Goal: Task Accomplishment & Management: Manage account settings

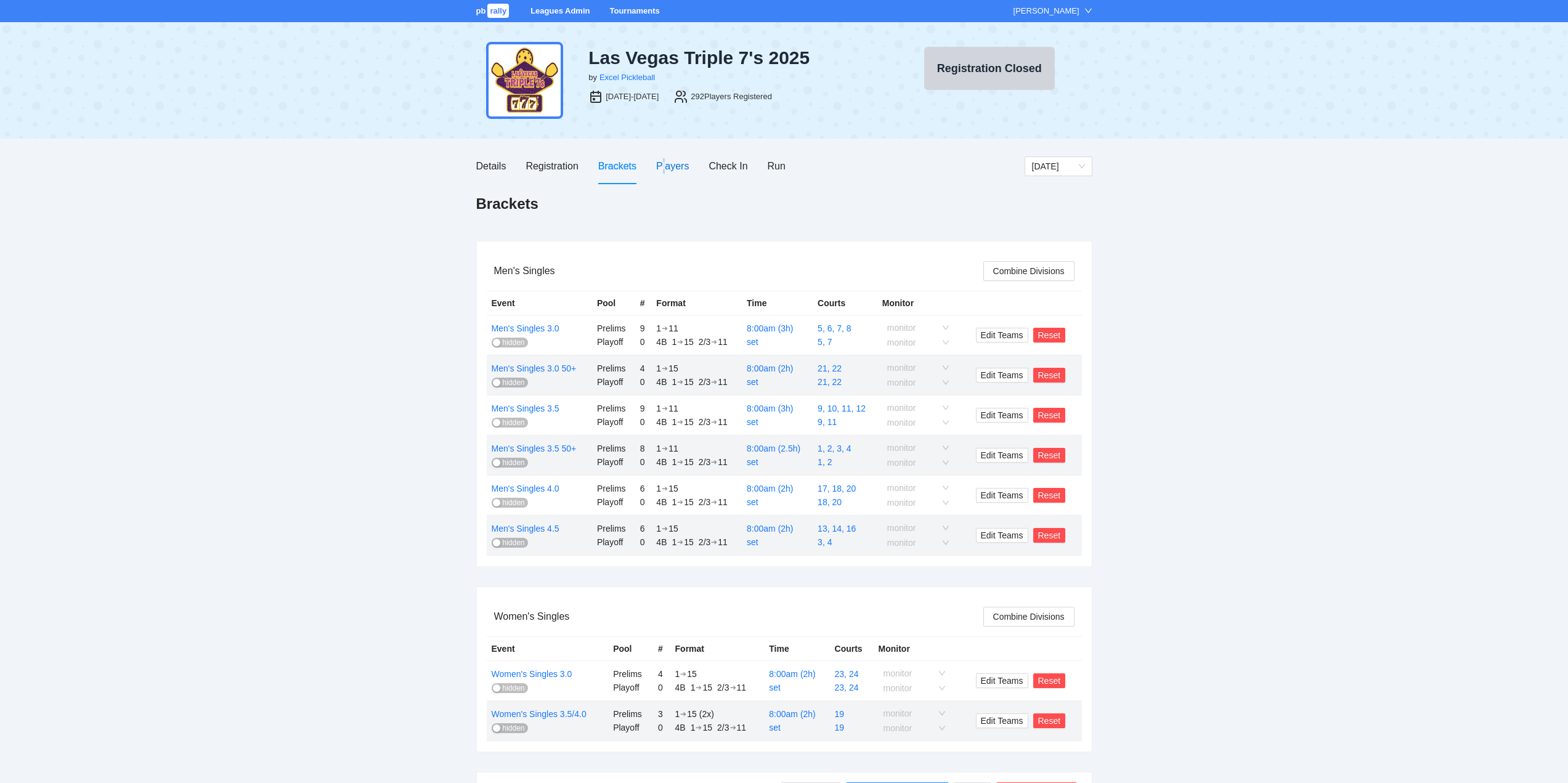
drag, startPoint x: 663, startPoint y: 166, endPoint x: 673, endPoint y: 176, distance: 14.1
click at [664, 165] on div "Players" at bounding box center [673, 166] width 33 height 16
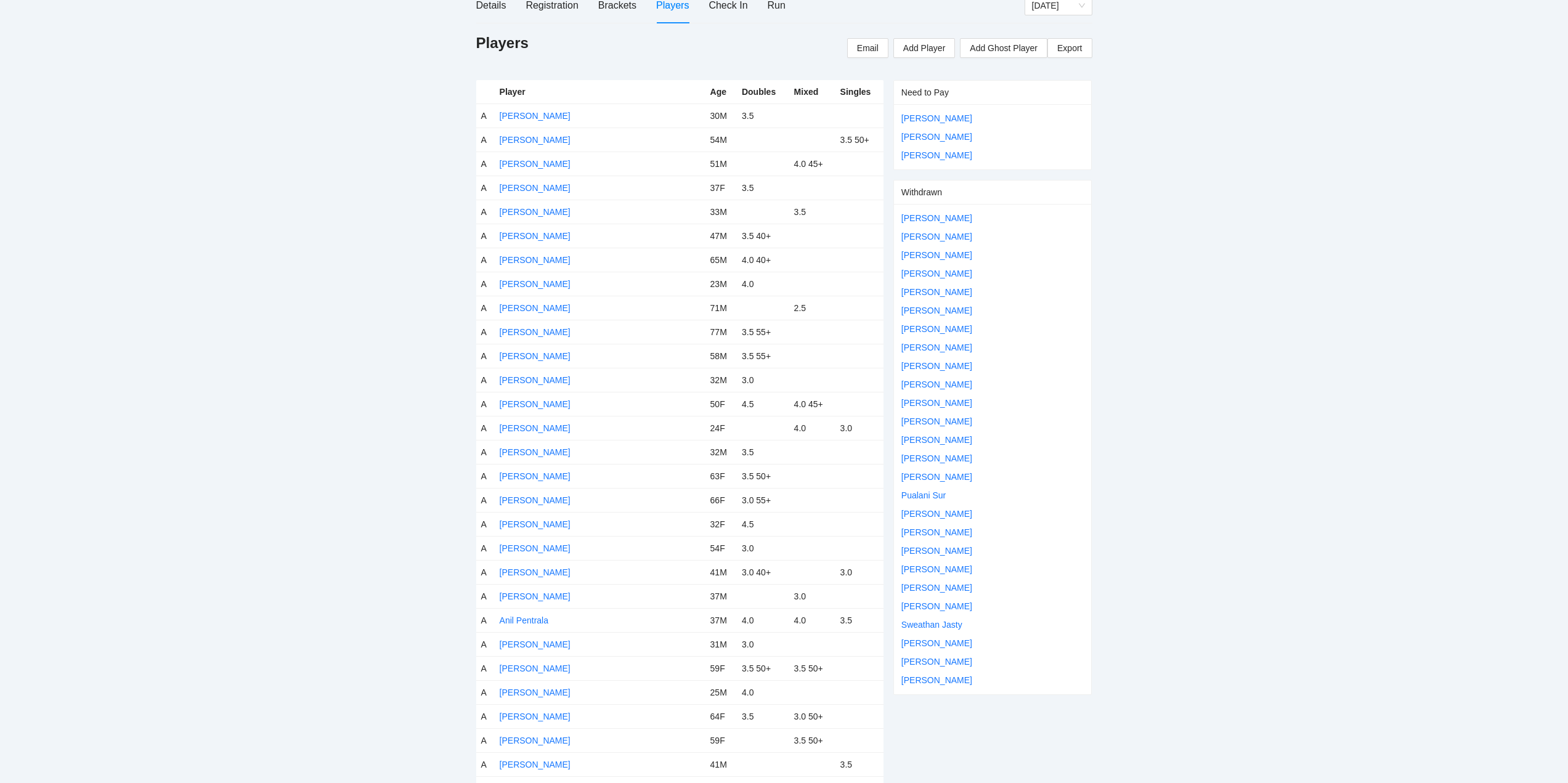
scroll to position [246, 0]
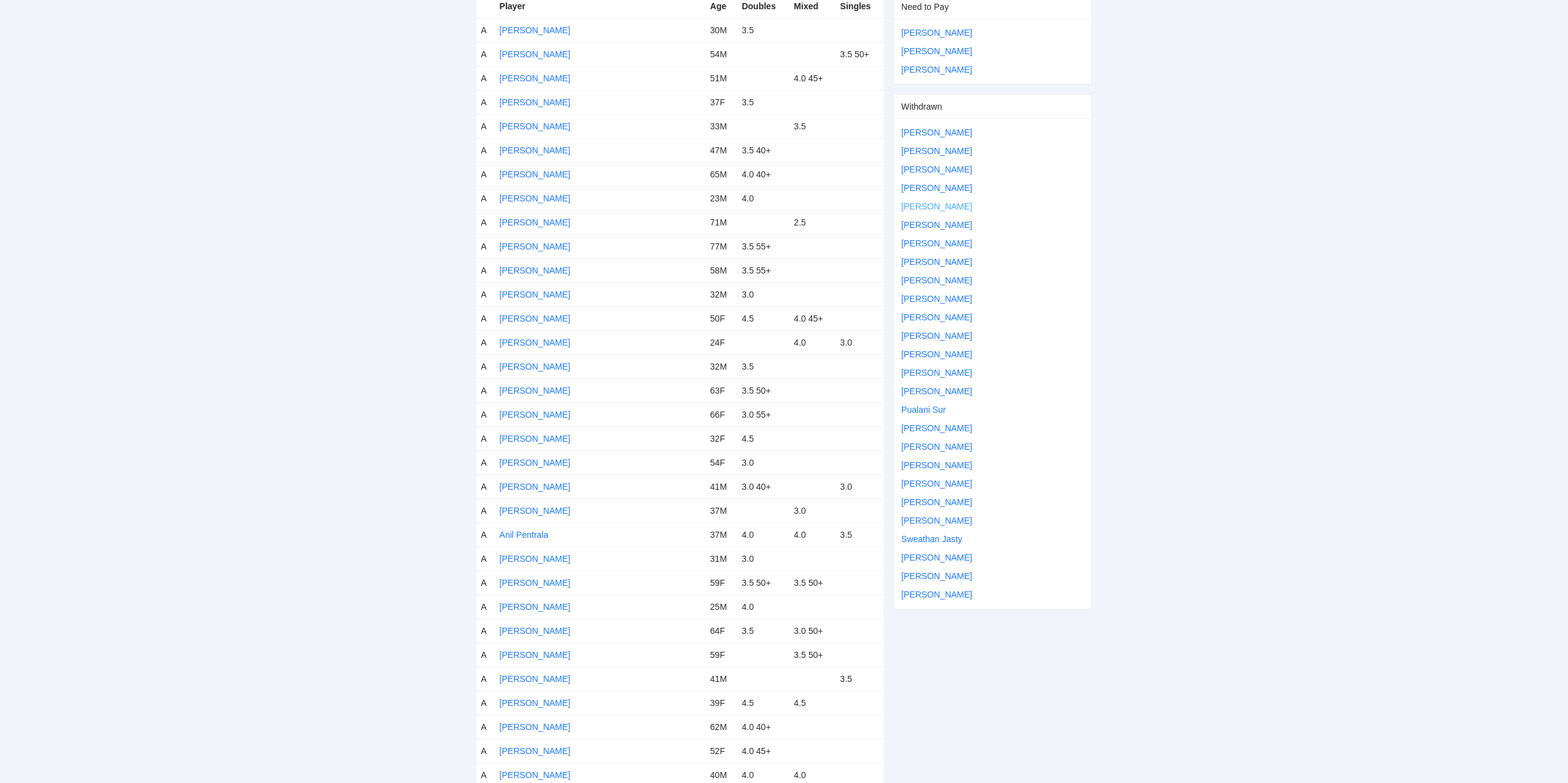
click at [928, 204] on link "[PERSON_NAME]" at bounding box center [936, 207] width 71 height 10
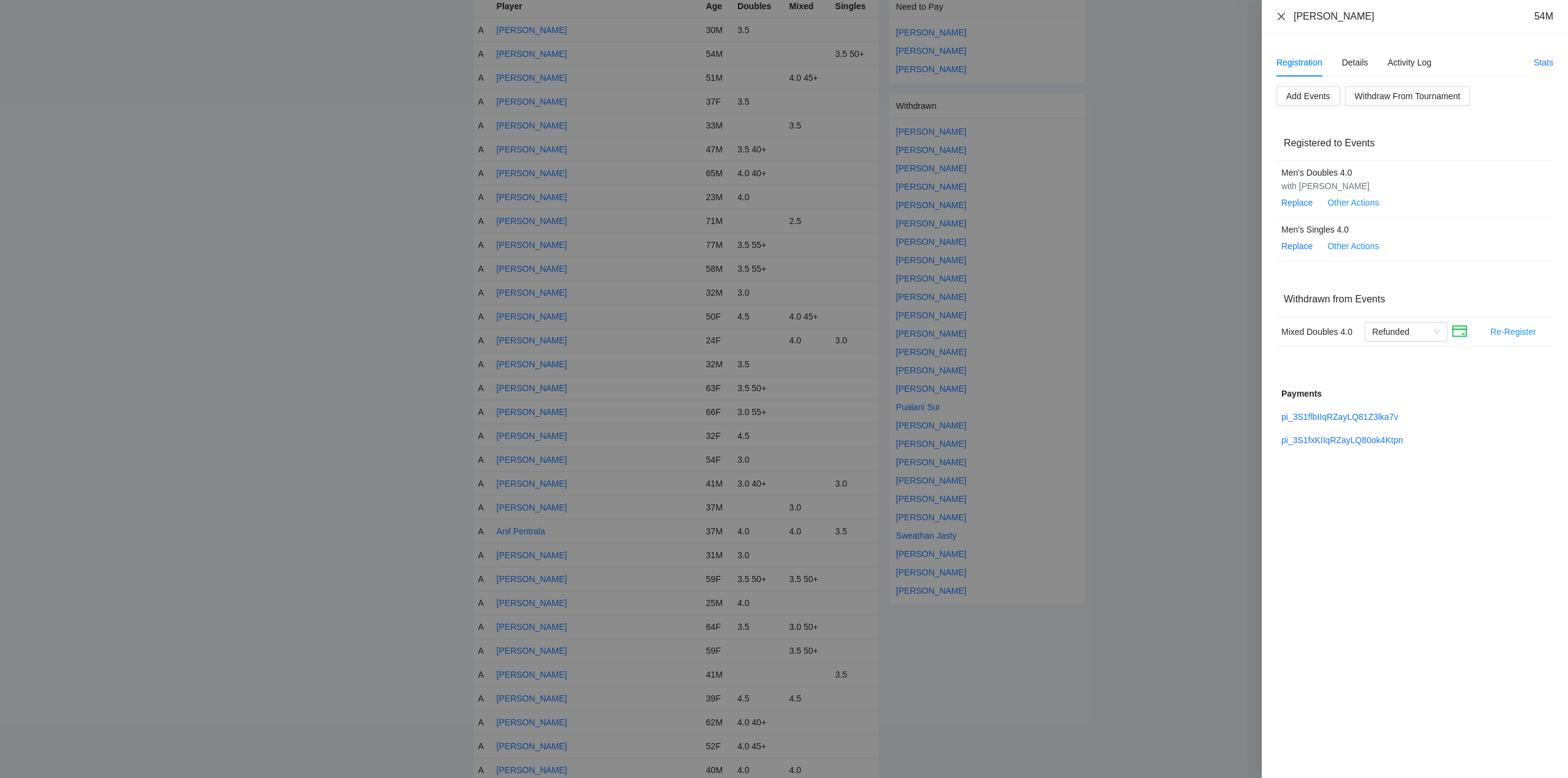
click at [1280, 16] on icon "close" at bounding box center [1282, 17] width 10 height 10
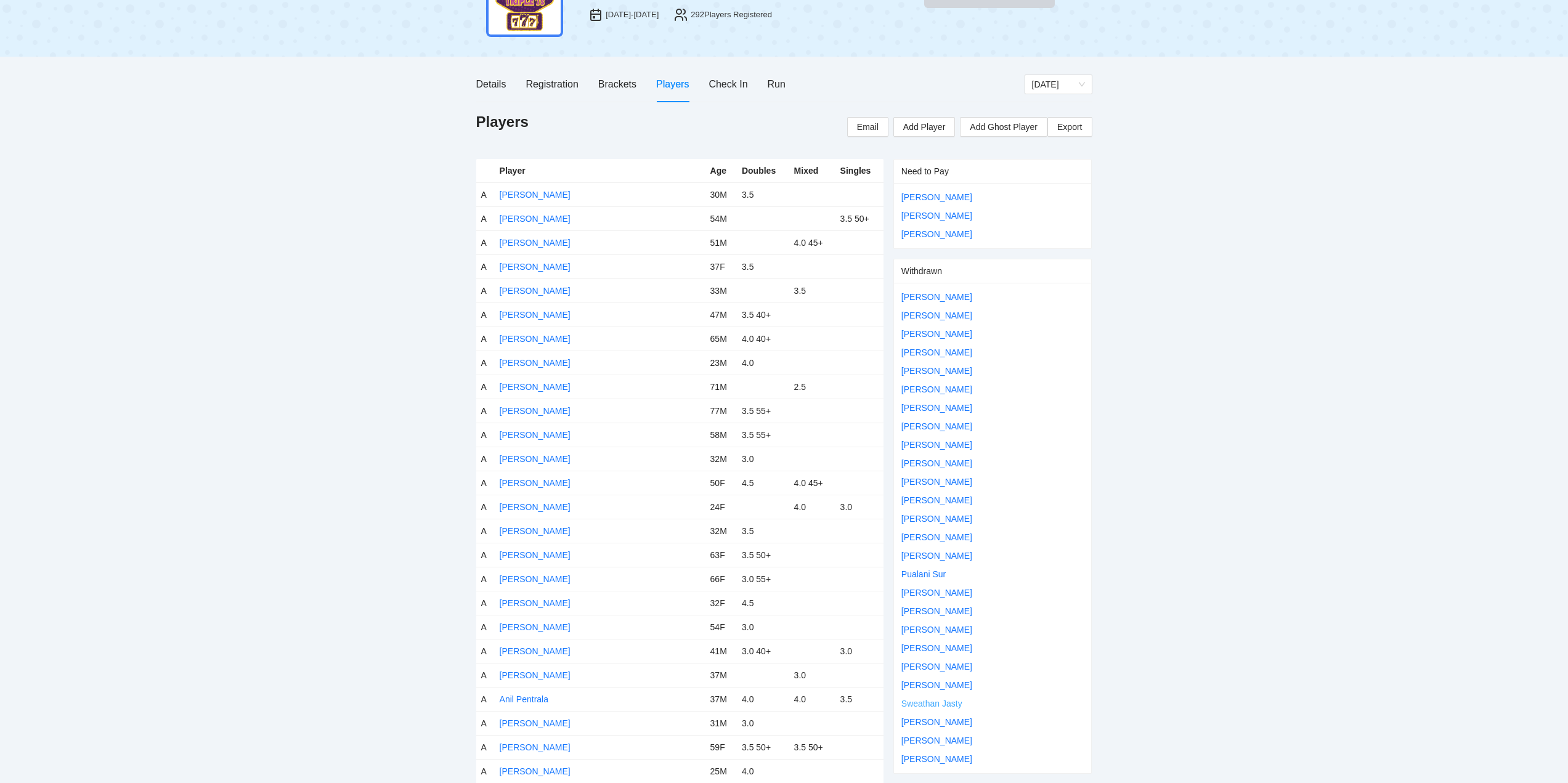
scroll to position [185, 0]
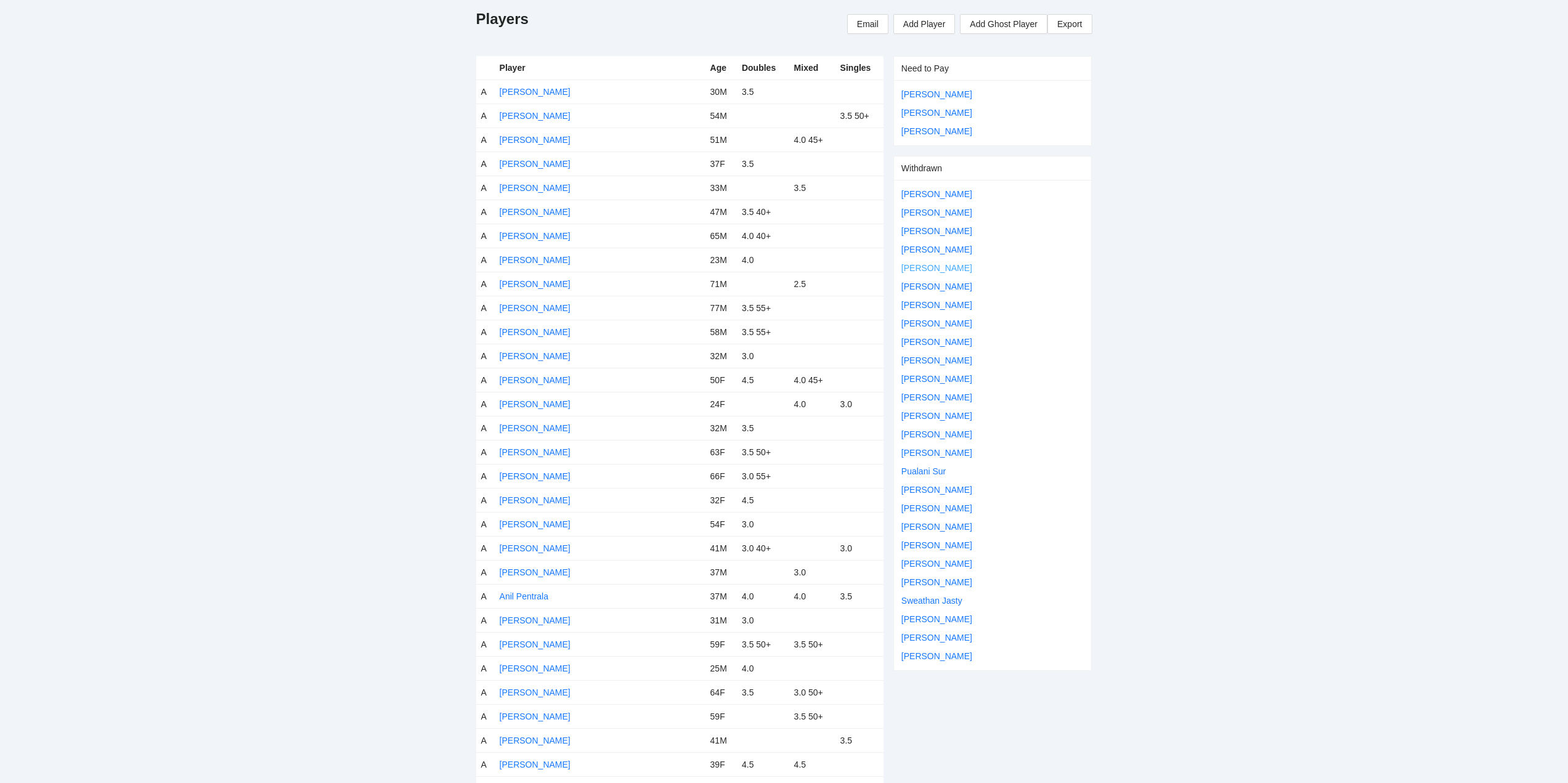
click at [927, 269] on link "[PERSON_NAME]" at bounding box center [936, 268] width 71 height 10
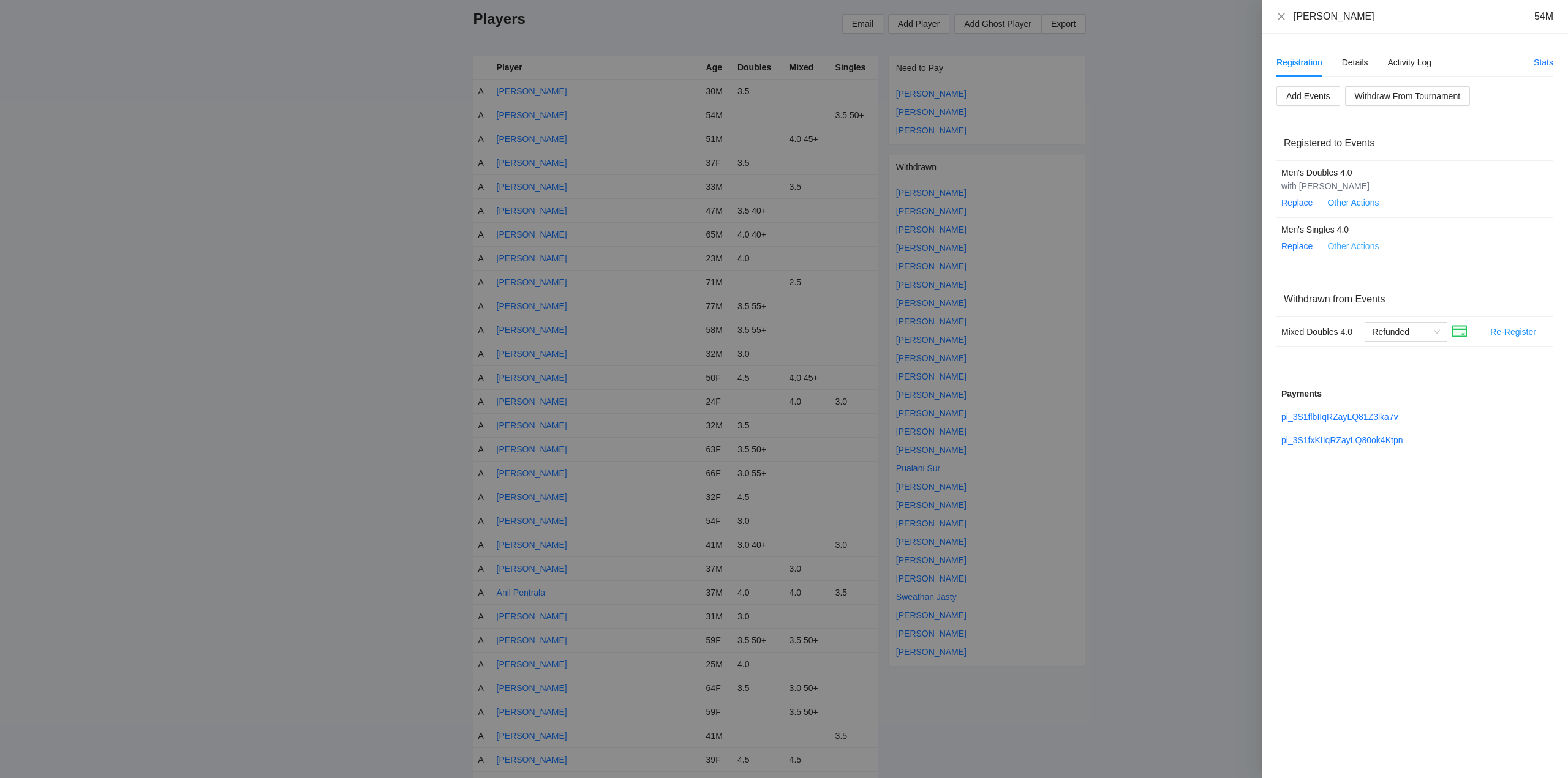
click at [1351, 245] on span "Other Actions" at bounding box center [1353, 246] width 52 height 14
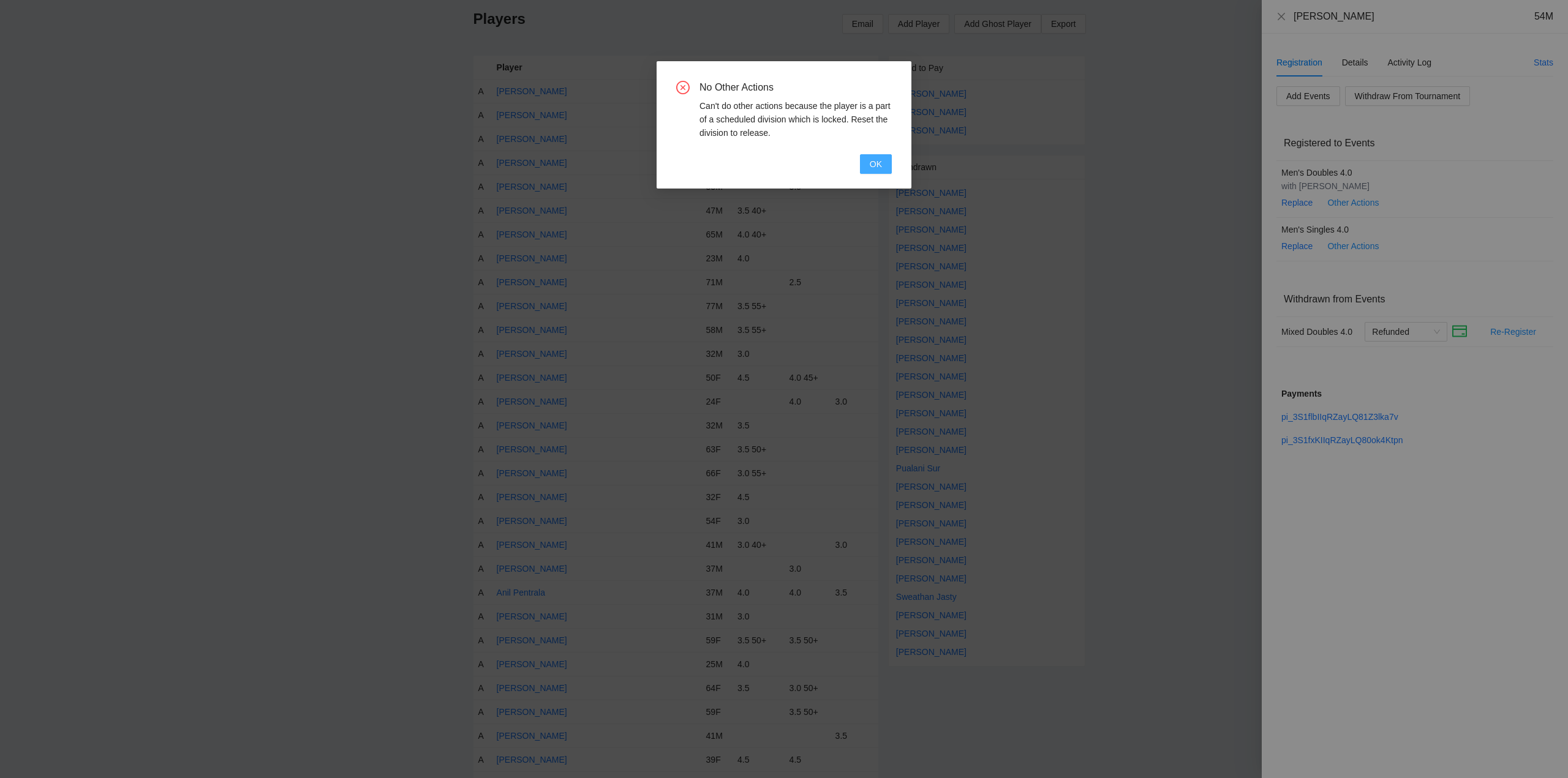
click at [876, 166] on span "OK" at bounding box center [876, 164] width 12 height 14
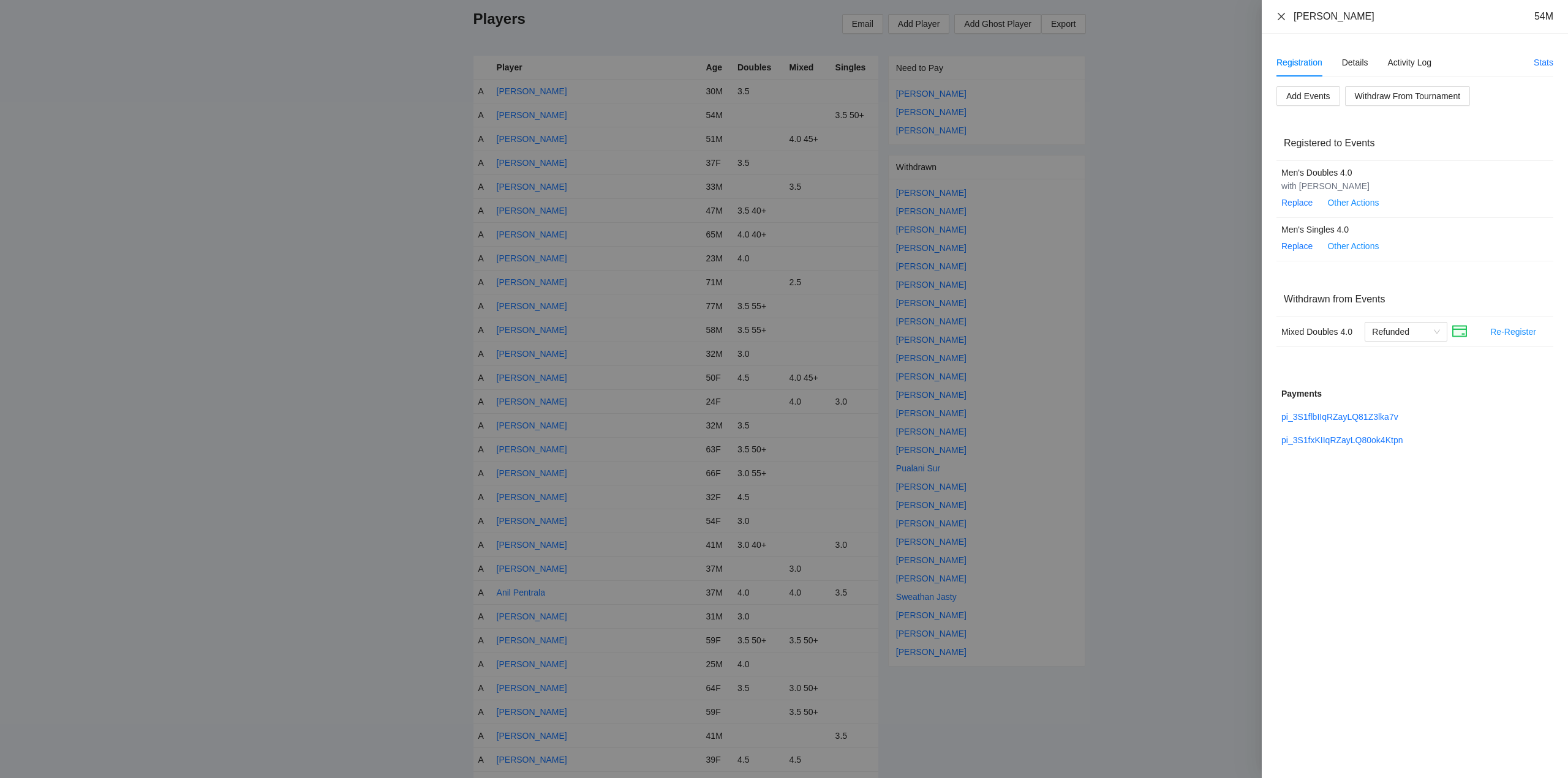
click at [1282, 14] on icon "close" at bounding box center [1282, 17] width 10 height 10
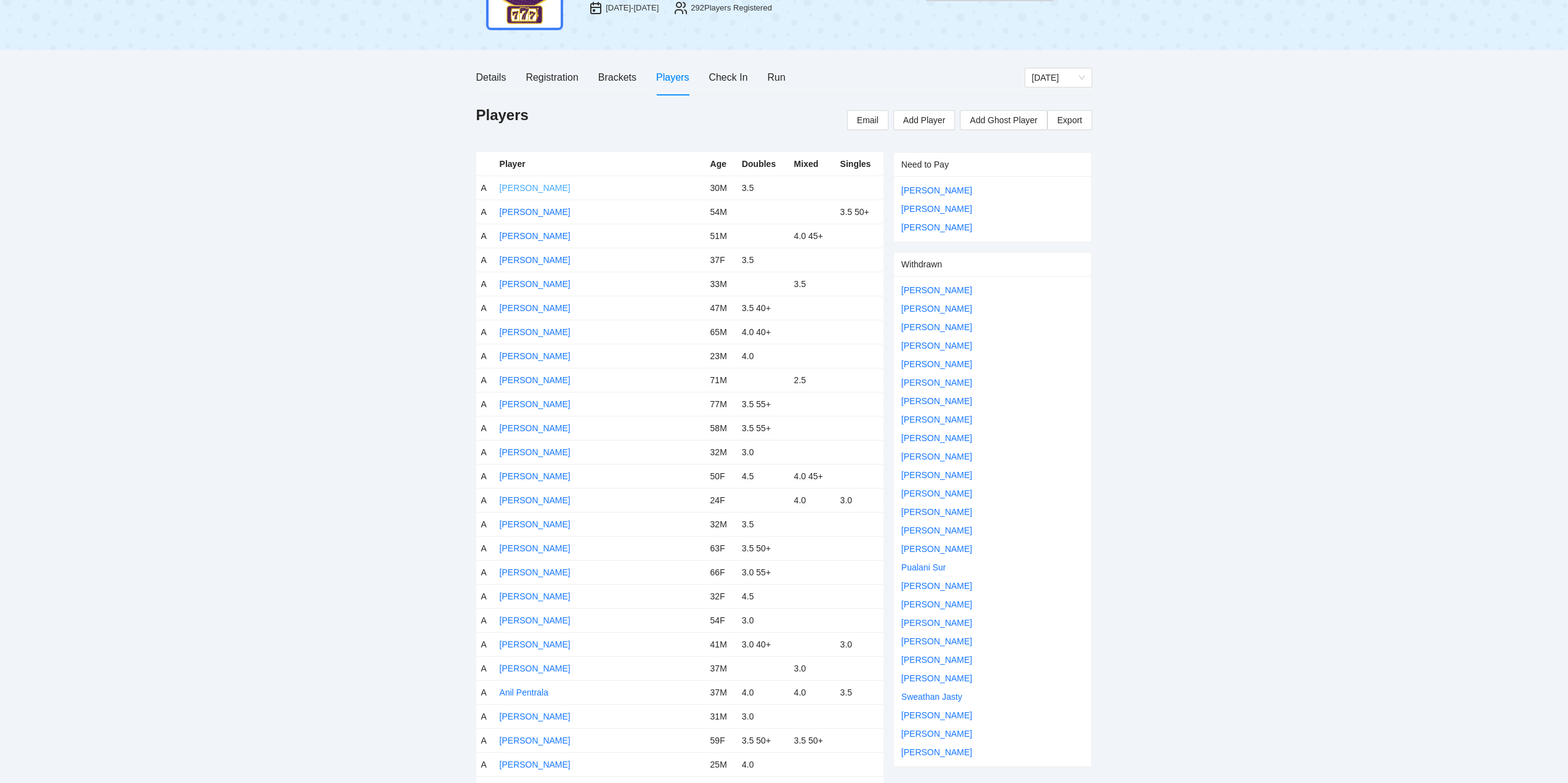
scroll to position [0, 0]
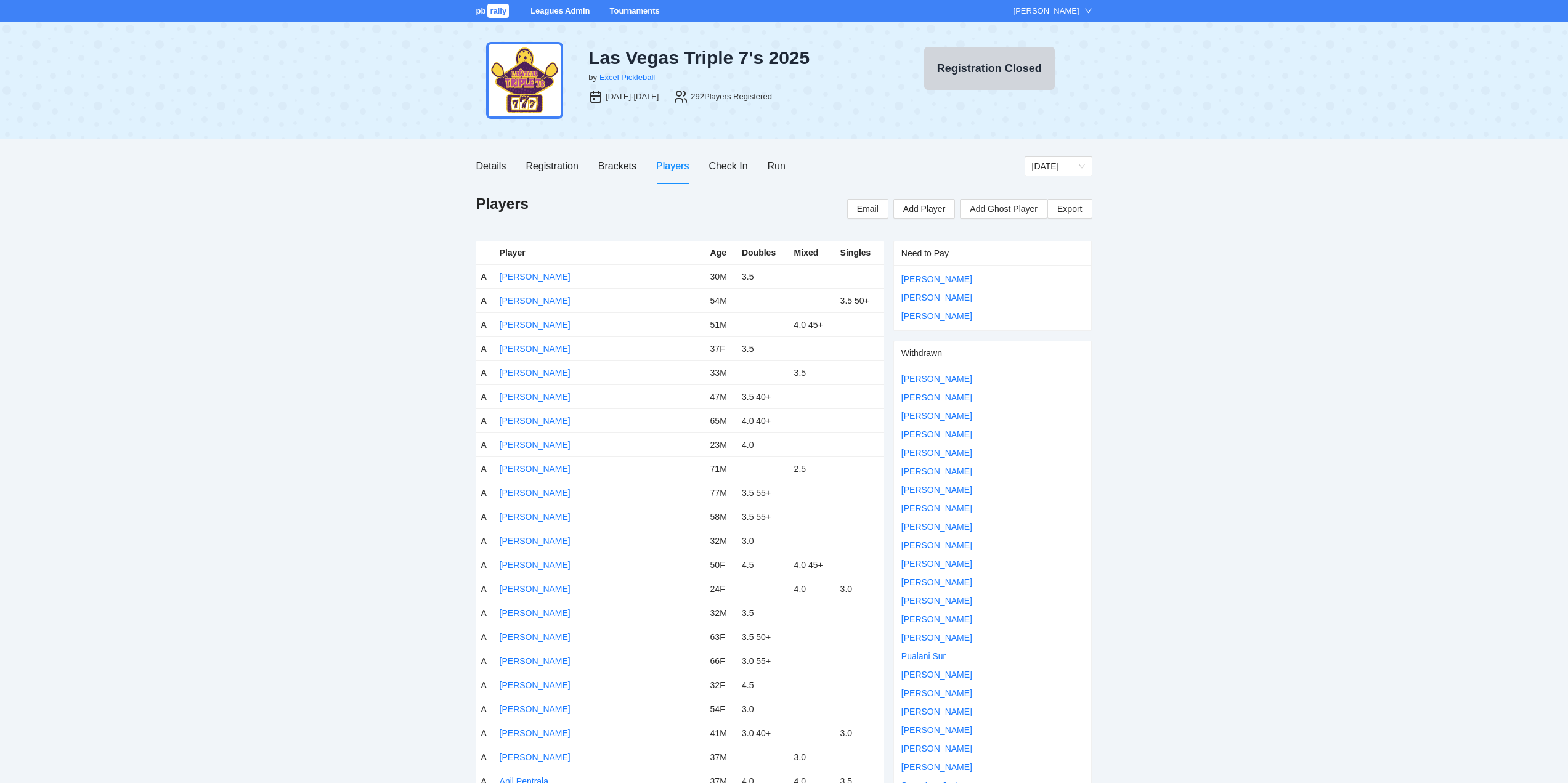
click at [633, 4] on div "pb rally Leagues Admin Tournaments [PERSON_NAME]" at bounding box center [784, 11] width 1568 height 22
drag, startPoint x: 545, startPoint y: 167, endPoint x: 563, endPoint y: 192, distance: 30.8
click at [549, 169] on div "Registration" at bounding box center [552, 166] width 53 height 16
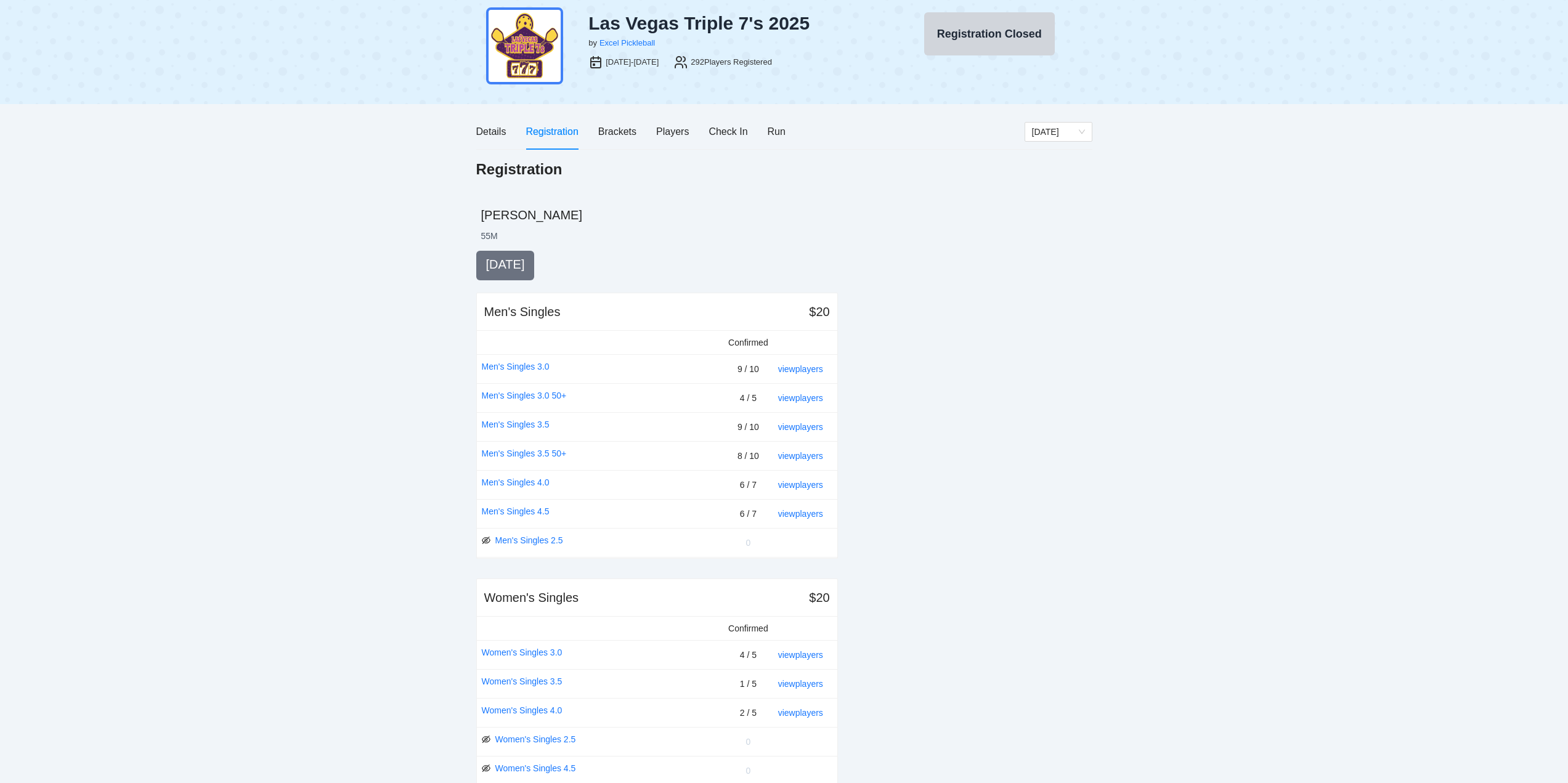
scroll to position [61, 0]
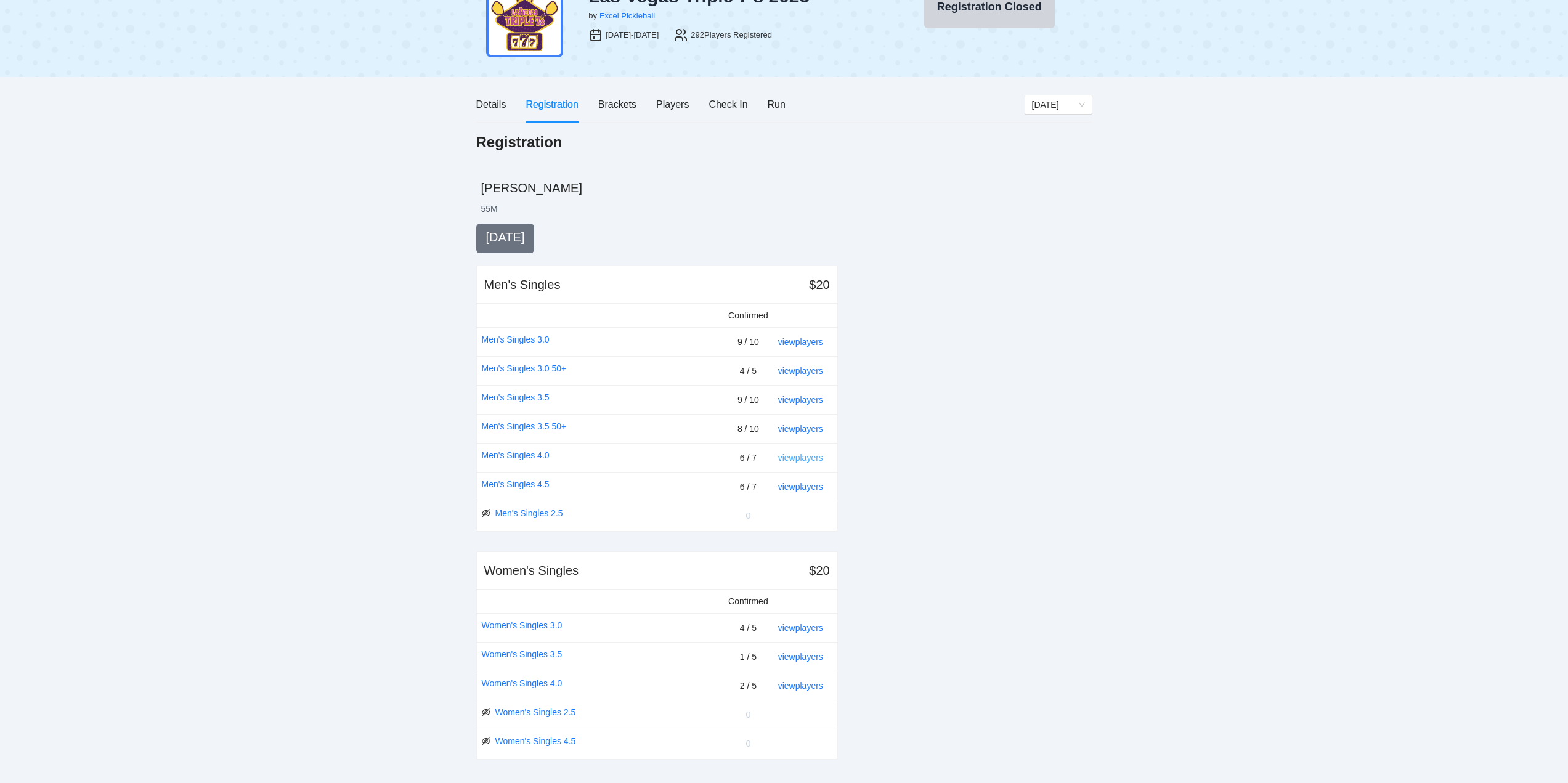
click at [802, 458] on link "view players" at bounding box center [800, 458] width 45 height 10
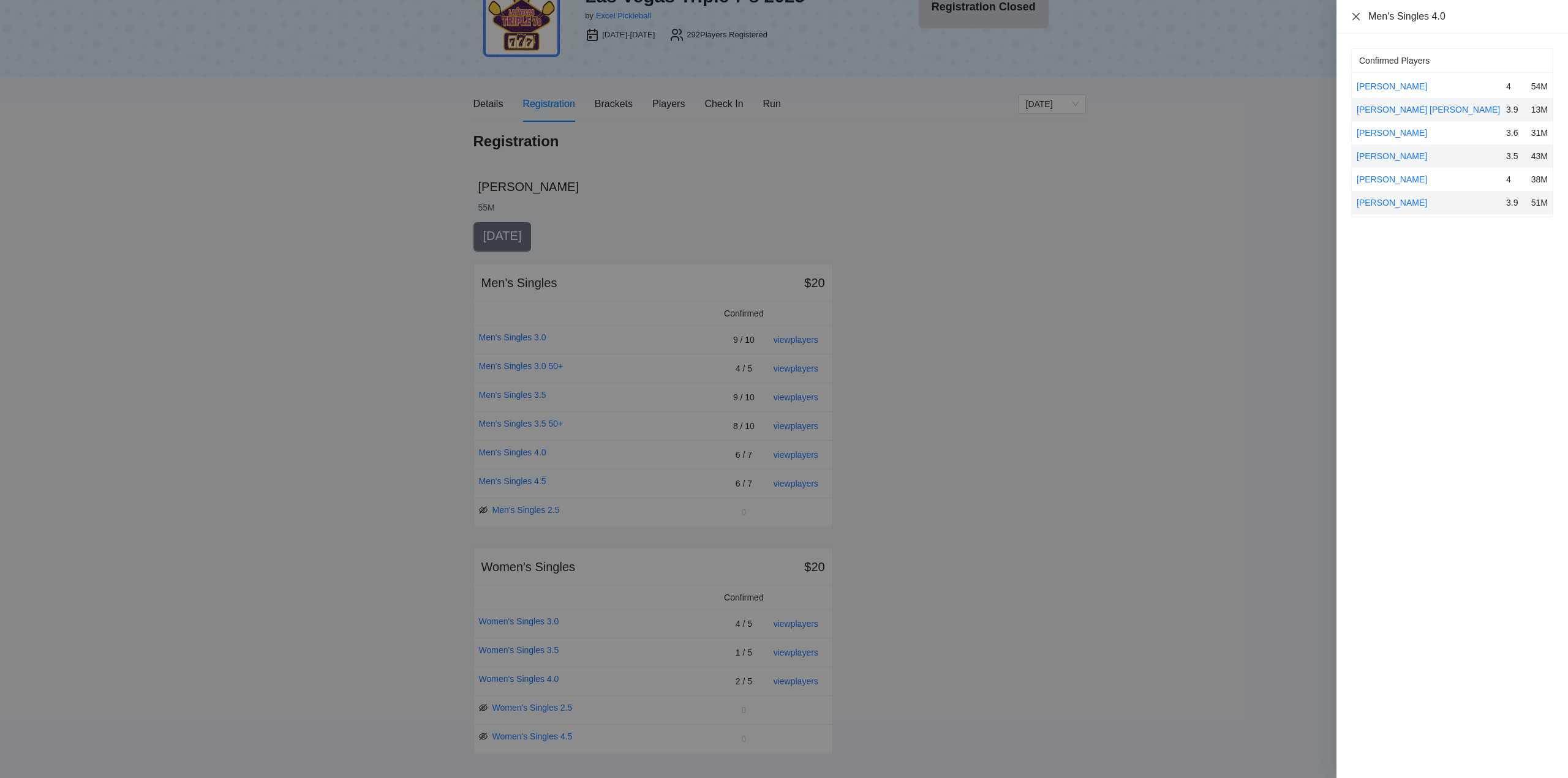
click at [1355, 15] on icon "close" at bounding box center [1356, 16] width 7 height 7
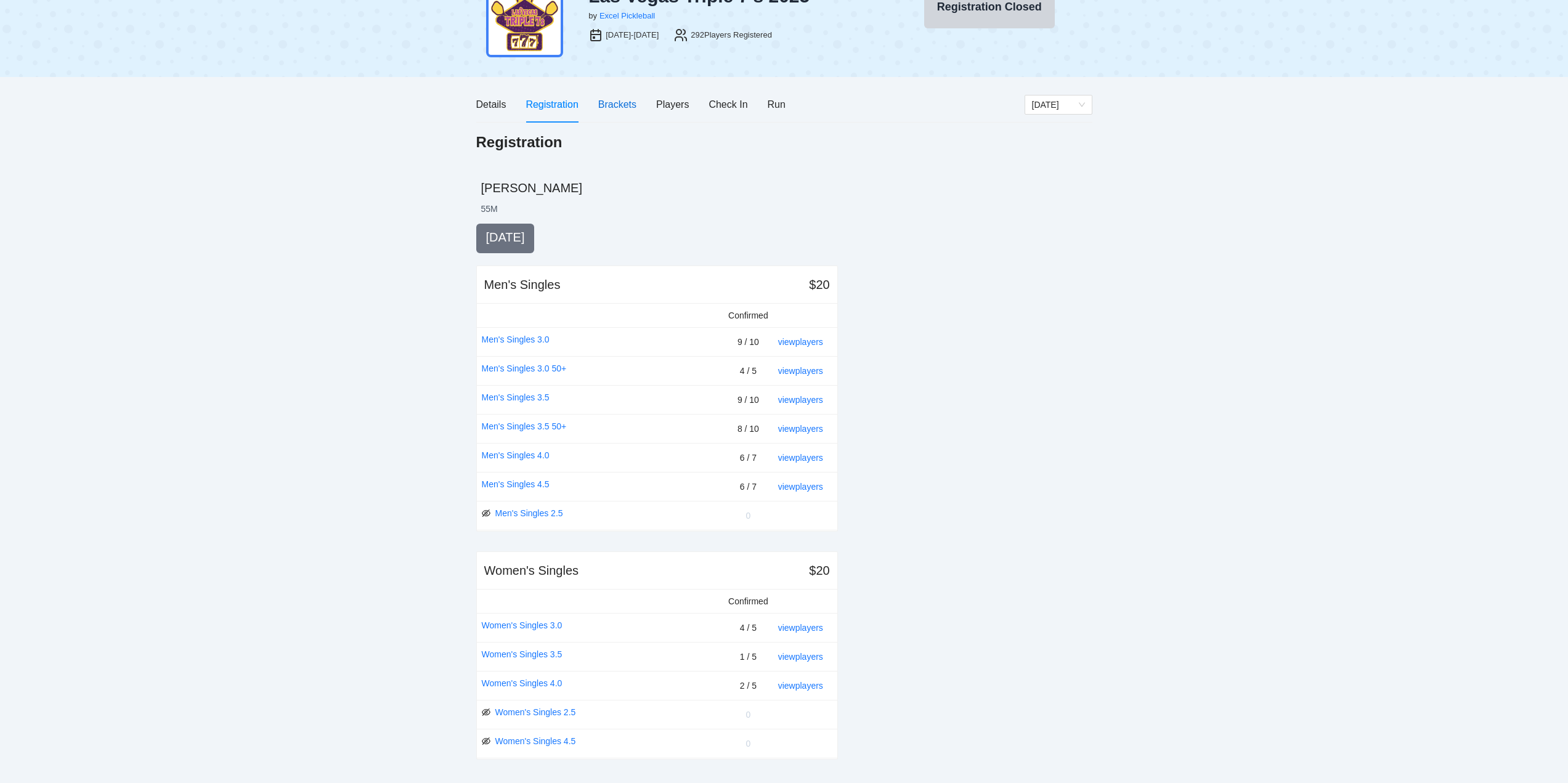
drag, startPoint x: 612, startPoint y: 101, endPoint x: 636, endPoint y: 124, distance: 33.2
click at [612, 101] on div "Brackets" at bounding box center [617, 104] width 38 height 16
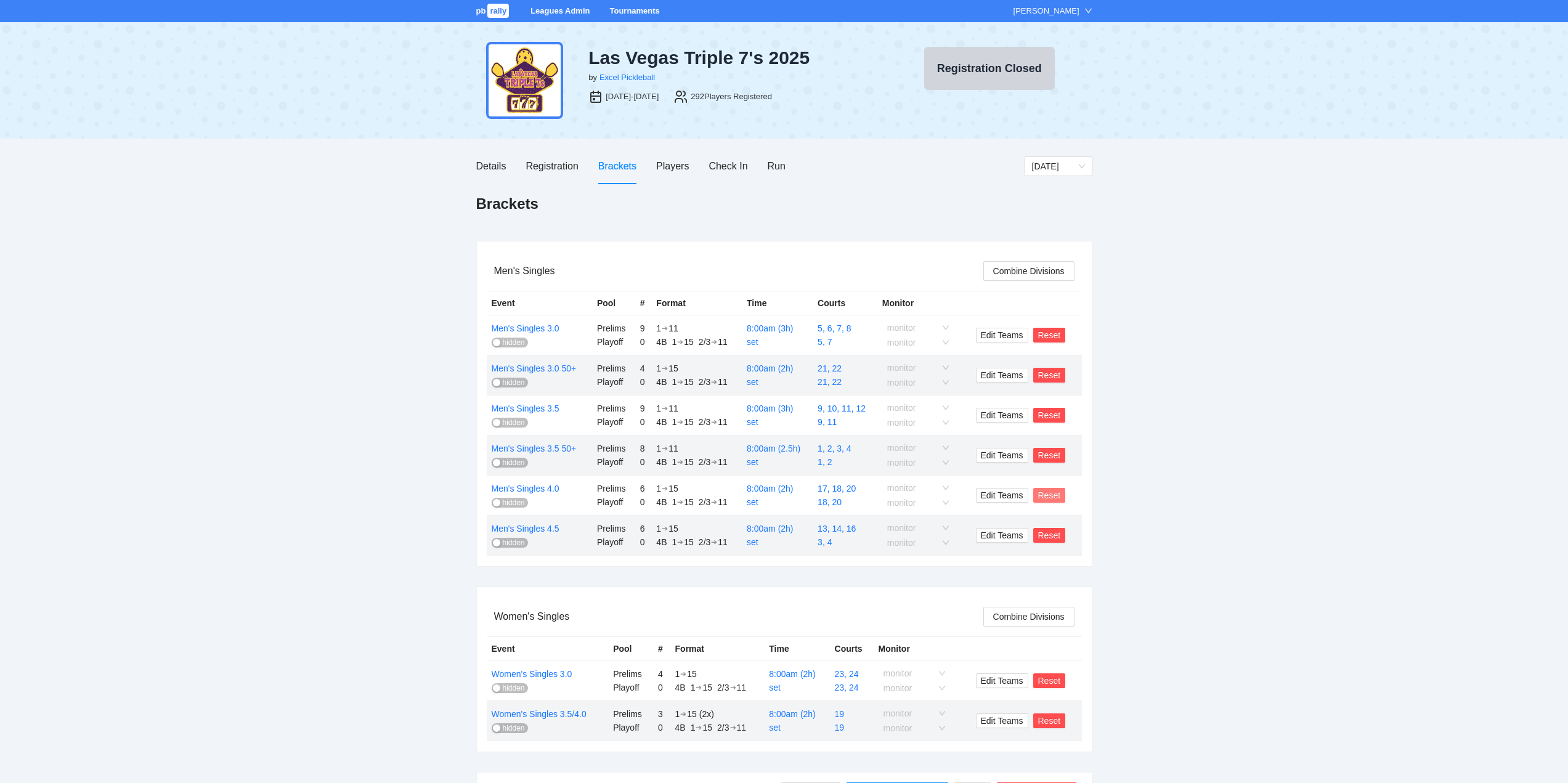
click at [1041, 495] on span "Reset" at bounding box center [1050, 495] width 23 height 14
click at [1069, 457] on span "OK" at bounding box center [1071, 459] width 13 height 14
click at [542, 165] on div "Registration" at bounding box center [552, 166] width 53 height 16
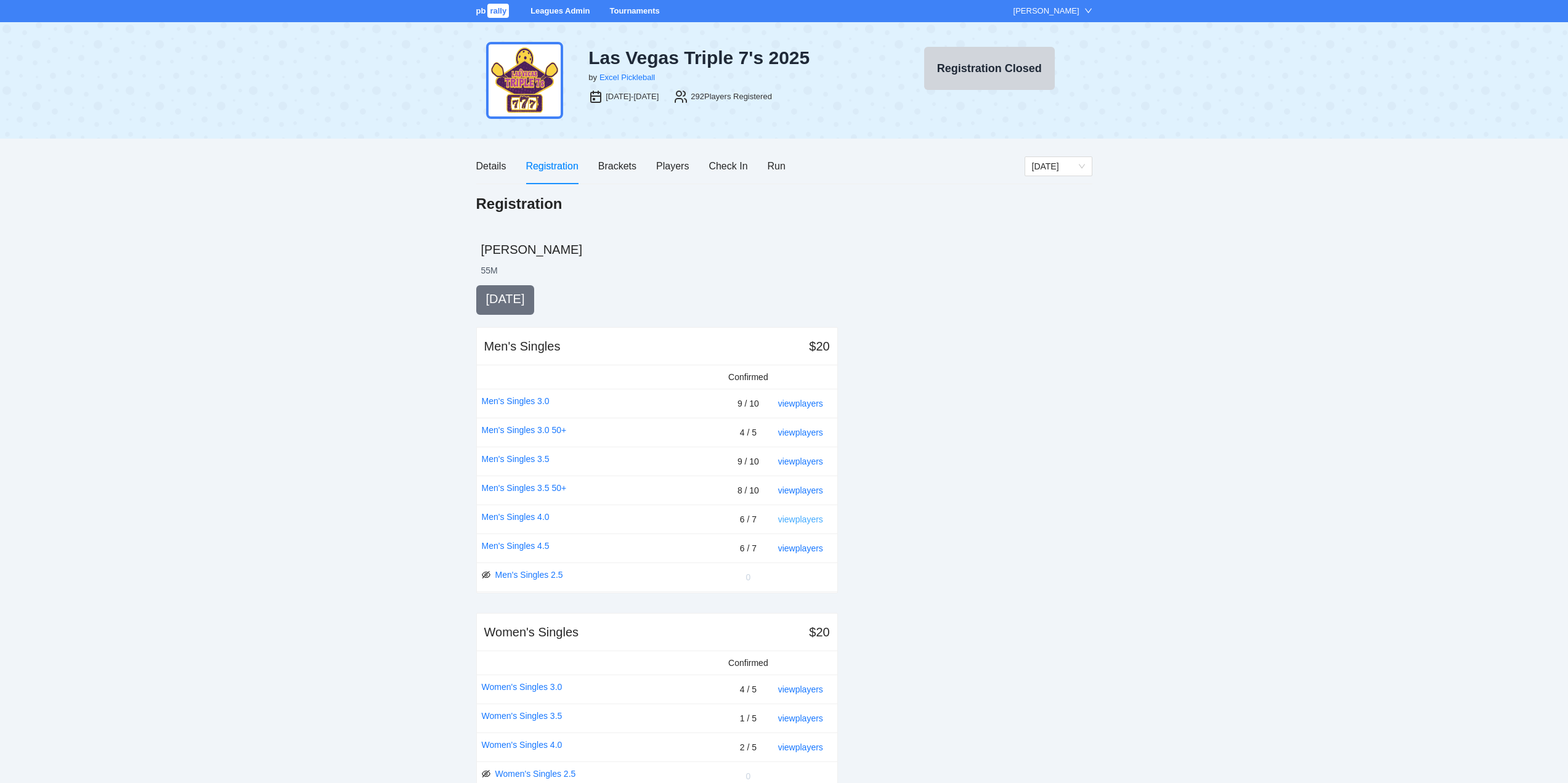
click at [808, 519] on link "view players" at bounding box center [800, 519] width 45 height 10
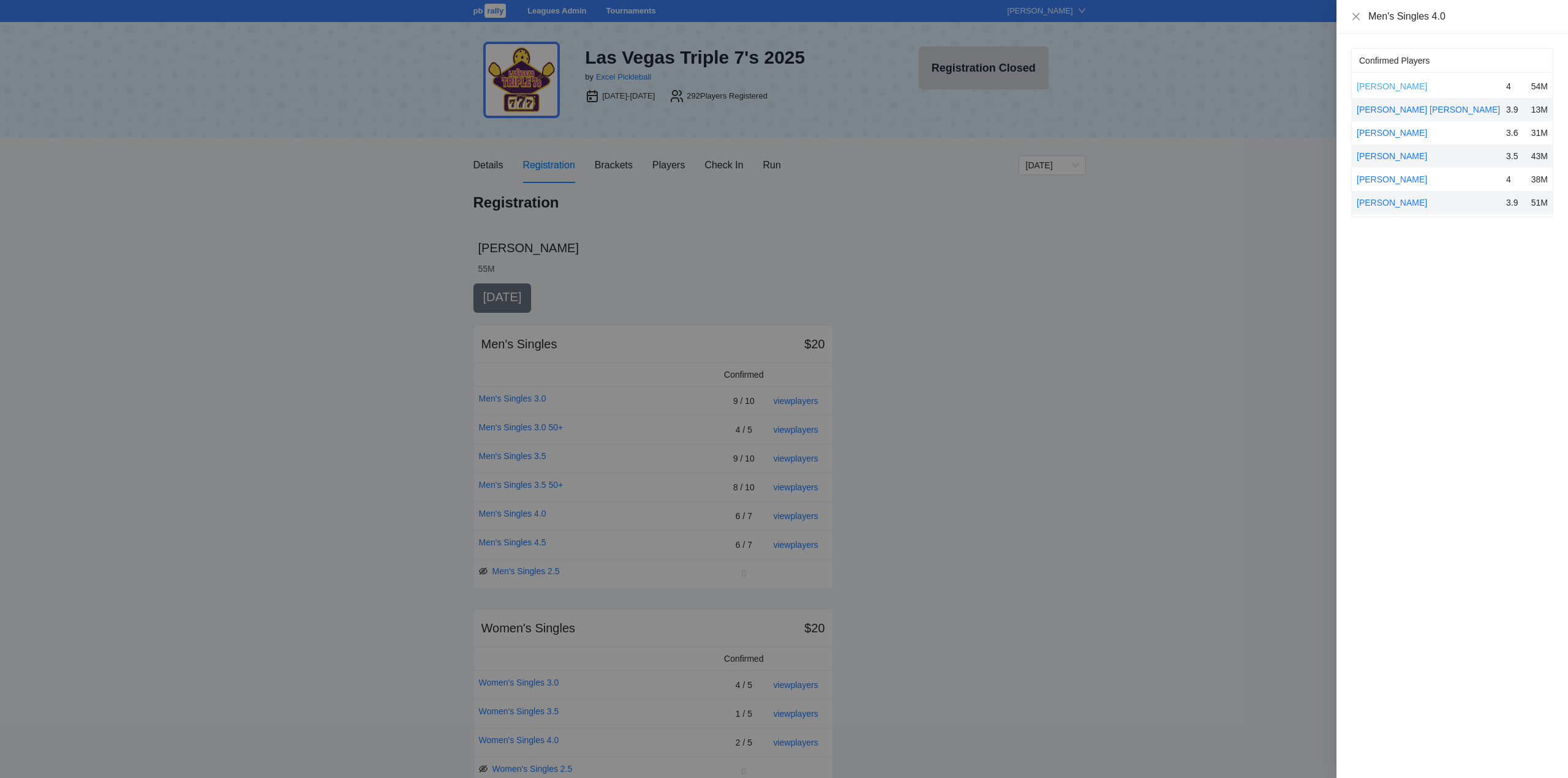
click at [1392, 85] on link "[PERSON_NAME]" at bounding box center [1392, 87] width 70 height 10
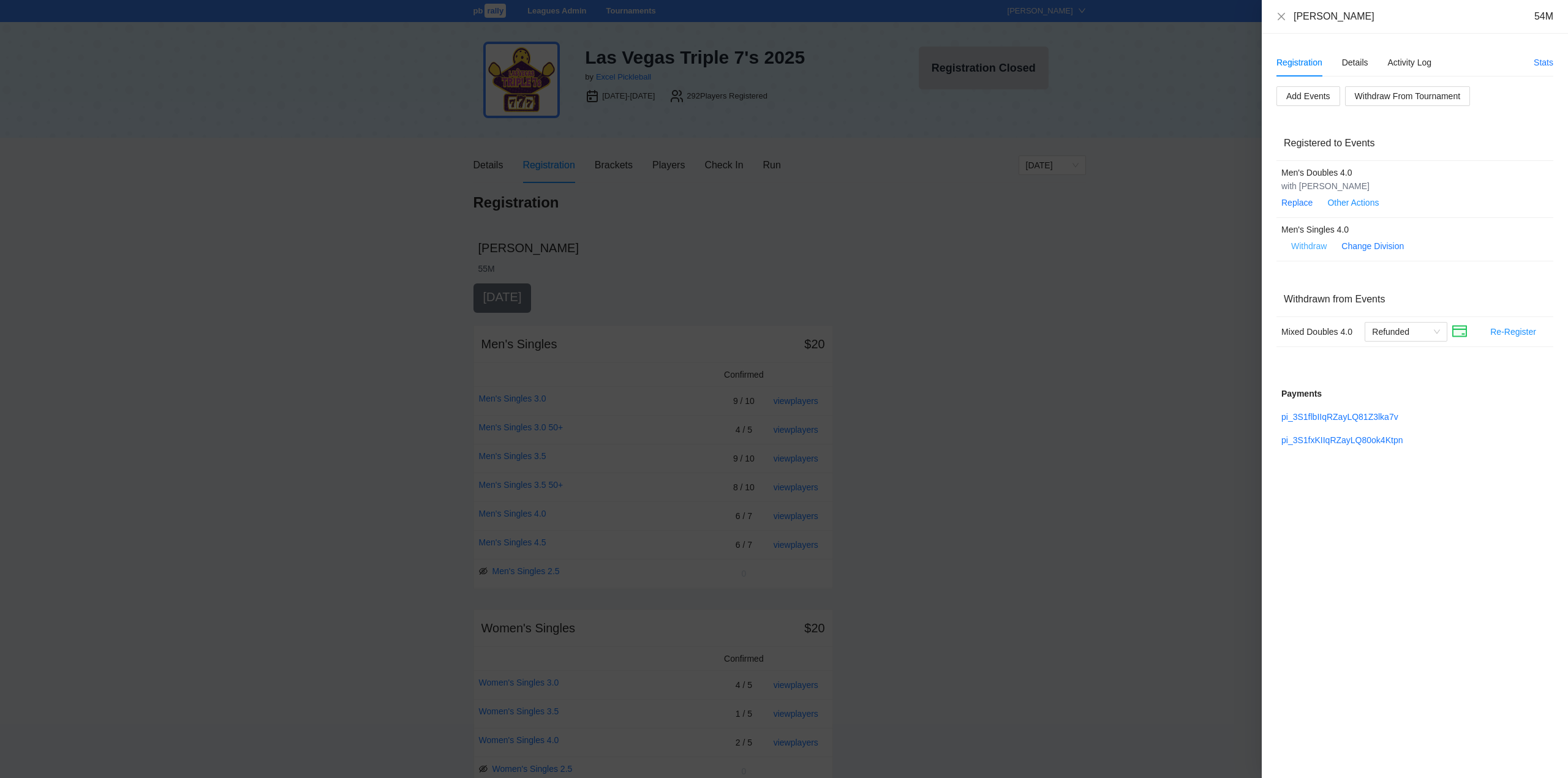
click at [1311, 246] on span "Withdraw" at bounding box center [1309, 246] width 35 height 14
click at [1346, 207] on span "OK" at bounding box center [1346, 208] width 12 height 14
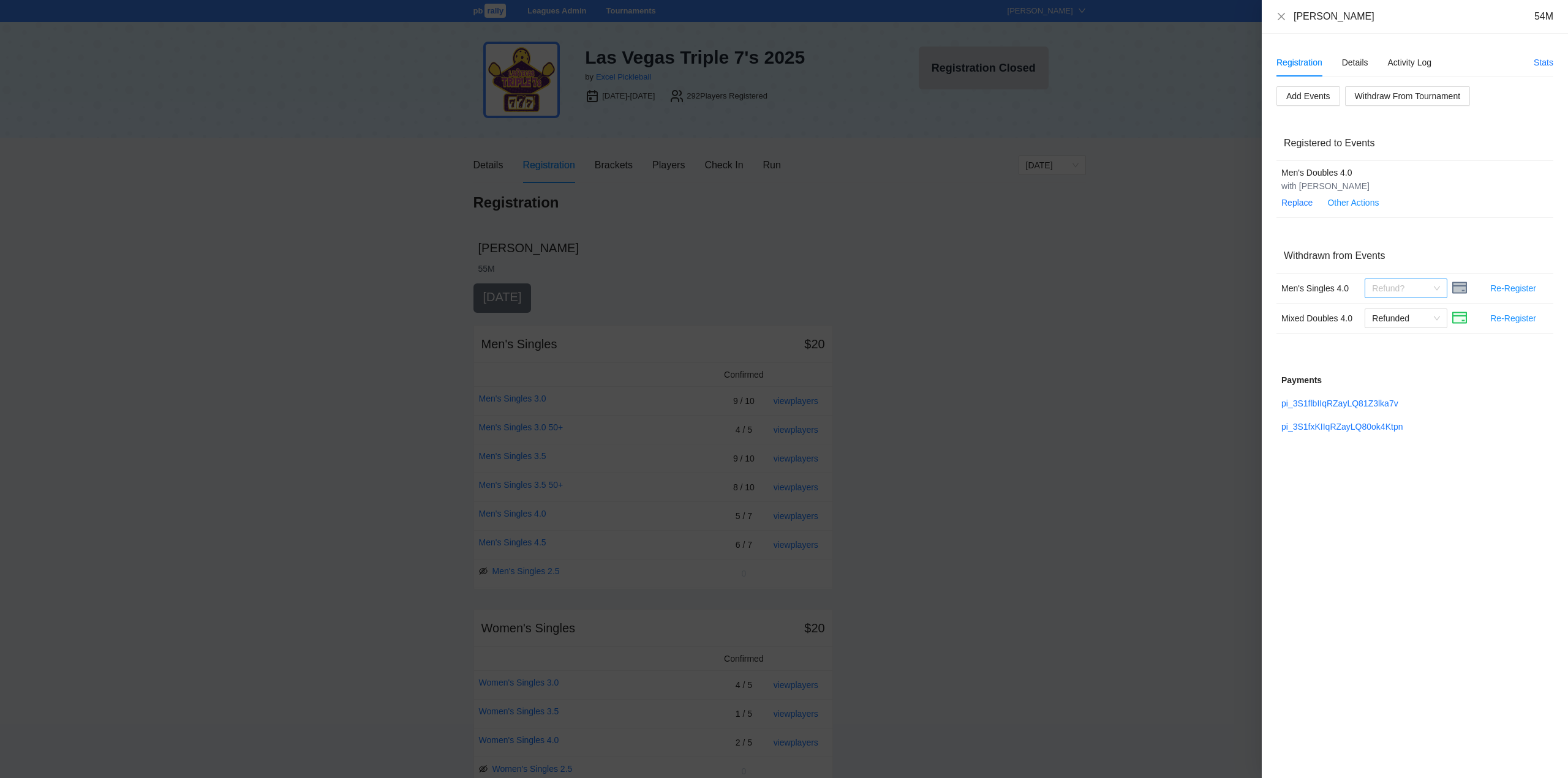
click at [1440, 289] on span "Refund?" at bounding box center [1406, 289] width 68 height 19
click at [1392, 327] on div "No Refund" at bounding box center [1406, 332] width 68 height 14
click at [1281, 18] on icon "close" at bounding box center [1282, 17] width 10 height 10
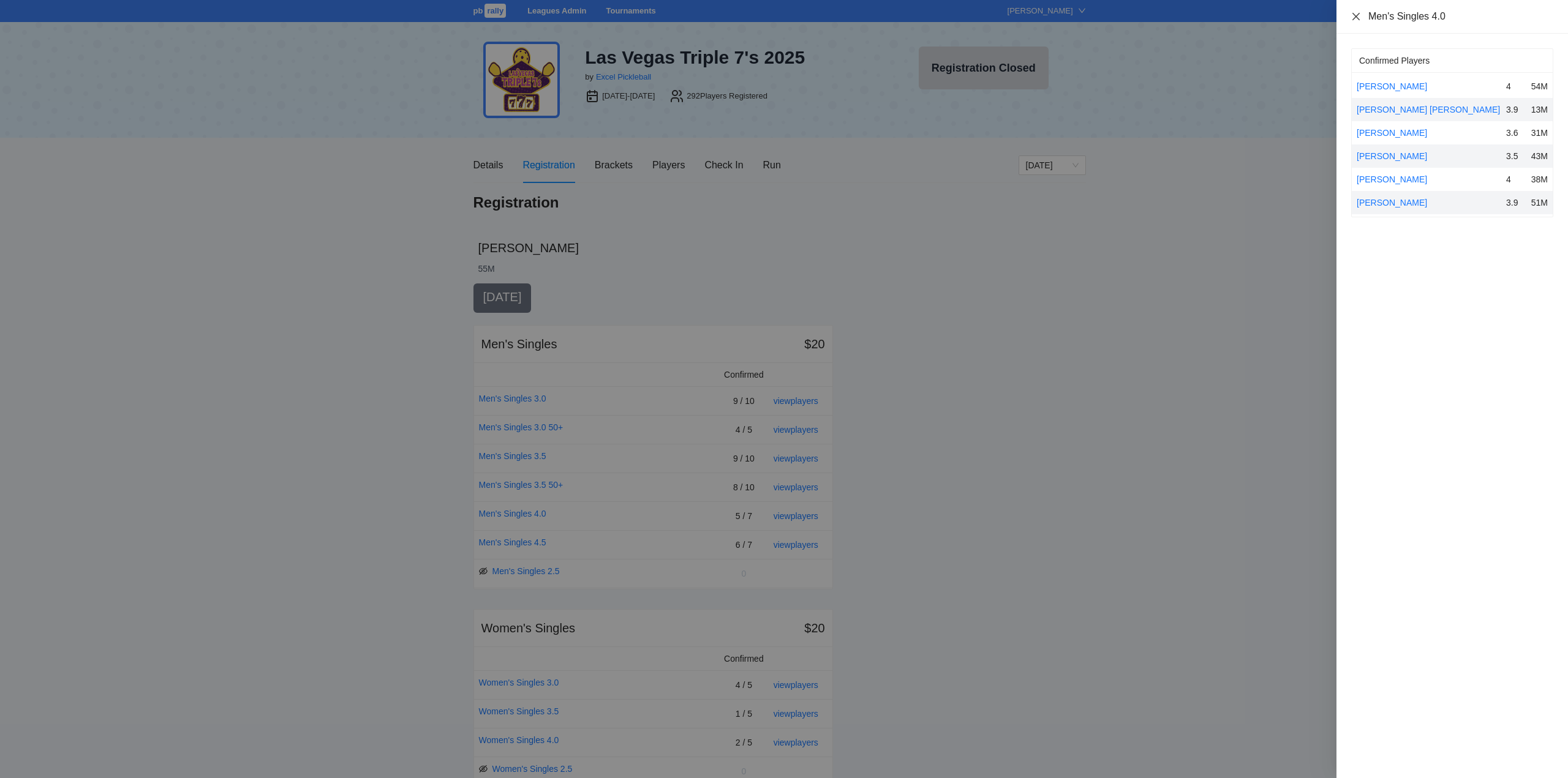
drag, startPoint x: 1357, startPoint y: 14, endPoint x: 1359, endPoint y: 23, distance: 9.2
click at [1356, 14] on icon "close" at bounding box center [1356, 17] width 10 height 10
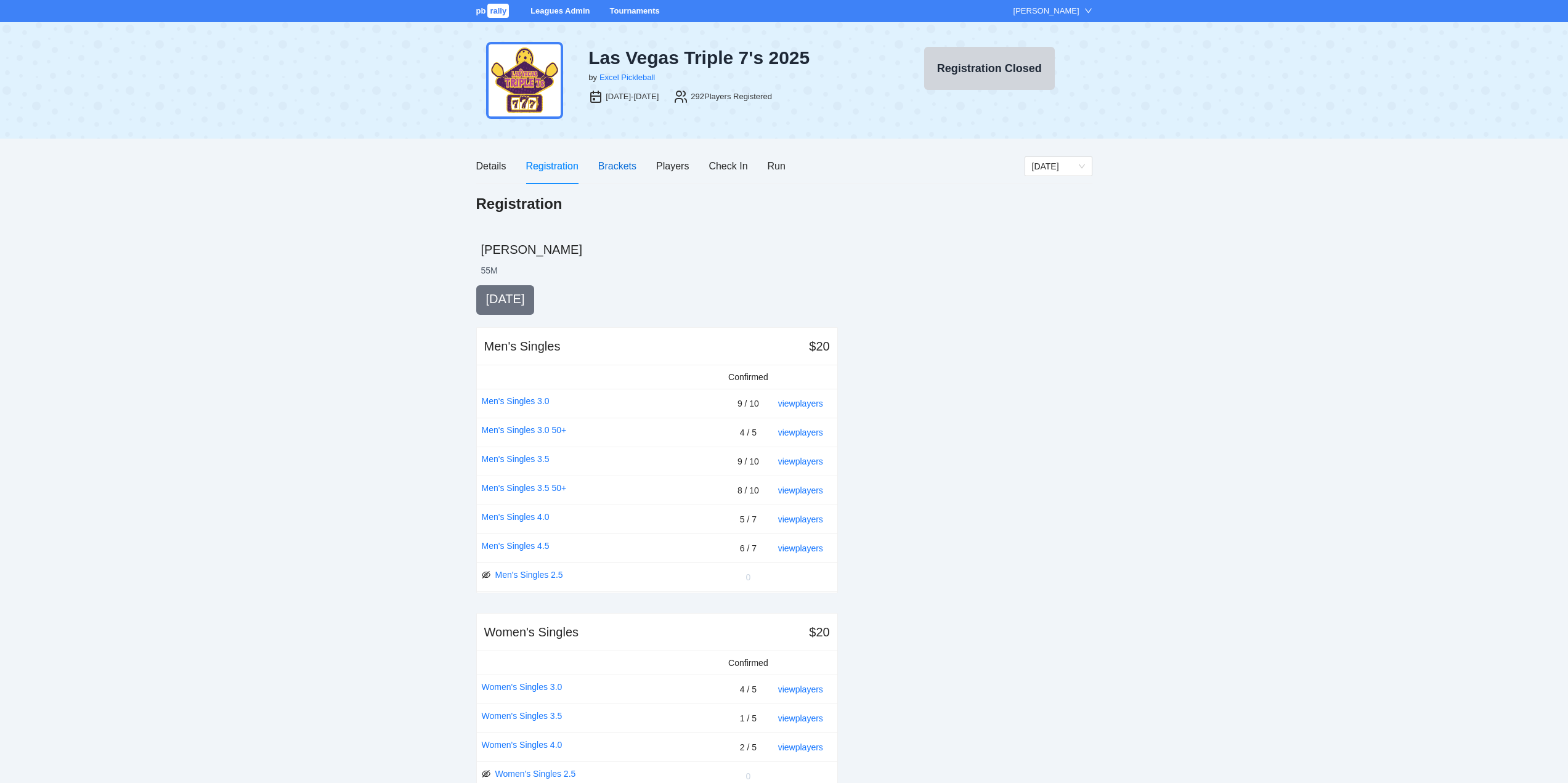
click at [611, 165] on div "Brackets" at bounding box center [617, 166] width 38 height 16
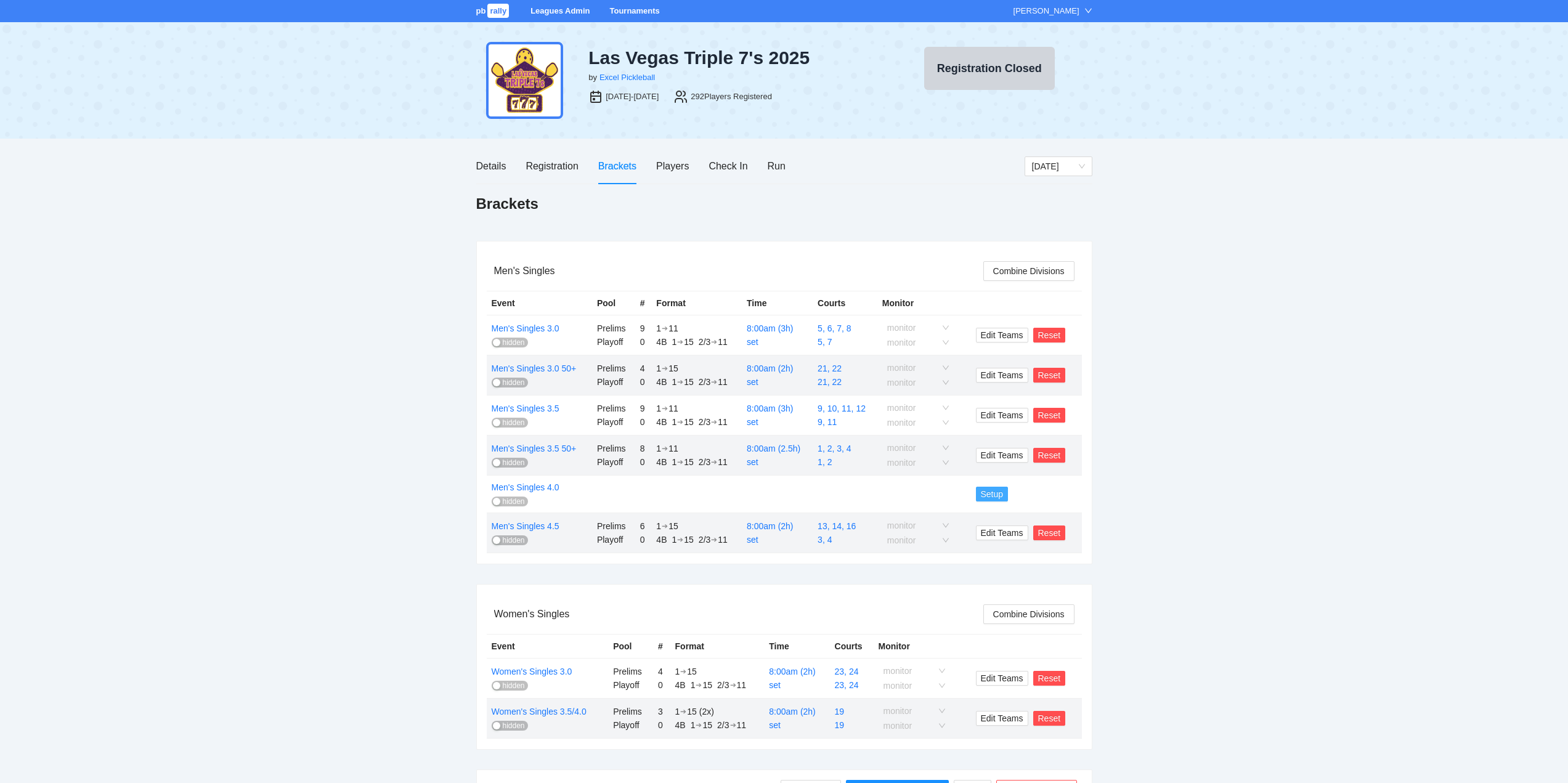
click at [989, 493] on span "Setup" at bounding box center [992, 494] width 23 height 14
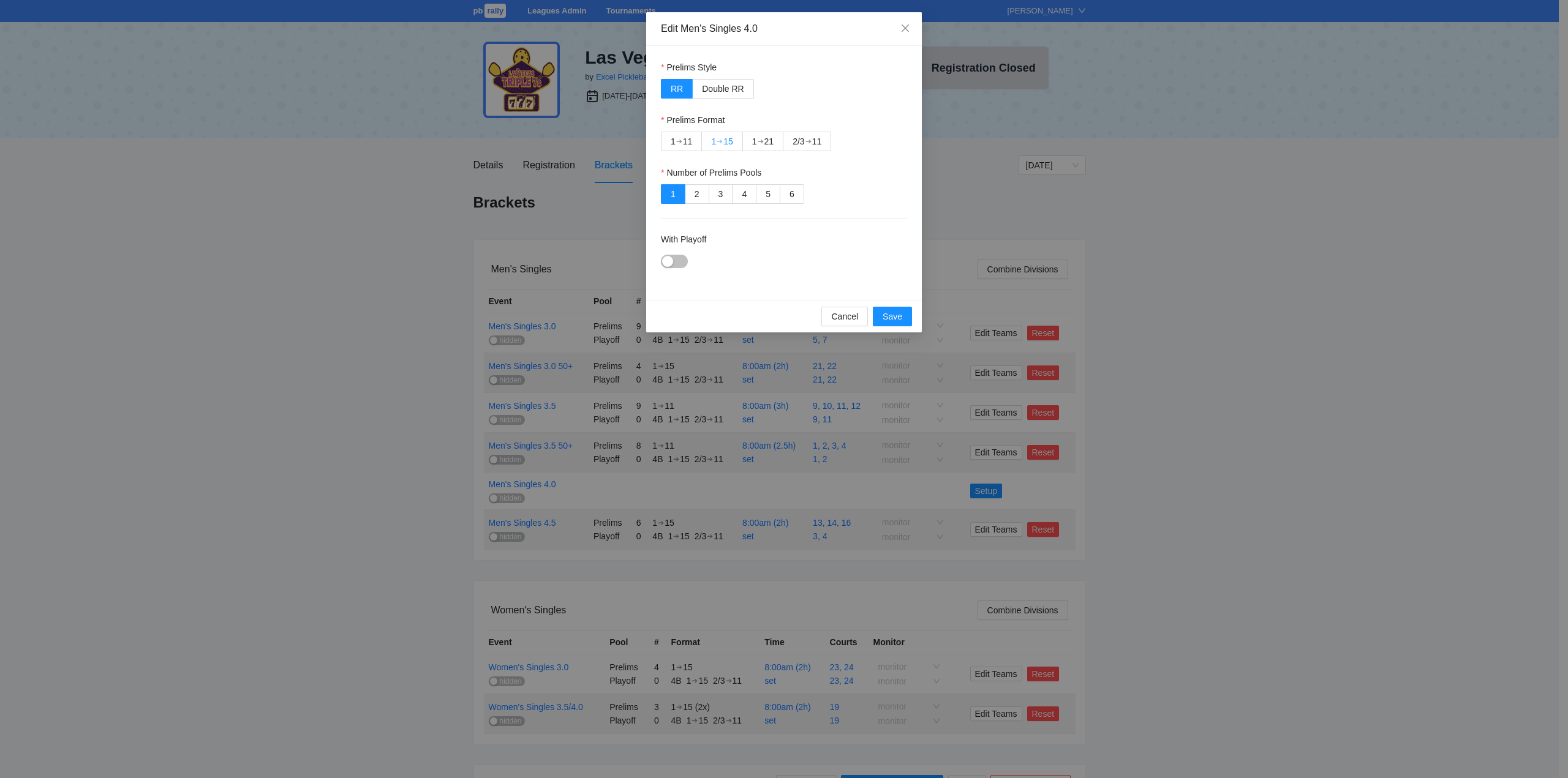
click at [727, 139] on div "15" at bounding box center [729, 141] width 10 height 19
click at [671, 260] on div "button" at bounding box center [668, 261] width 11 height 11
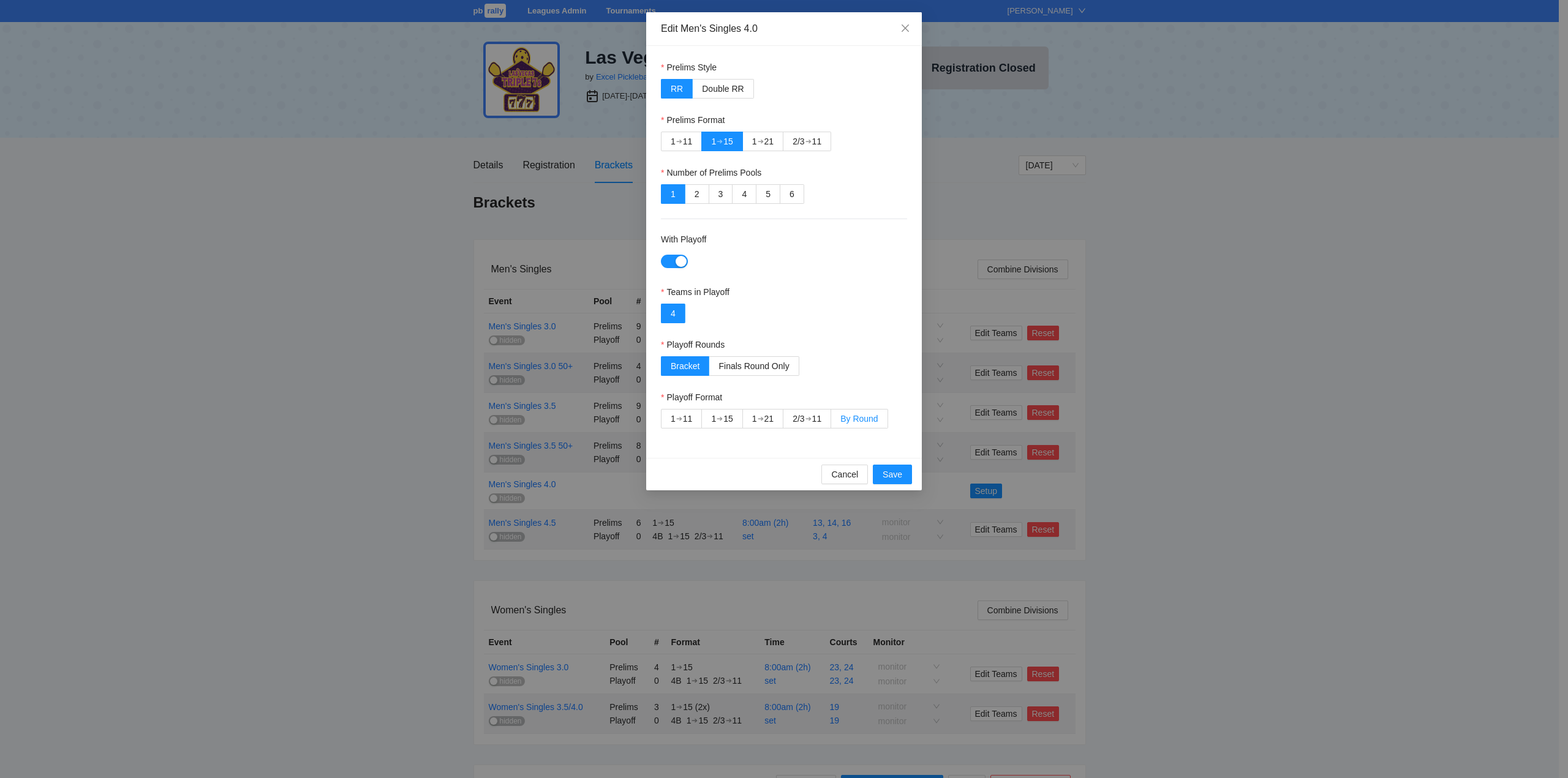
click at [860, 417] on span "By Round" at bounding box center [859, 419] width 37 height 10
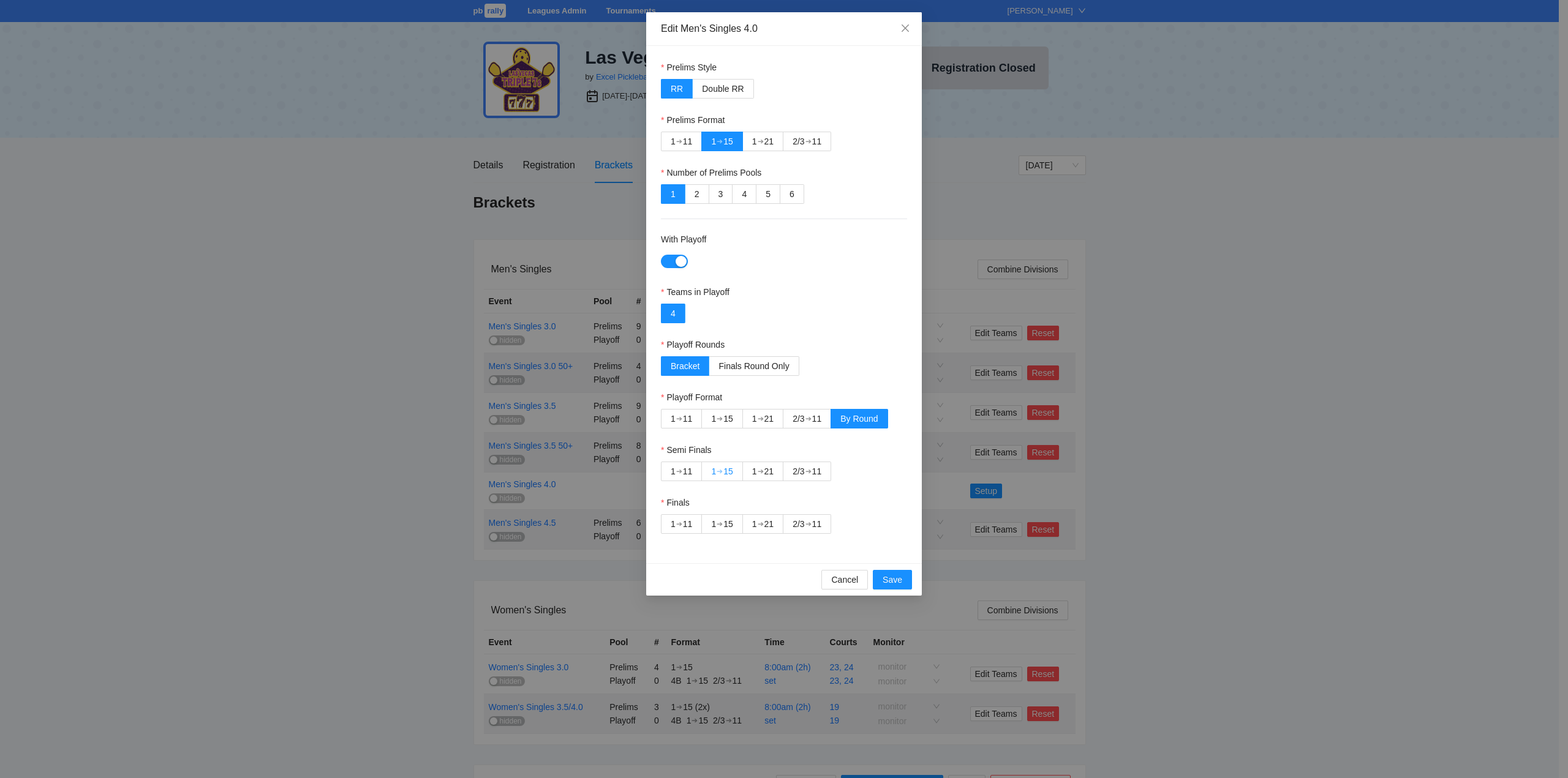
click at [723, 471] on div "➔" at bounding box center [720, 472] width 6 height 10
click at [803, 523] on div "2/3" at bounding box center [798, 524] width 12 height 19
click at [885, 576] on span "Save" at bounding box center [892, 580] width 19 height 14
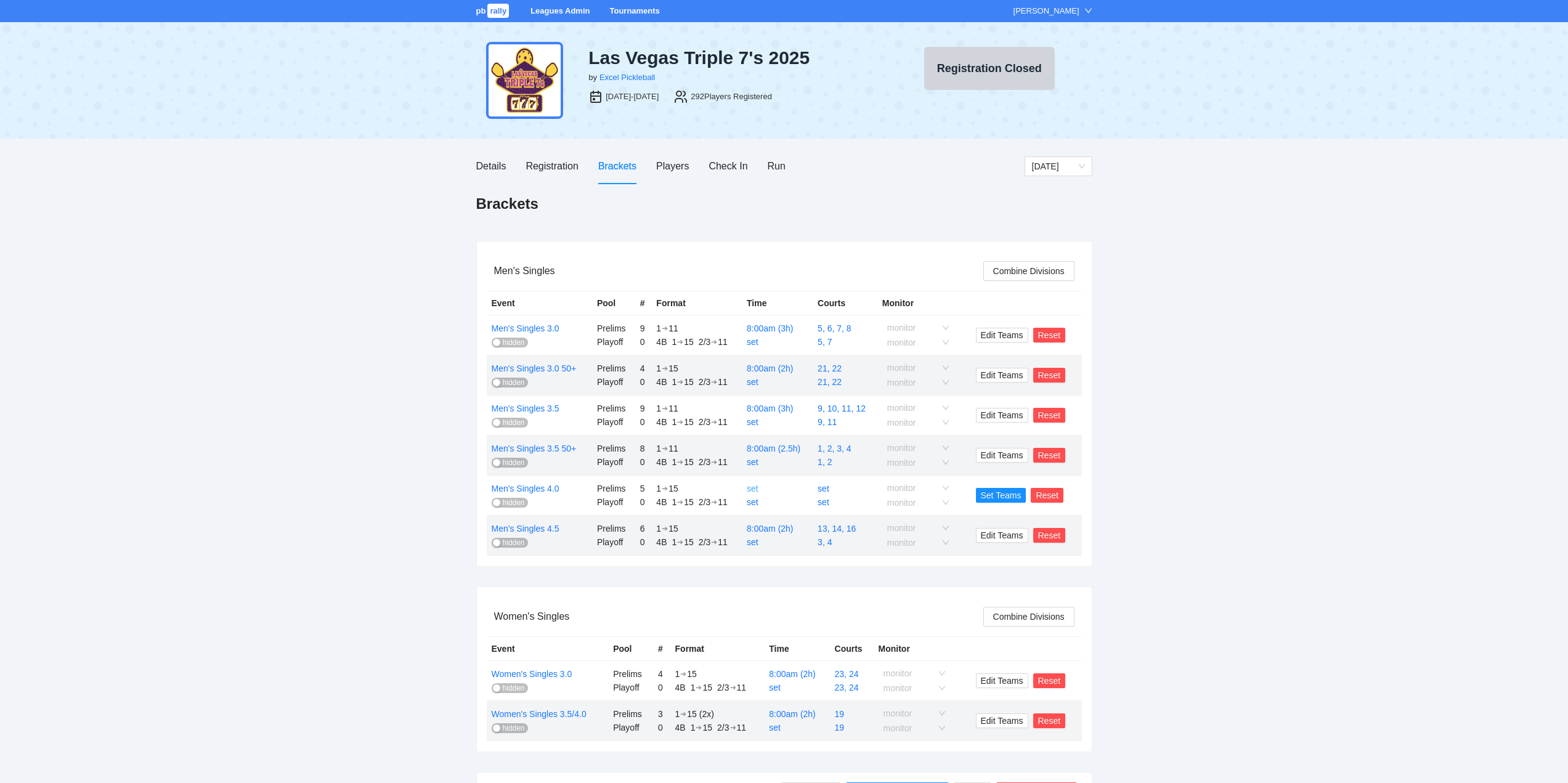
click at [753, 489] on link "set" at bounding box center [752, 489] width 12 height 10
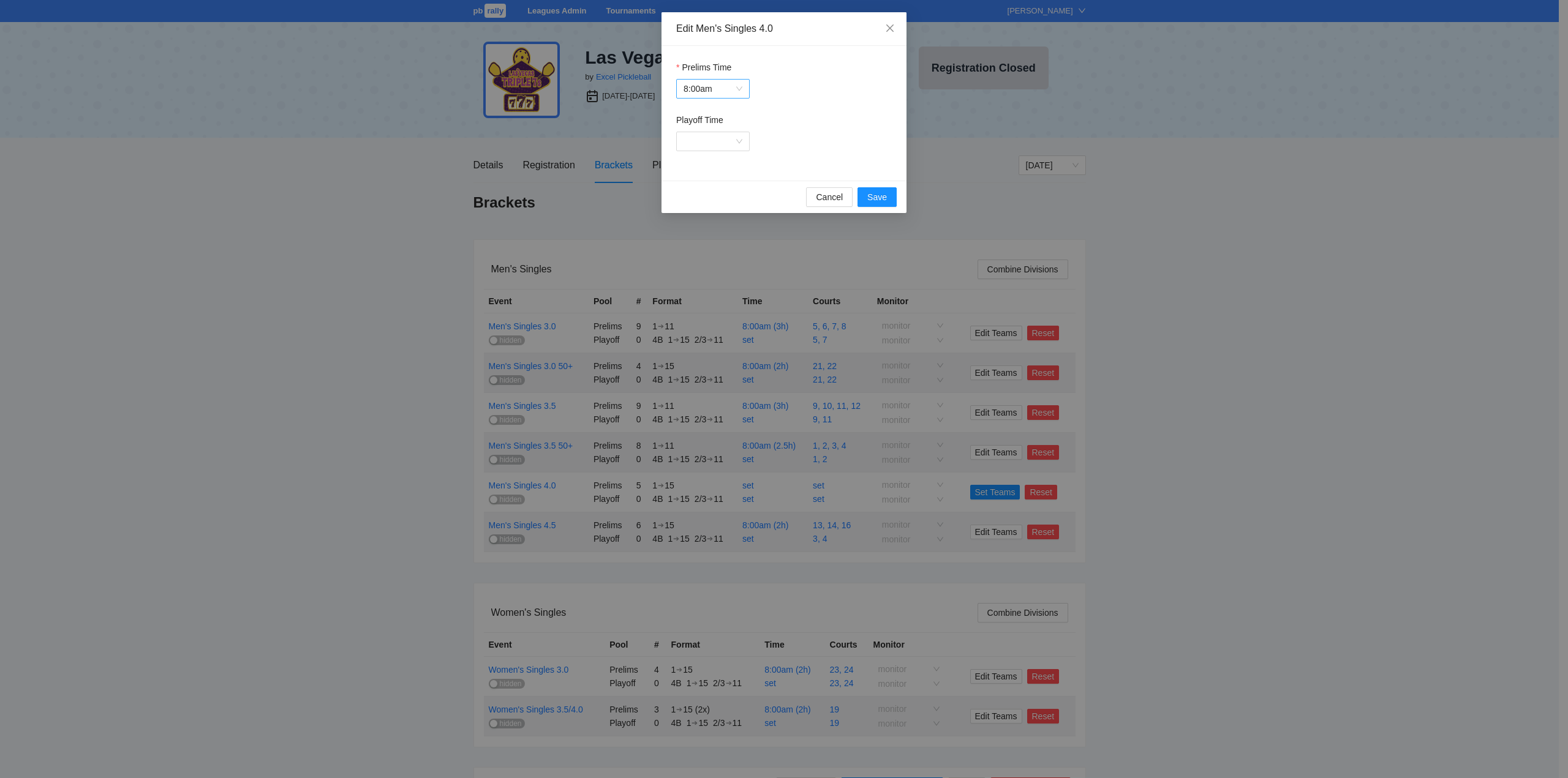
click at [711, 86] on span "8:00am" at bounding box center [713, 89] width 59 height 19
click at [872, 194] on span "Save" at bounding box center [877, 197] width 19 height 14
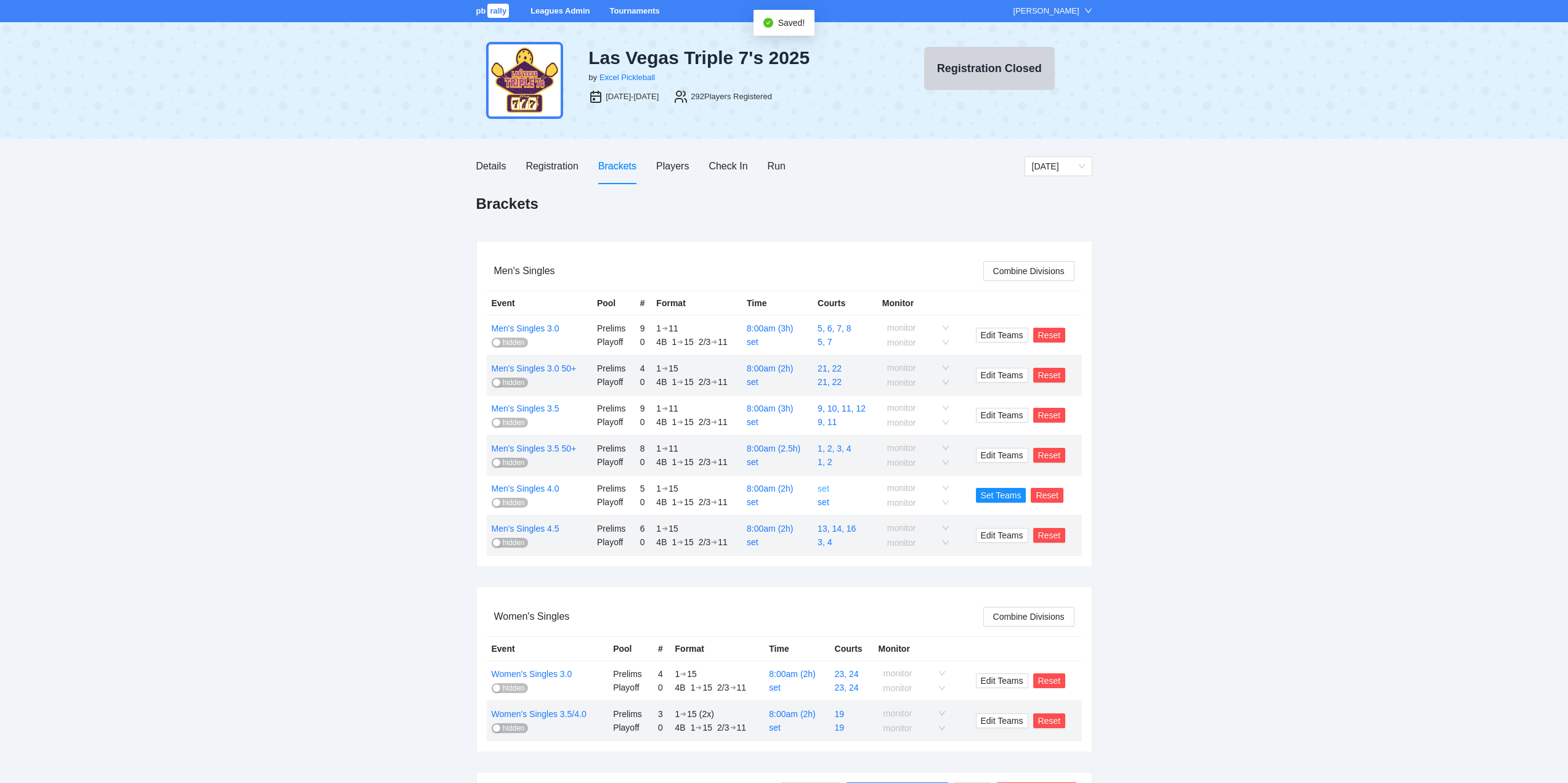
click at [823, 489] on link "set" at bounding box center [823, 489] width 12 height 10
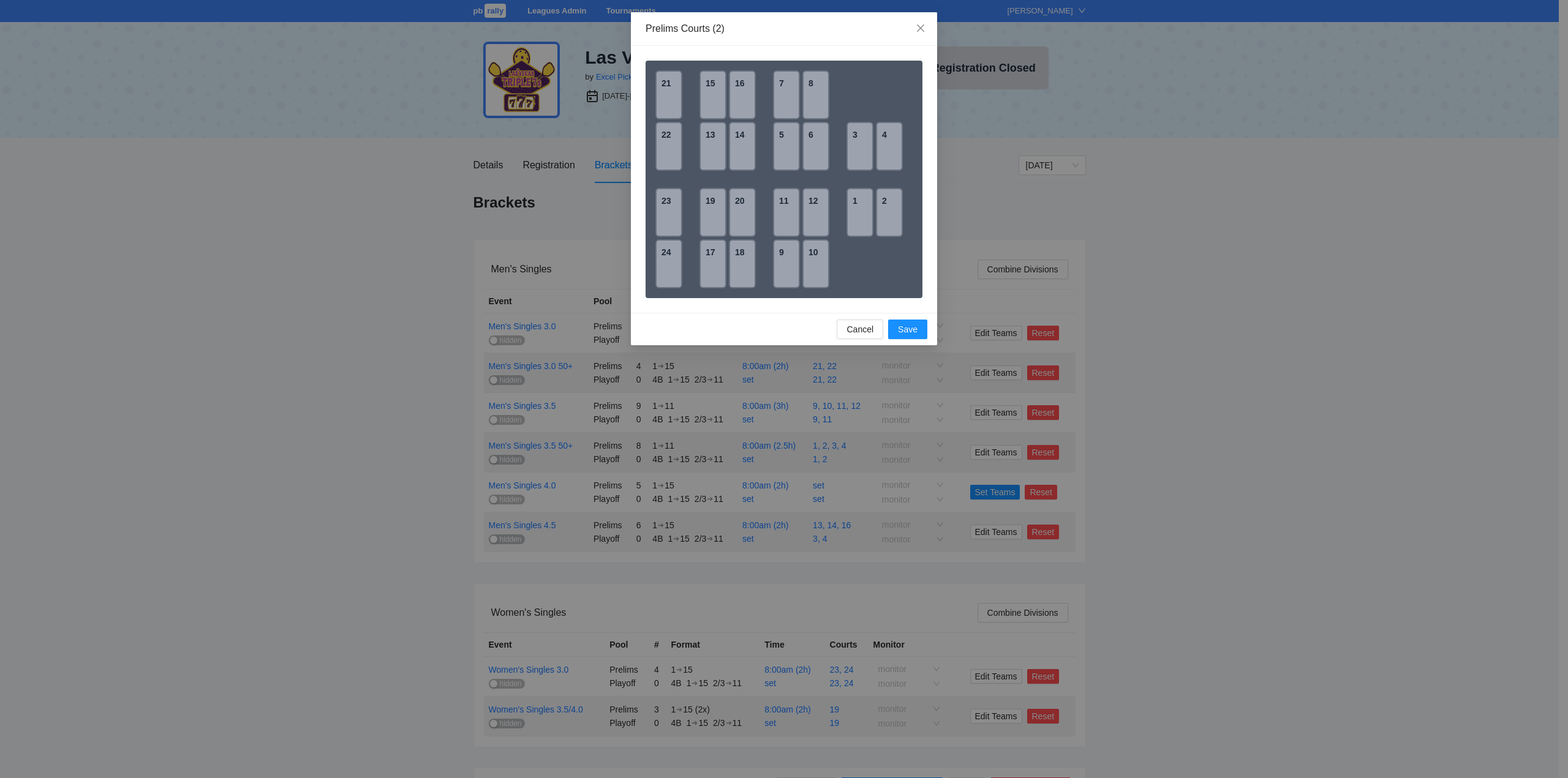
click at [734, 265] on div "18" at bounding box center [742, 264] width 27 height 49
click at [736, 216] on div "20" at bounding box center [742, 212] width 27 height 49
click at [905, 329] on span "Save" at bounding box center [907, 329] width 19 height 14
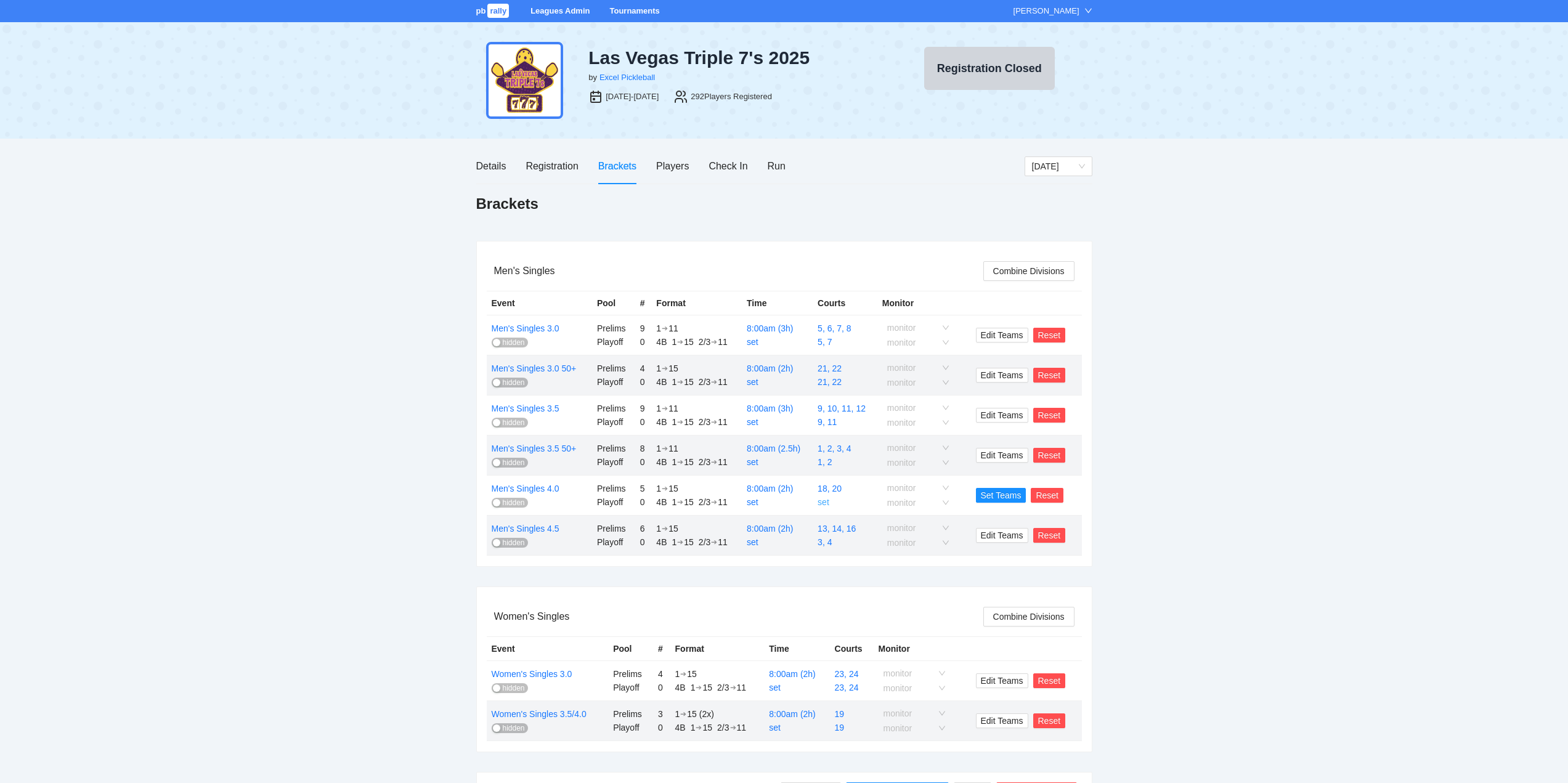
click at [824, 502] on link "set" at bounding box center [823, 502] width 12 height 10
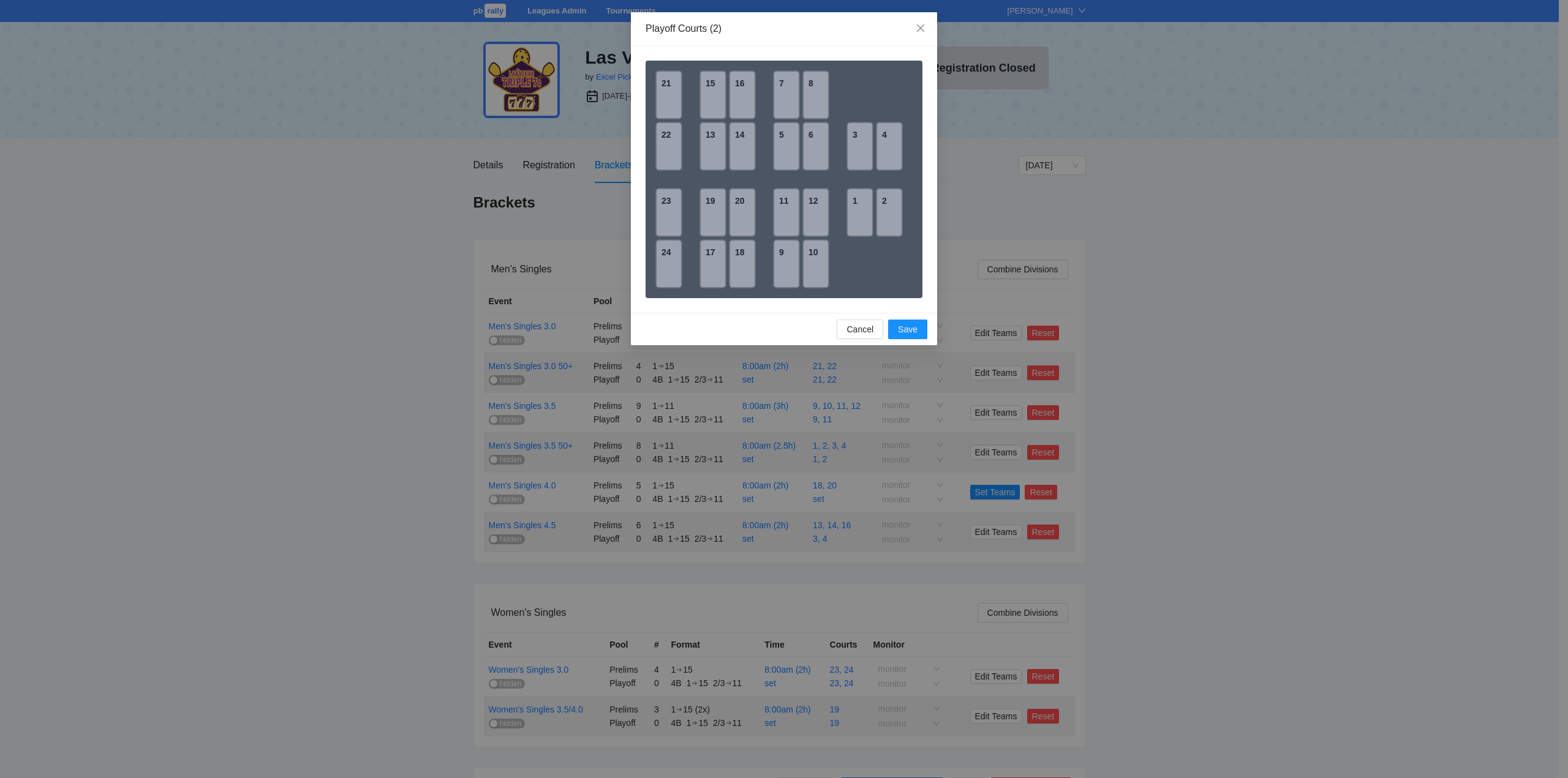
click at [747, 258] on div "18" at bounding box center [742, 264] width 27 height 49
drag, startPoint x: 740, startPoint y: 214, endPoint x: 773, endPoint y: 267, distance: 62.4
click at [740, 216] on div "20" at bounding box center [742, 212] width 27 height 49
click at [911, 330] on span "Save" at bounding box center [907, 329] width 19 height 14
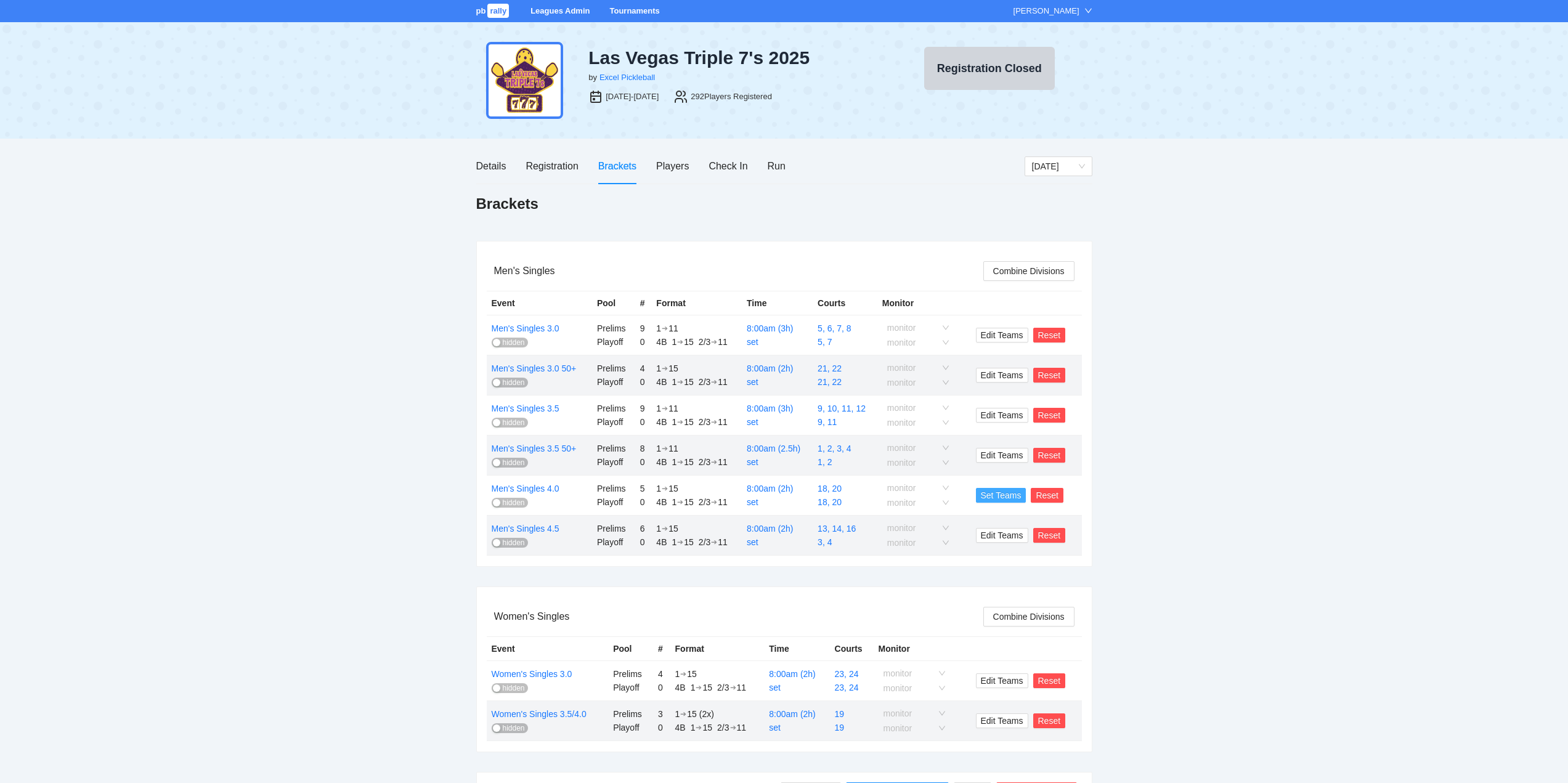
click at [1005, 496] on span "Set Teams" at bounding box center [1001, 495] width 41 height 14
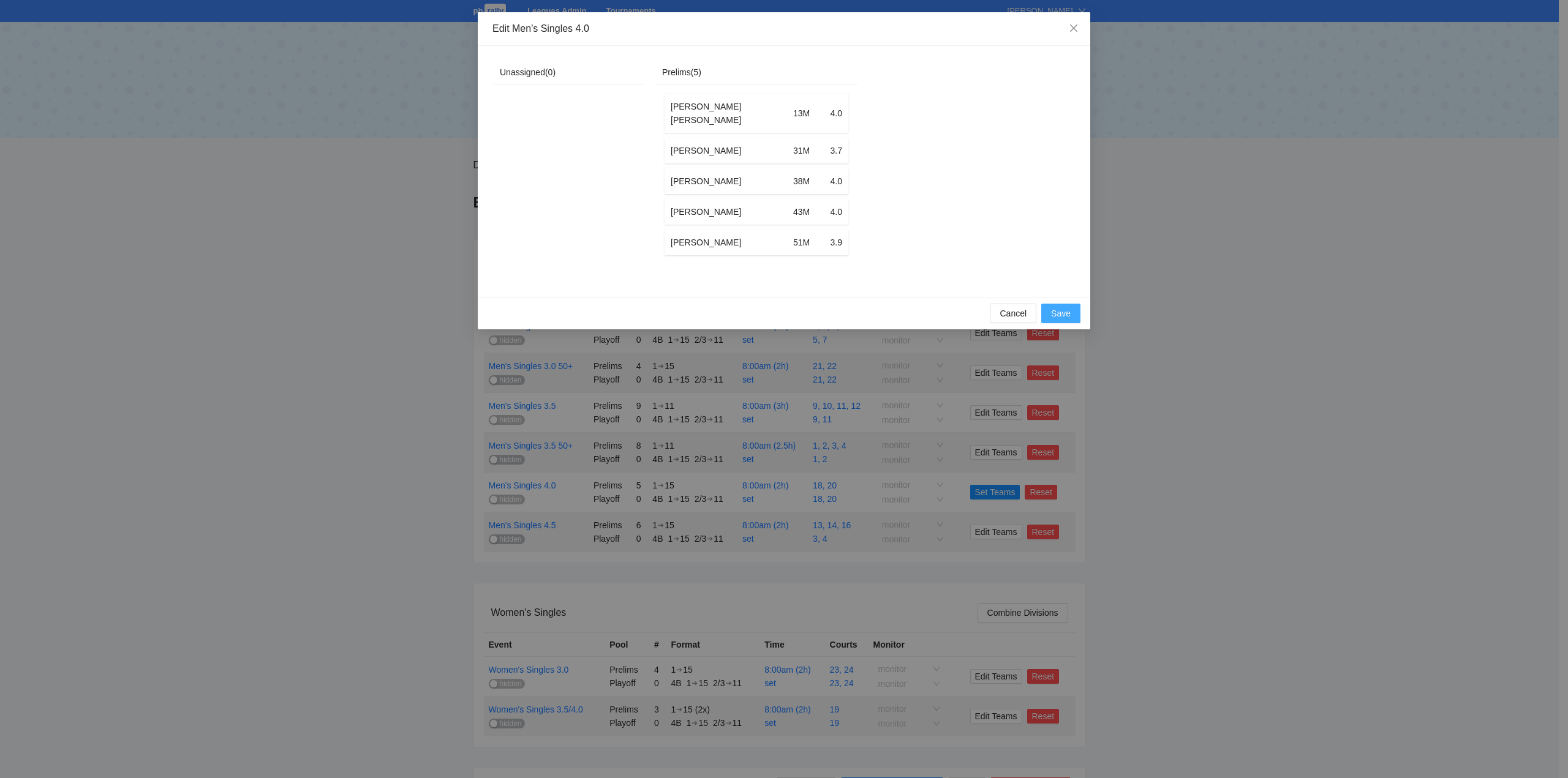
click at [1051, 321] on button "Save" at bounding box center [1060, 313] width 39 height 19
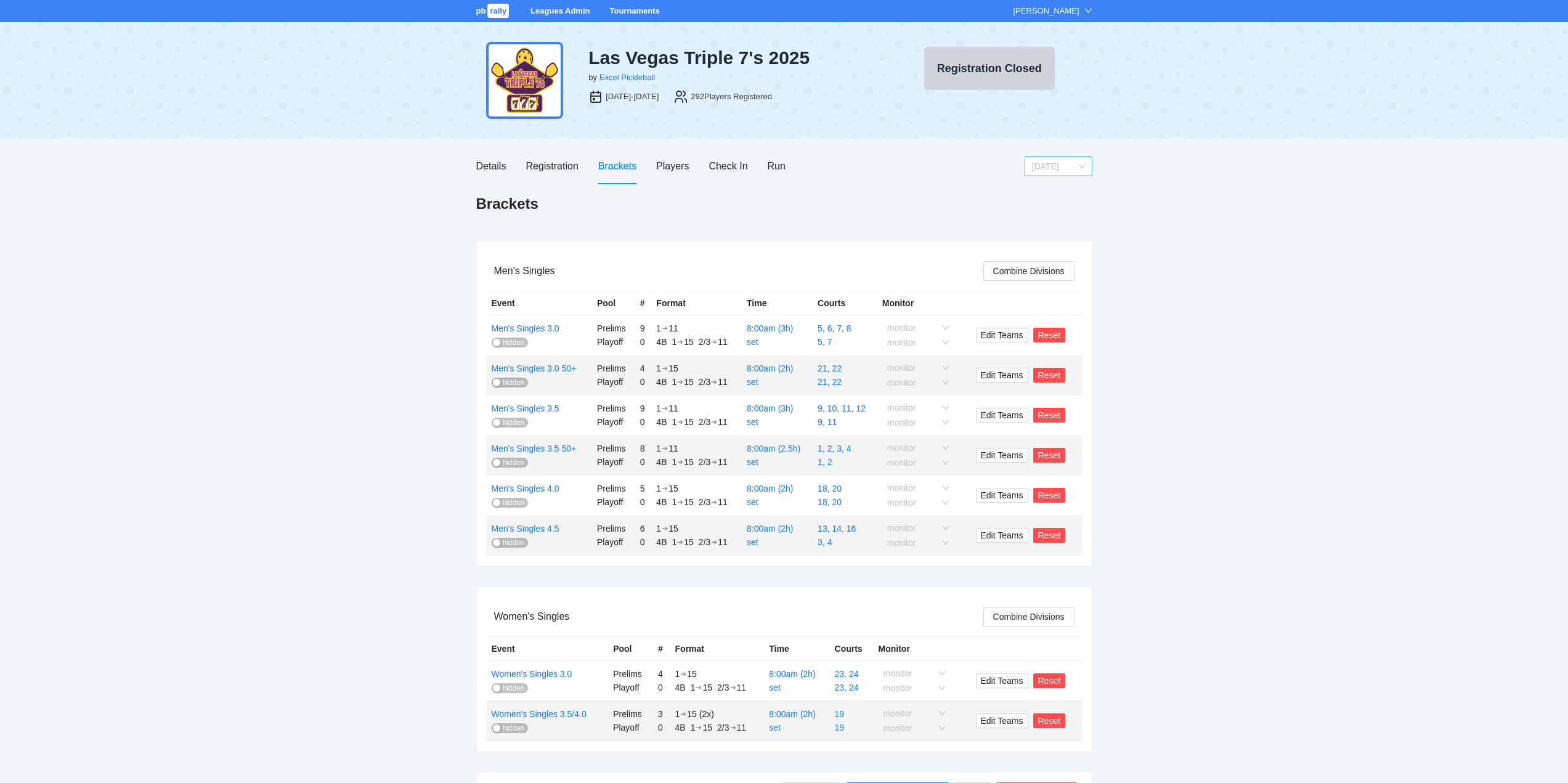
drag, startPoint x: 1055, startPoint y: 165, endPoint x: 1055, endPoint y: 172, distance: 7.0
click at [1055, 165] on span "[DATE]" at bounding box center [1058, 167] width 53 height 19
click at [1051, 226] on div "[DATE]" at bounding box center [1058, 230] width 53 height 14
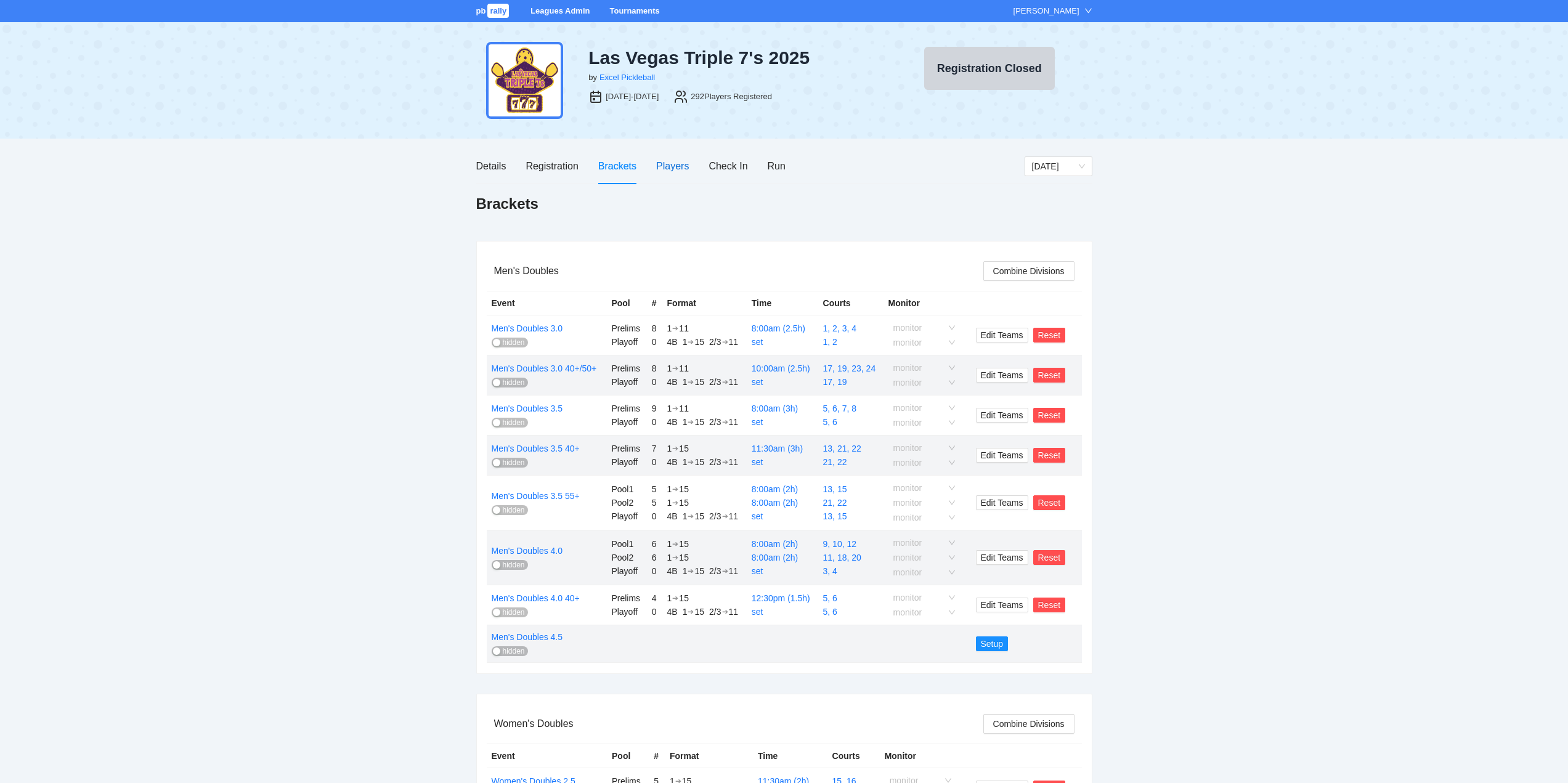
click at [666, 167] on div "Players" at bounding box center [673, 166] width 33 height 16
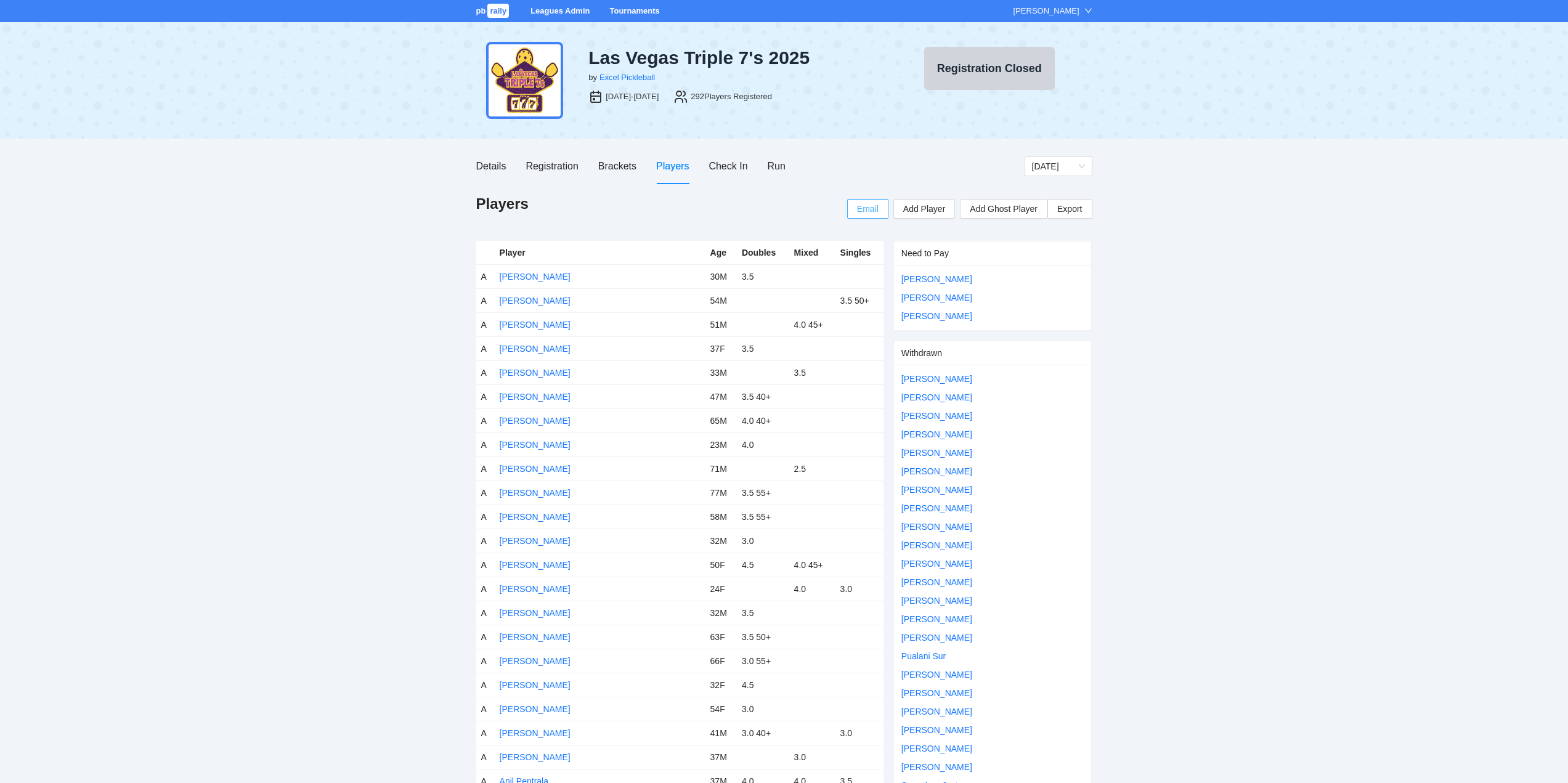
click at [867, 207] on span "Email" at bounding box center [867, 209] width 21 height 14
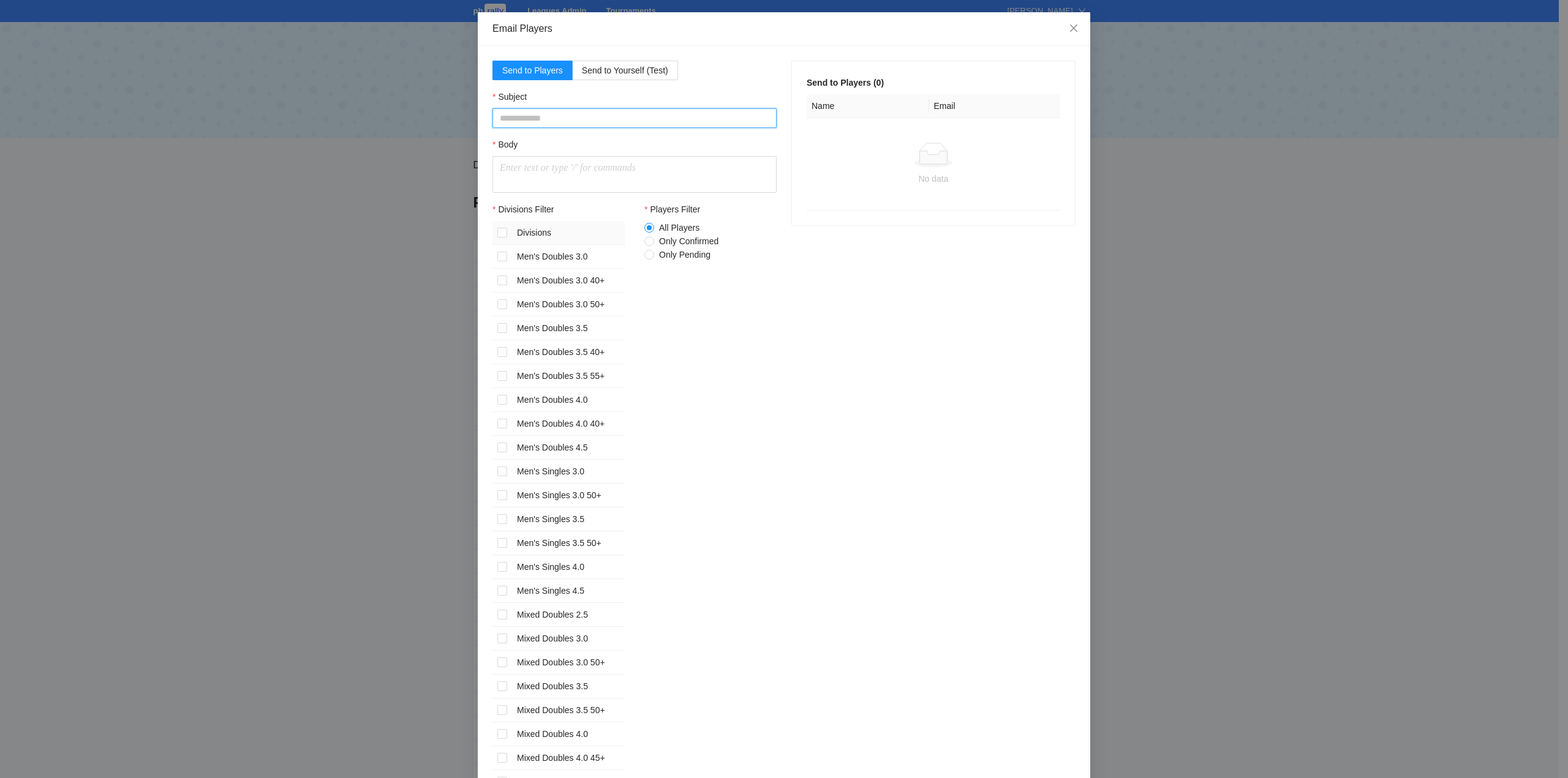
click at [500, 115] on input "Subject" at bounding box center [635, 118] width 284 height 19
type input "**********"
click at [500, 166] on p at bounding box center [635, 169] width 270 height 15
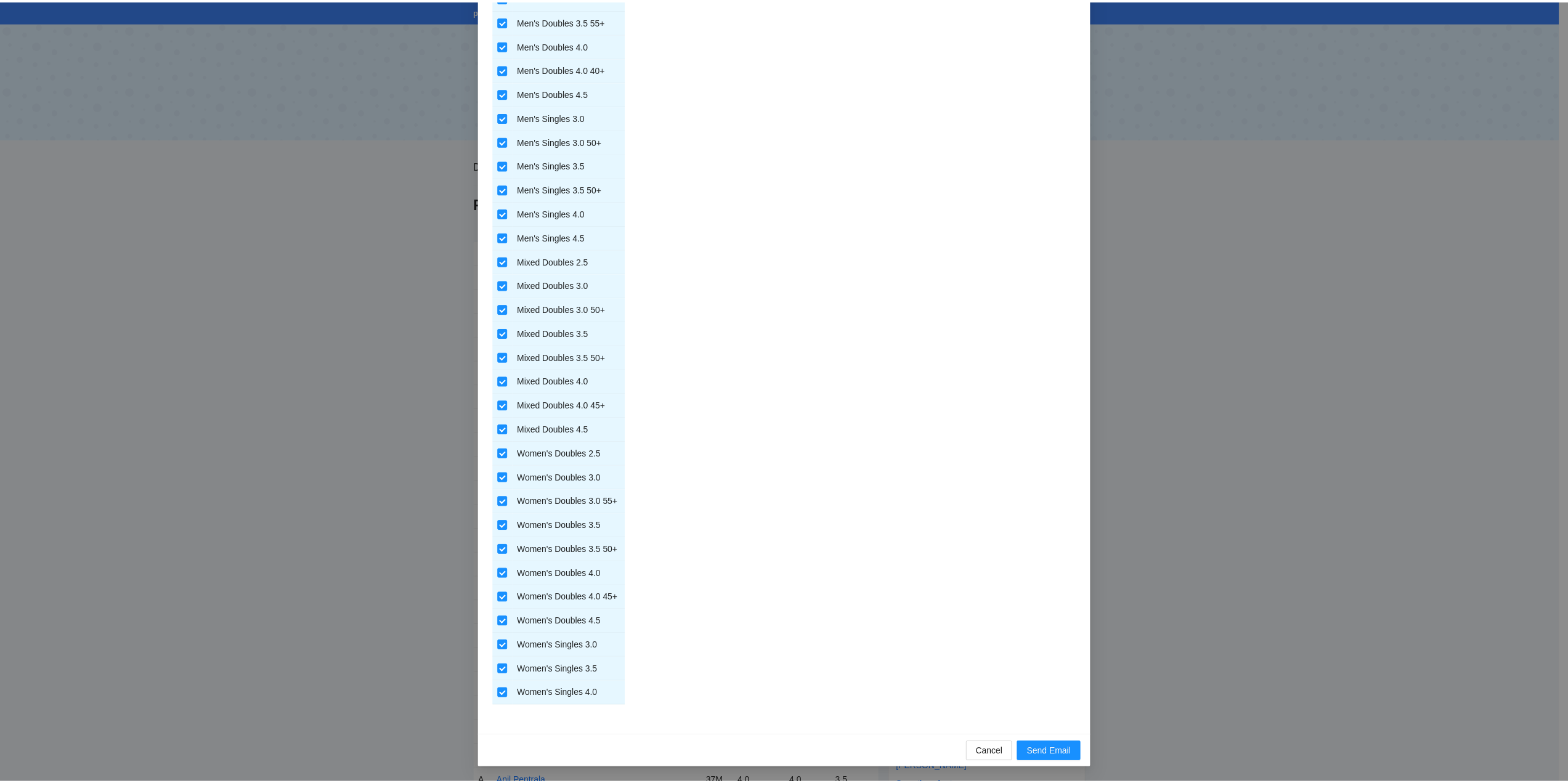
scroll to position [1702, 0]
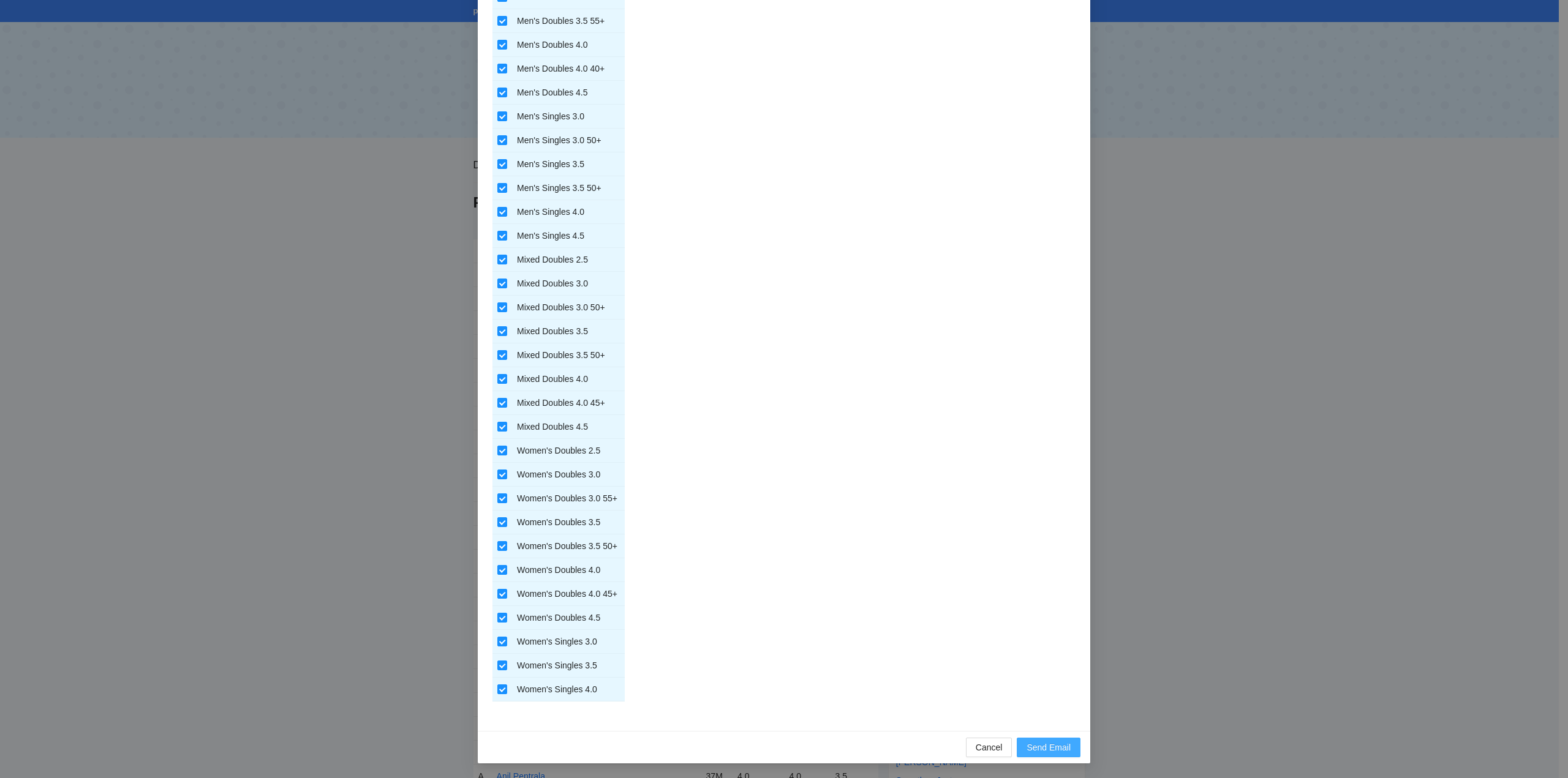
click at [1039, 744] on span "Send Email" at bounding box center [1049, 748] width 44 height 14
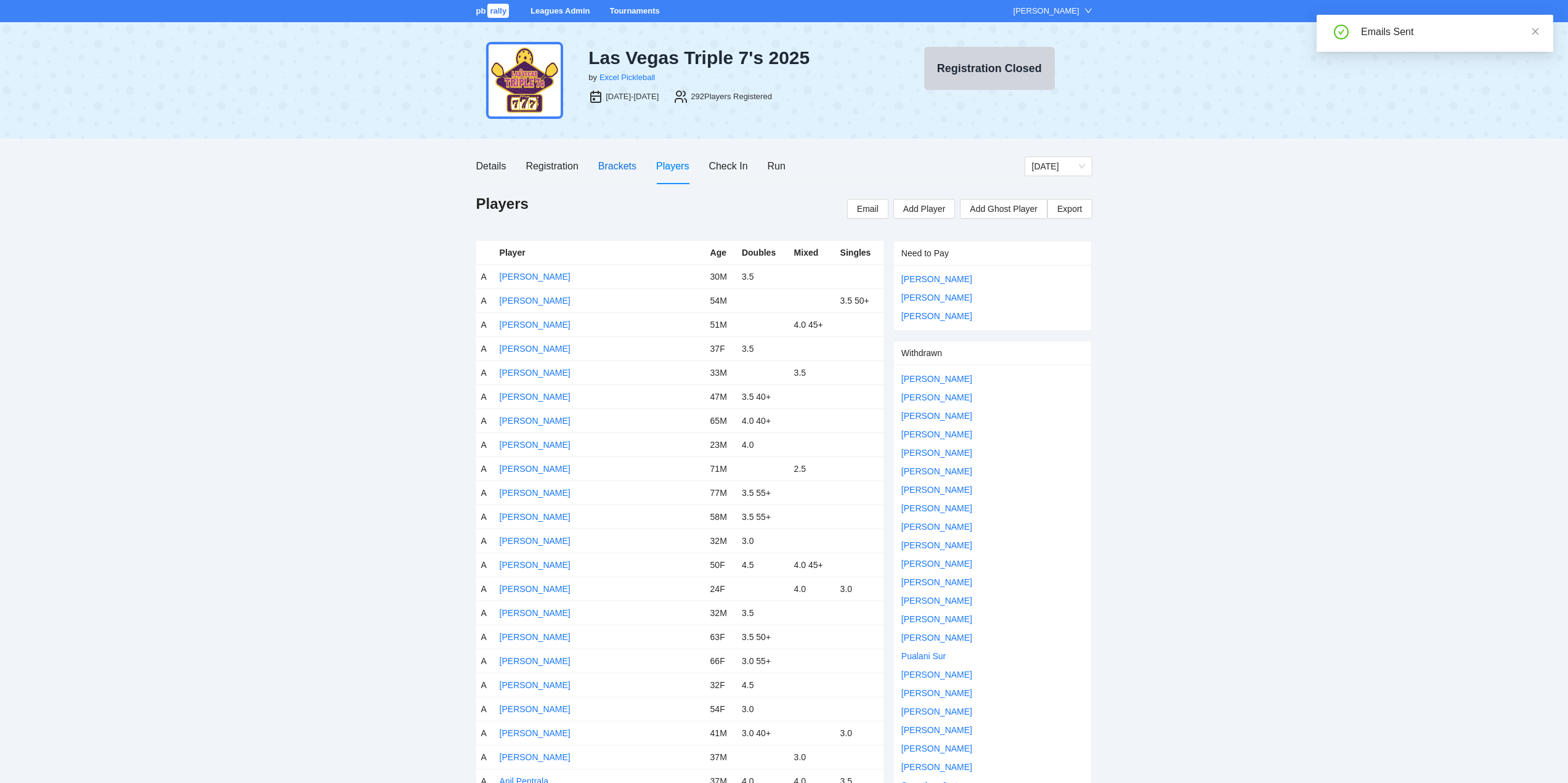
click at [610, 167] on div "Brackets" at bounding box center [617, 166] width 38 height 16
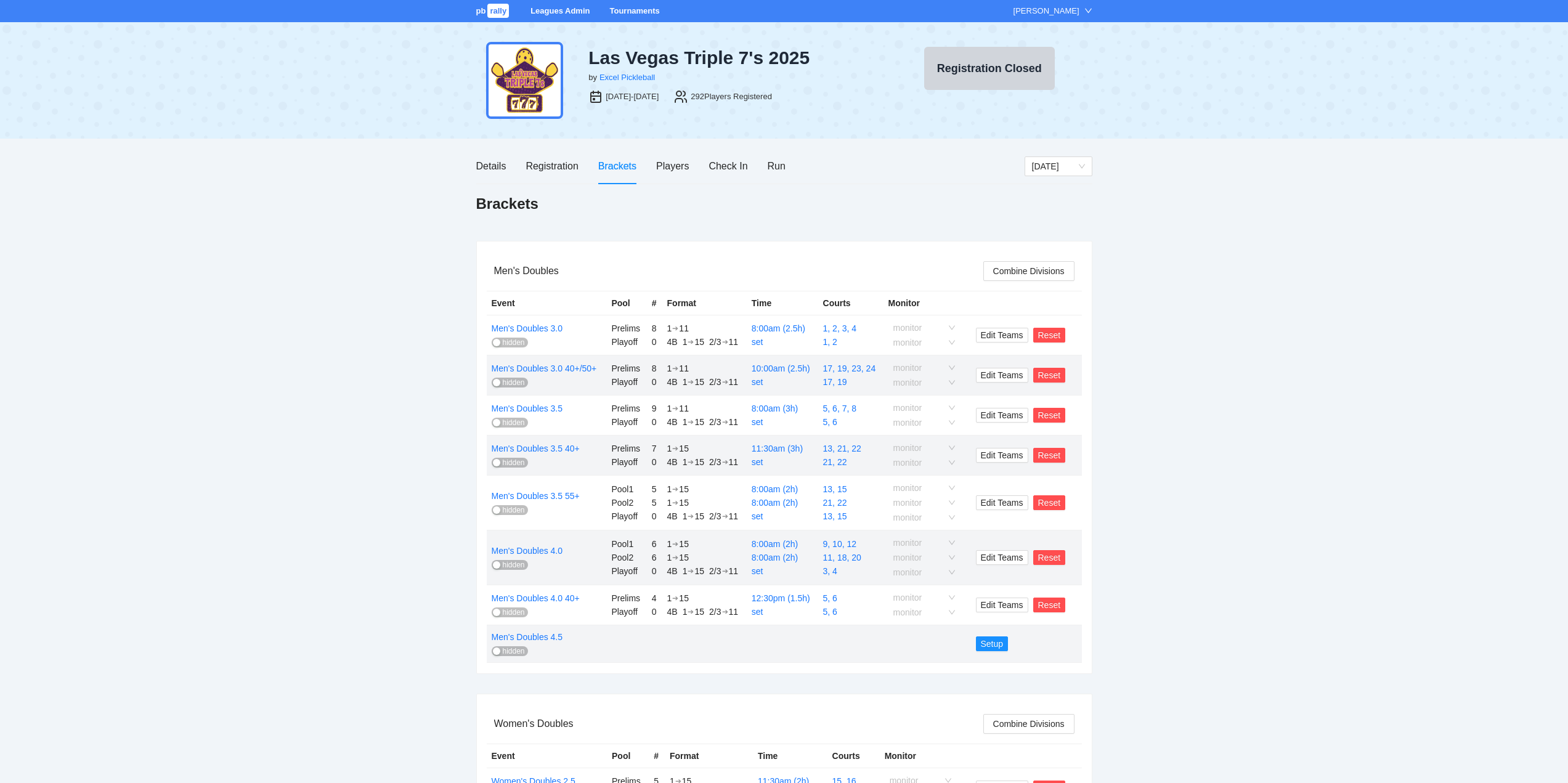
click at [508, 342] on span "hidden" at bounding box center [513, 343] width 22 height 10
click at [505, 383] on span "hidden" at bounding box center [513, 383] width 22 height 10
click at [509, 422] on span "hidden" at bounding box center [513, 423] width 22 height 10
click at [510, 463] on span "hidden" at bounding box center [513, 463] width 22 height 10
click at [505, 509] on span "hidden" at bounding box center [513, 511] width 22 height 10
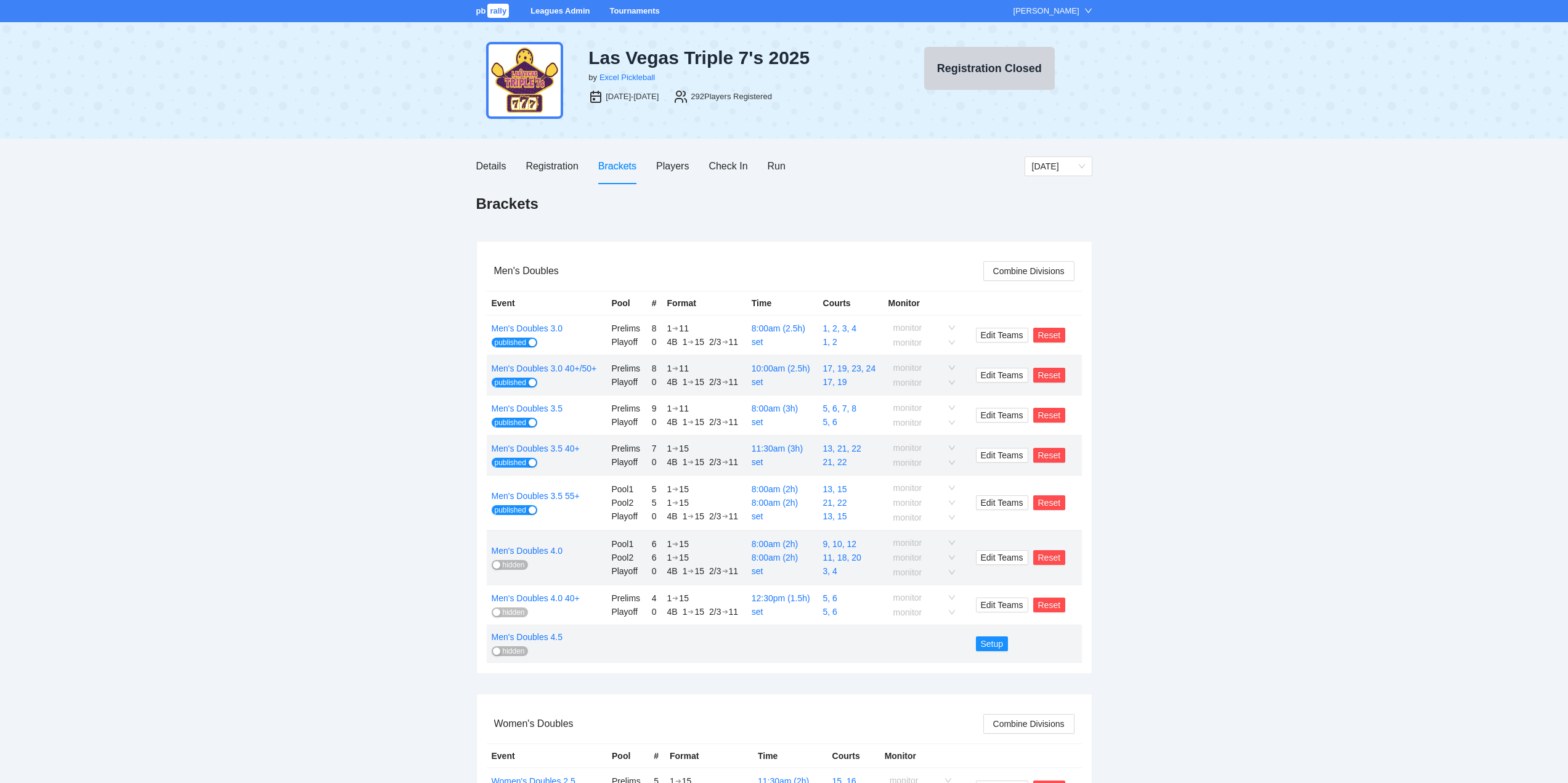
click at [505, 562] on span "hidden" at bounding box center [513, 565] width 22 height 10
click at [510, 609] on span "hidden" at bounding box center [513, 613] width 22 height 10
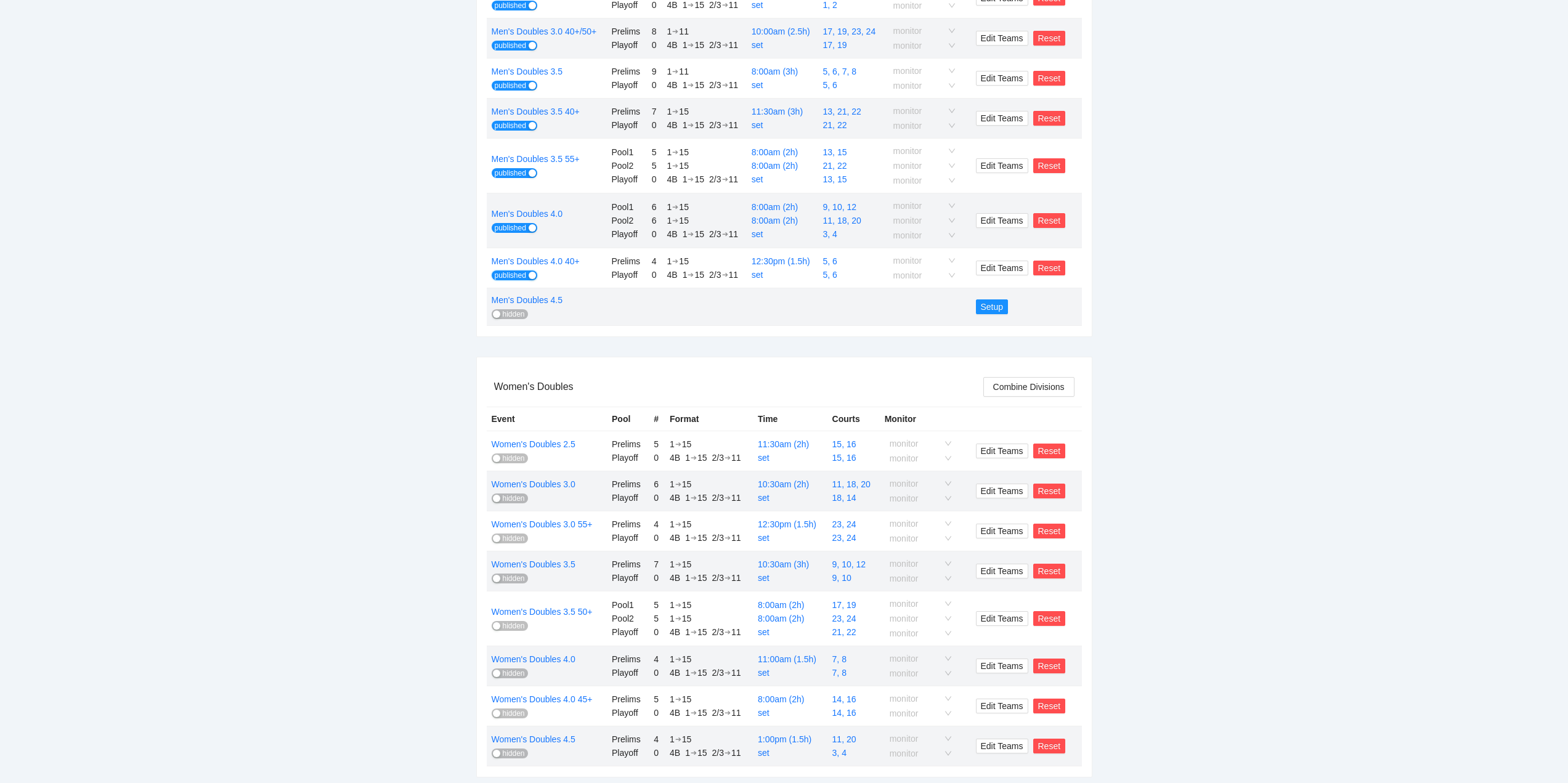
scroll to position [370, 0]
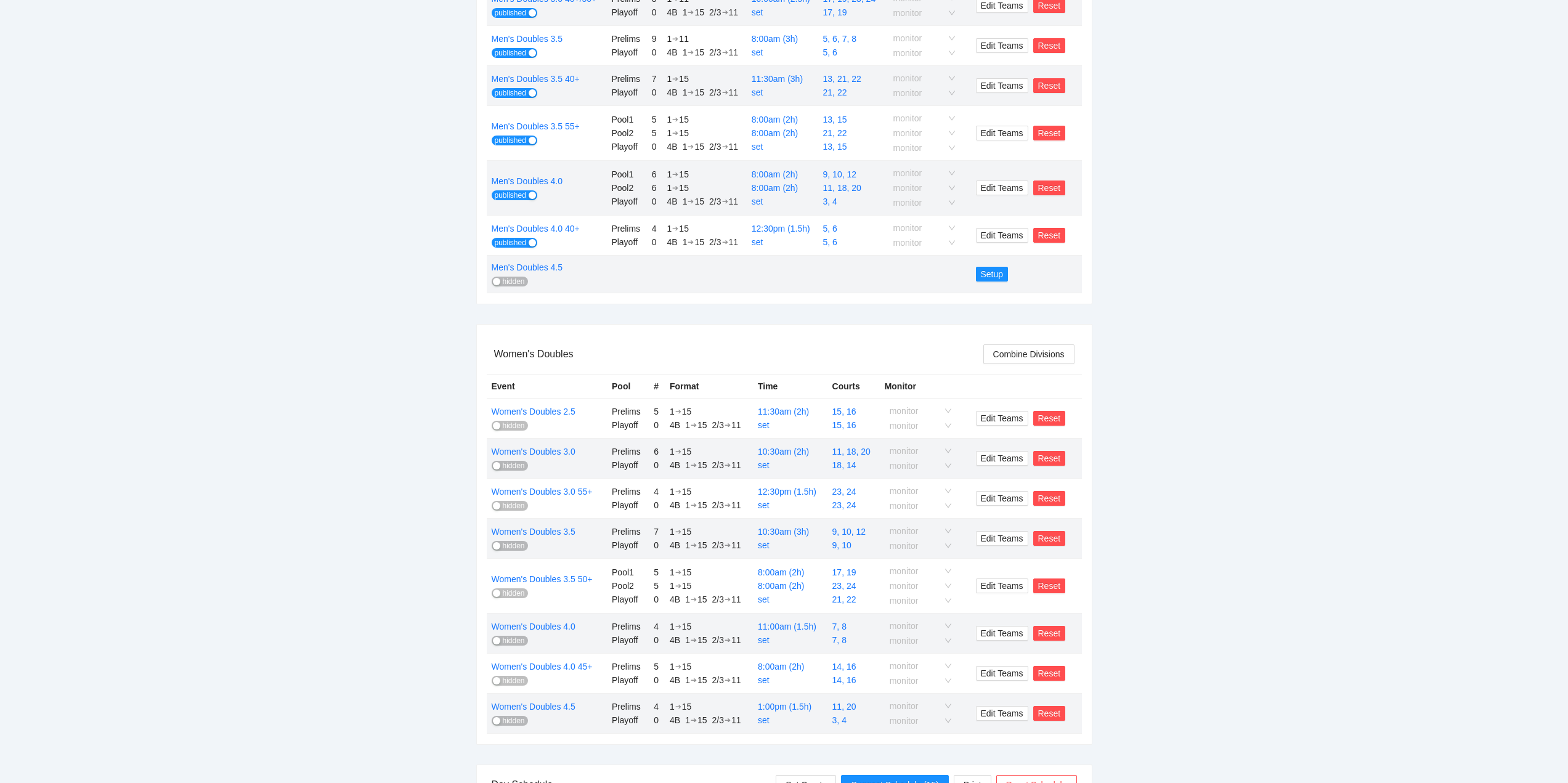
click at [512, 425] on span "hidden" at bounding box center [513, 426] width 22 height 10
click at [508, 464] on span "hidden" at bounding box center [513, 466] width 22 height 10
drag, startPoint x: 508, startPoint y: 505, endPoint x: 529, endPoint y: 512, distance: 22.1
click at [510, 506] on span "hidden" at bounding box center [513, 506] width 22 height 10
click at [508, 544] on span "hidden" at bounding box center [513, 546] width 22 height 10
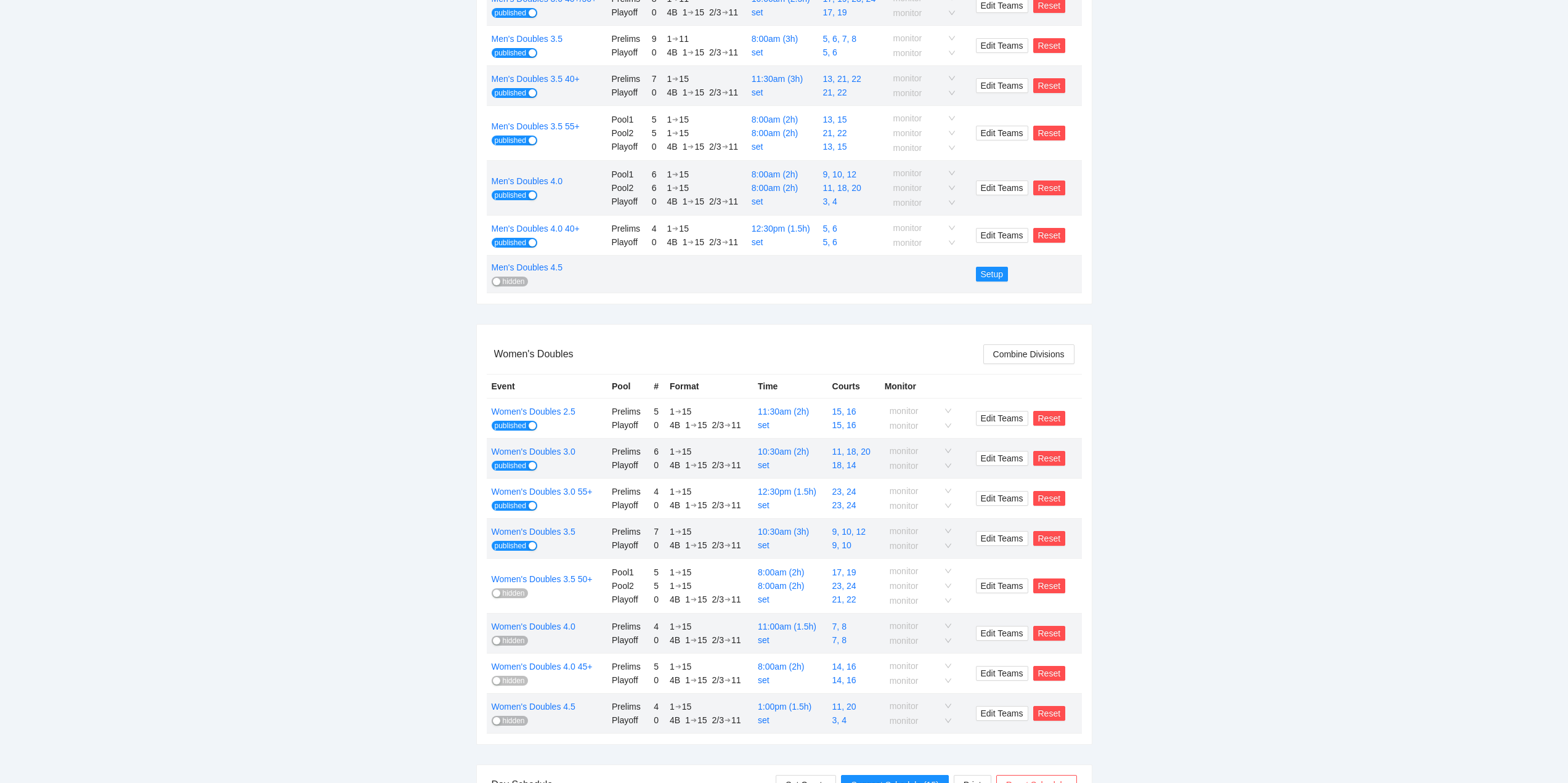
click at [510, 595] on span "hidden" at bounding box center [513, 593] width 22 height 10
click at [509, 640] on span "hidden" at bounding box center [513, 641] width 22 height 10
click at [512, 680] on span "hidden" at bounding box center [513, 681] width 22 height 10
click at [513, 722] on span "hidden" at bounding box center [513, 721] width 22 height 10
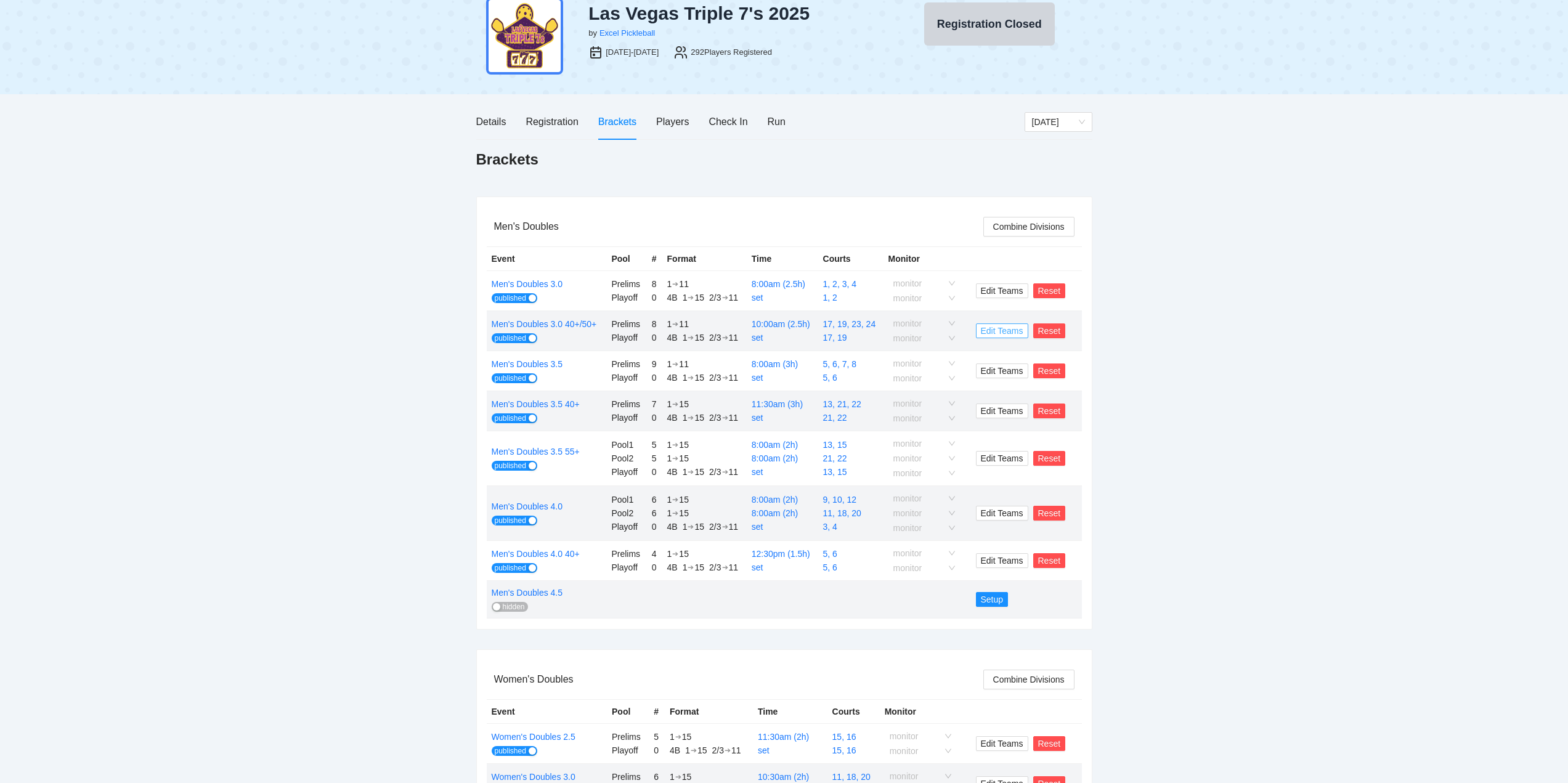
scroll to position [0, 0]
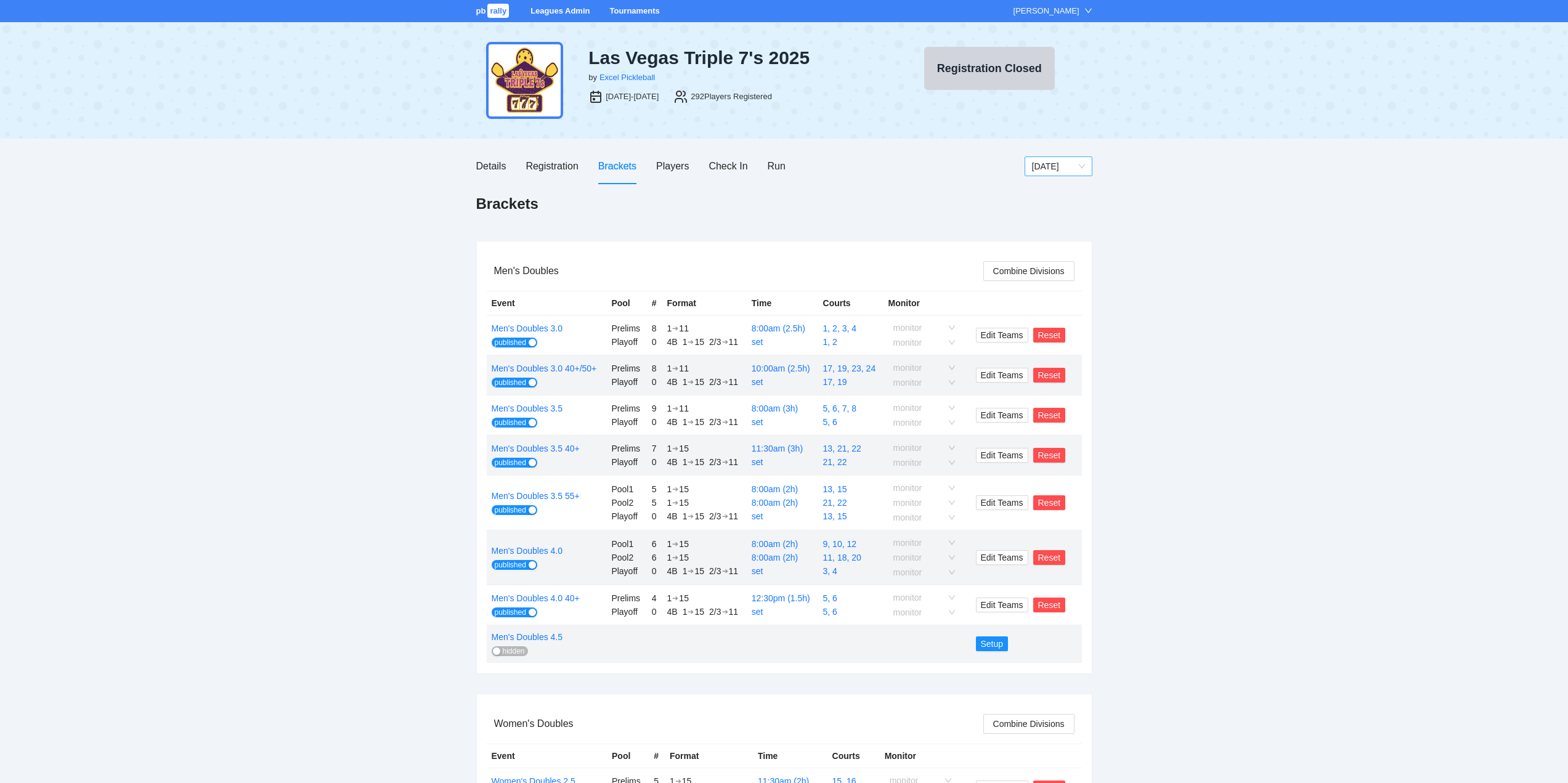
click at [1046, 162] on span "[DATE]" at bounding box center [1058, 167] width 53 height 19
click at [1049, 209] on div "[DATE]" at bounding box center [1058, 210] width 53 height 14
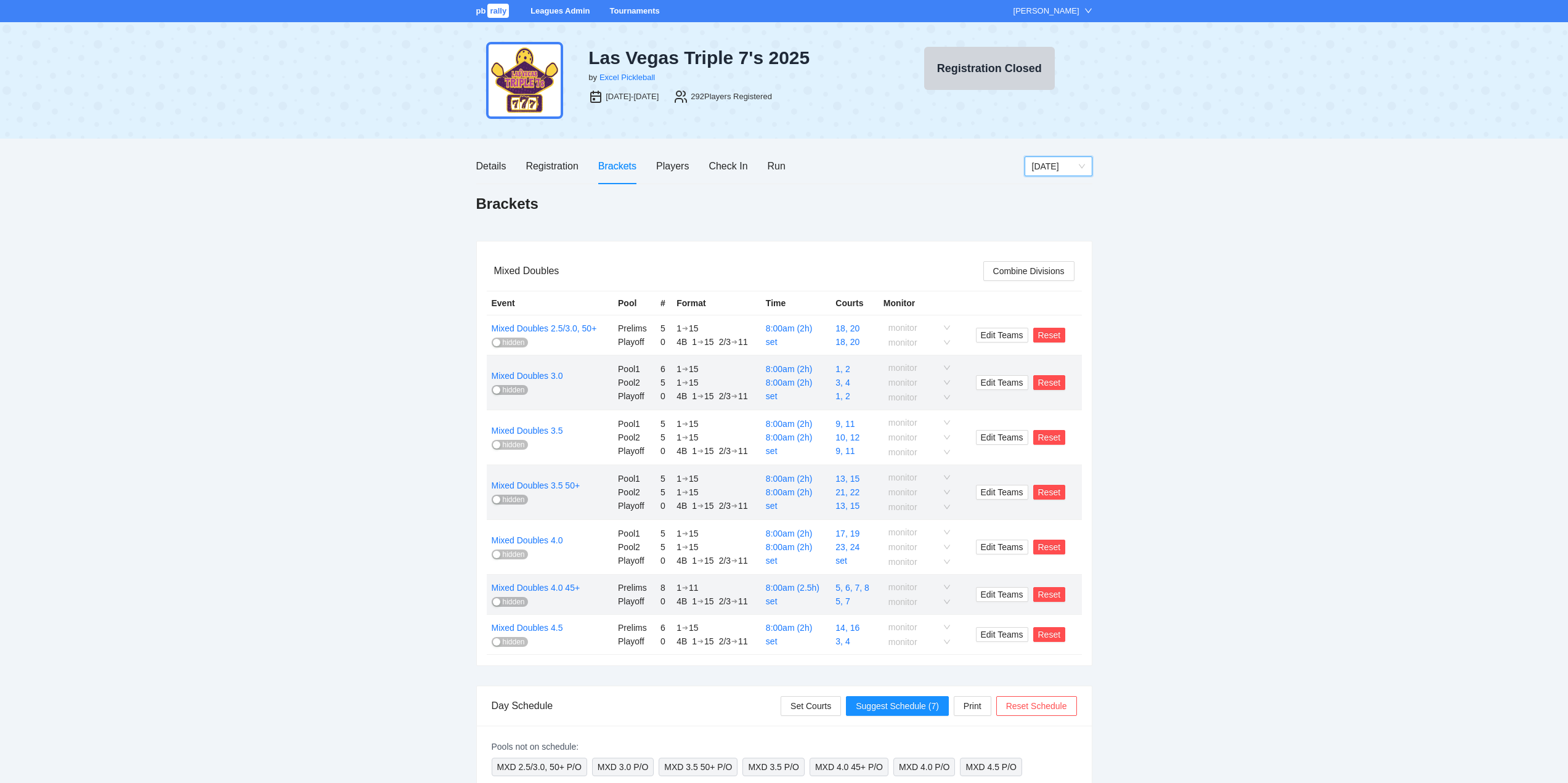
click at [512, 342] on span "hidden" at bounding box center [513, 343] width 22 height 10
click at [516, 388] on span "hidden" at bounding box center [513, 390] width 22 height 10
click at [511, 443] on span "hidden" at bounding box center [513, 445] width 22 height 10
click at [514, 495] on span "hidden" at bounding box center [513, 500] width 22 height 10
click at [513, 554] on span "hidden" at bounding box center [513, 554] width 22 height 10
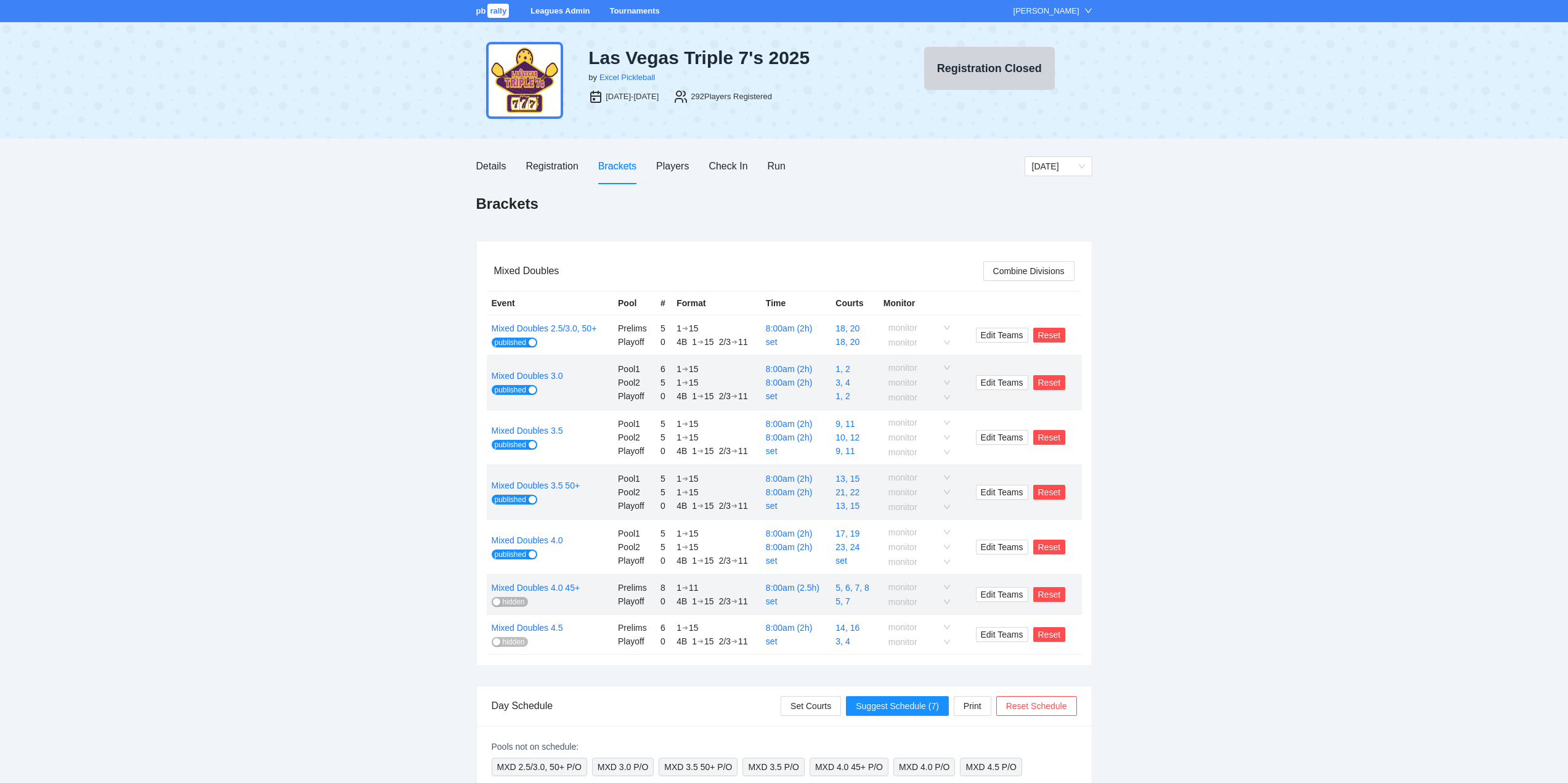
click at [511, 601] on span "hidden" at bounding box center [513, 602] width 22 height 10
click at [505, 642] on span "hidden" at bounding box center [513, 642] width 22 height 10
click at [1061, 167] on span "[DATE]" at bounding box center [1058, 167] width 53 height 19
click at [1050, 189] on div "[DATE]" at bounding box center [1058, 190] width 53 height 14
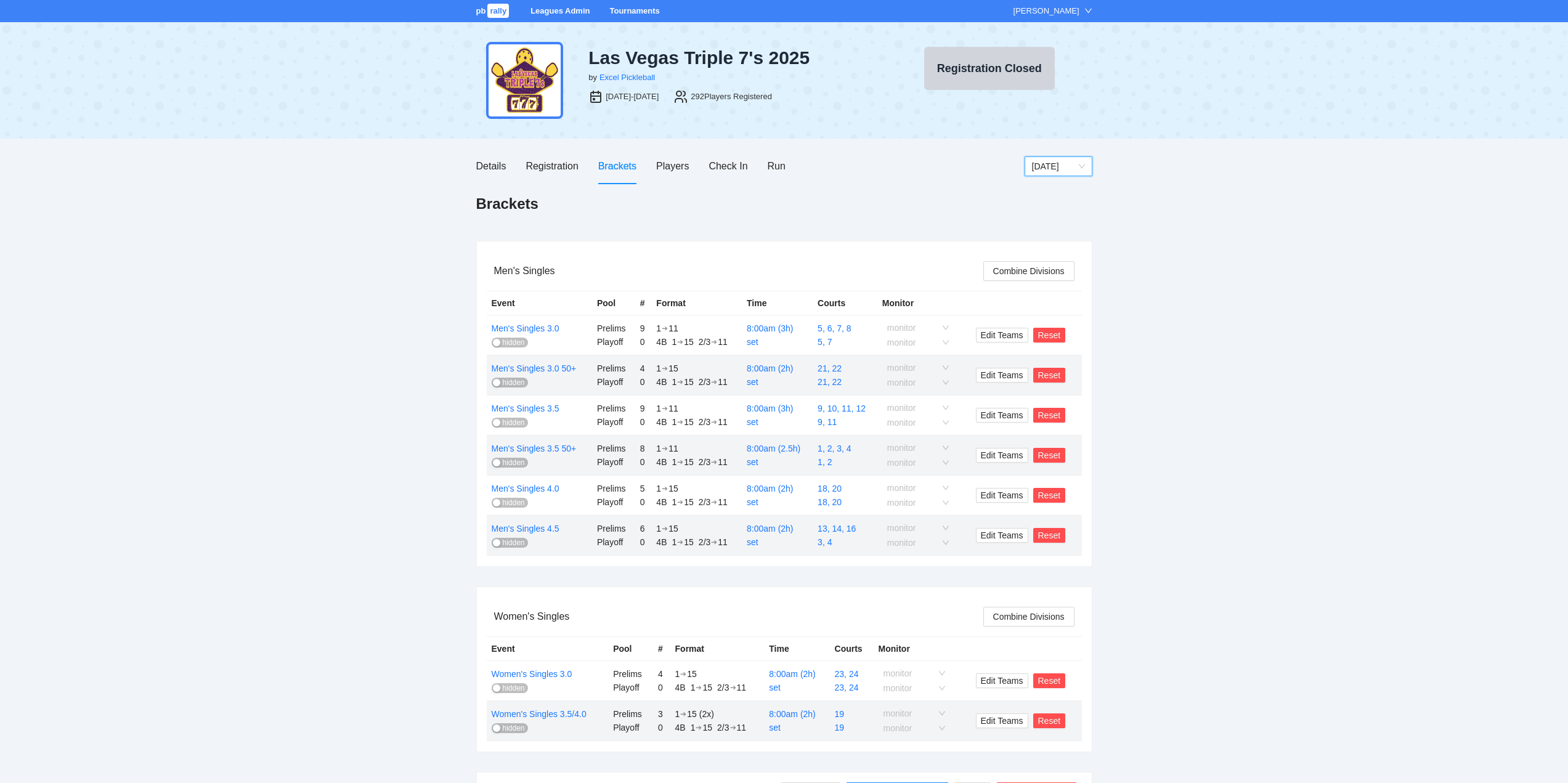
click at [508, 342] on span "hidden" at bounding box center [513, 343] width 22 height 10
drag, startPoint x: 512, startPoint y: 383, endPoint x: 518, endPoint y: 385, distance: 6.3
click at [513, 383] on span "hidden" at bounding box center [513, 383] width 22 height 10
drag, startPoint x: 508, startPoint y: 423, endPoint x: 520, endPoint y: 435, distance: 17.0
click at [510, 424] on span "hidden" at bounding box center [513, 423] width 22 height 10
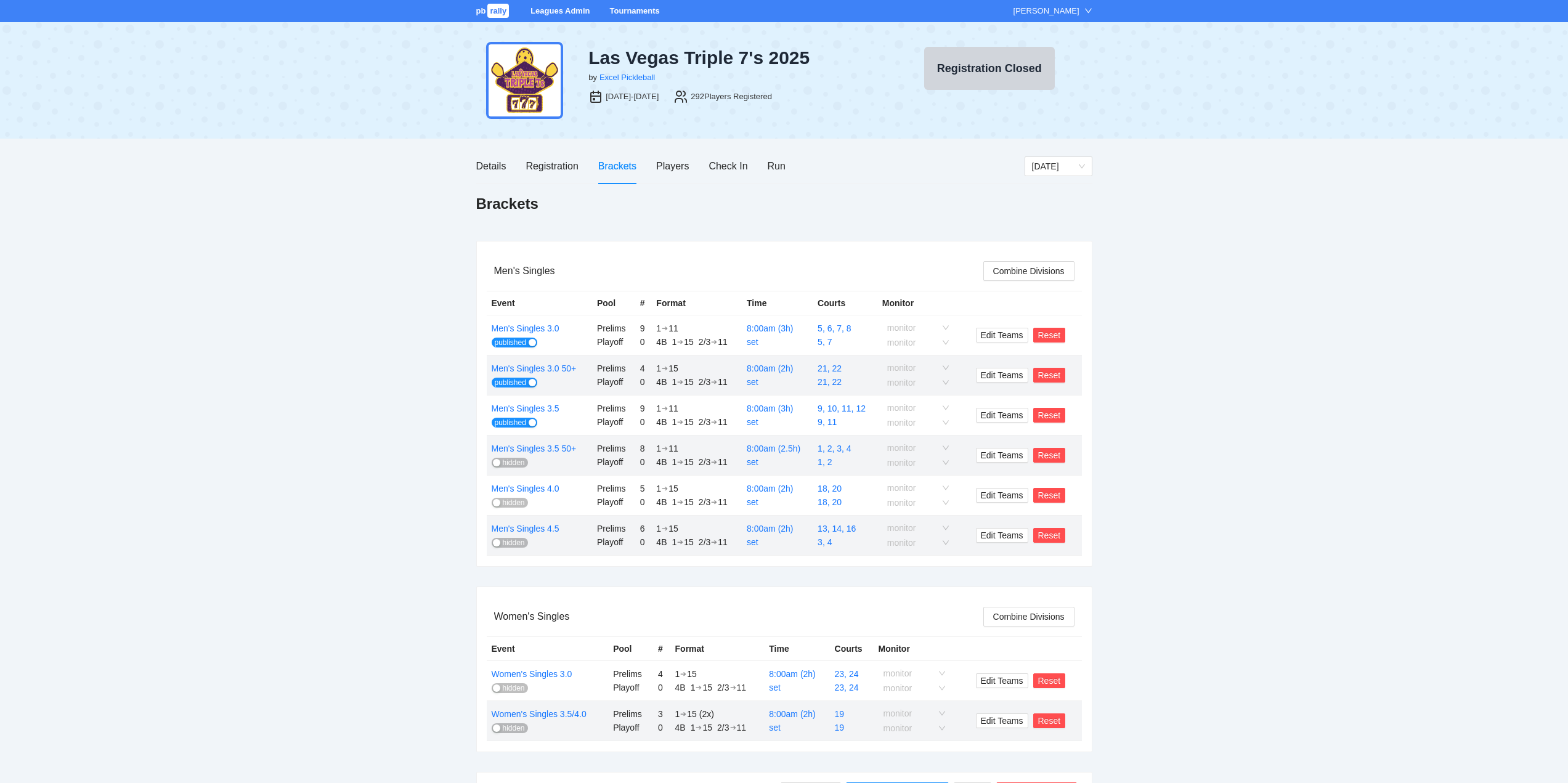
click at [510, 460] on span "hidden" at bounding box center [513, 463] width 22 height 10
drag, startPoint x: 511, startPoint y: 500, endPoint x: 527, endPoint y: 506, distance: 17.1
click at [513, 501] on span "hidden" at bounding box center [513, 503] width 22 height 10
click at [511, 541] on span "hidden" at bounding box center [513, 543] width 22 height 10
click at [510, 686] on span "hidden" at bounding box center [513, 688] width 22 height 10
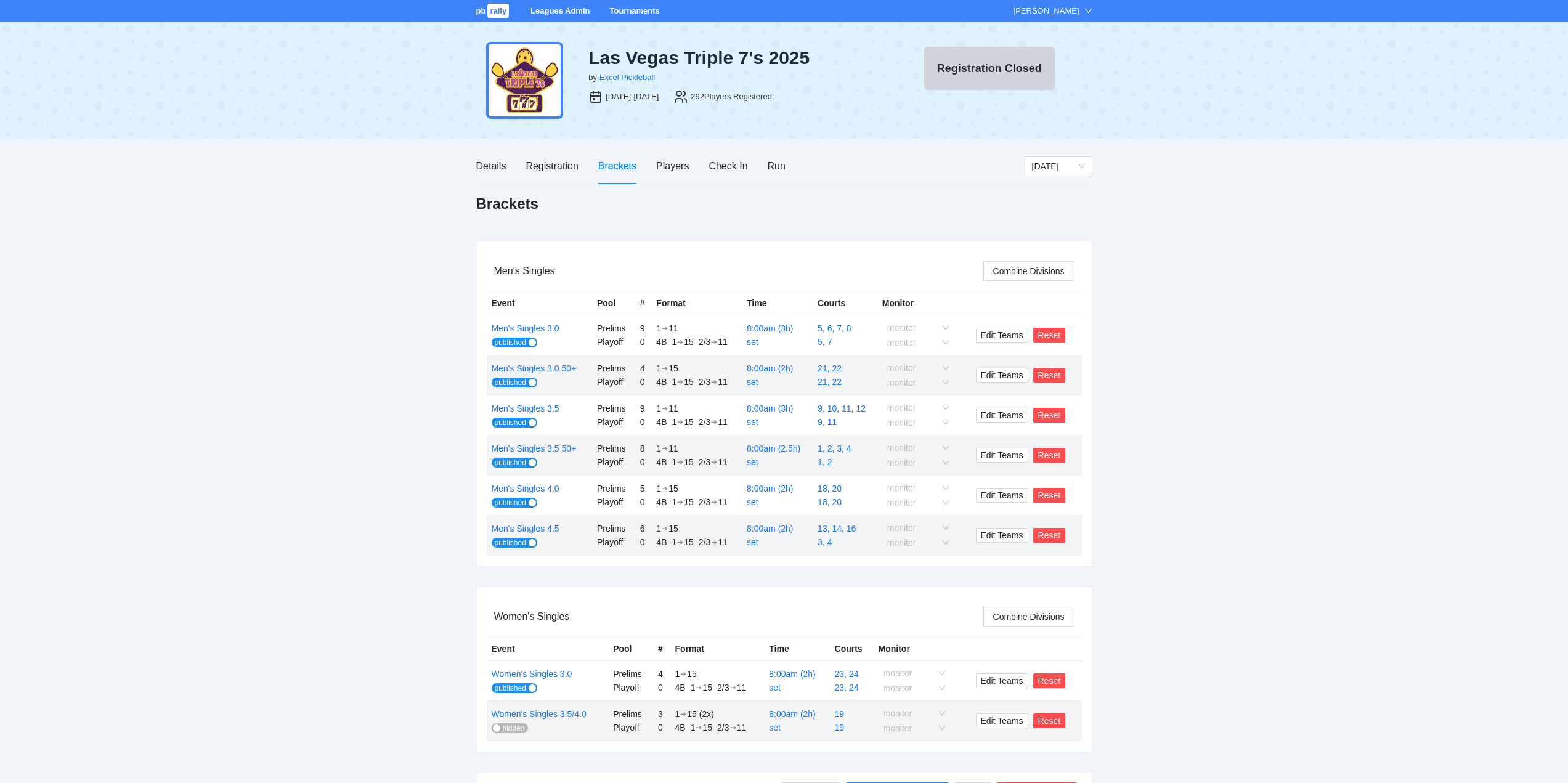
click at [512, 728] on span "hidden" at bounding box center [513, 729] width 22 height 10
click at [1048, 168] on span "[DATE]" at bounding box center [1058, 167] width 53 height 19
click at [1048, 206] on div "[DATE]" at bounding box center [1058, 210] width 53 height 14
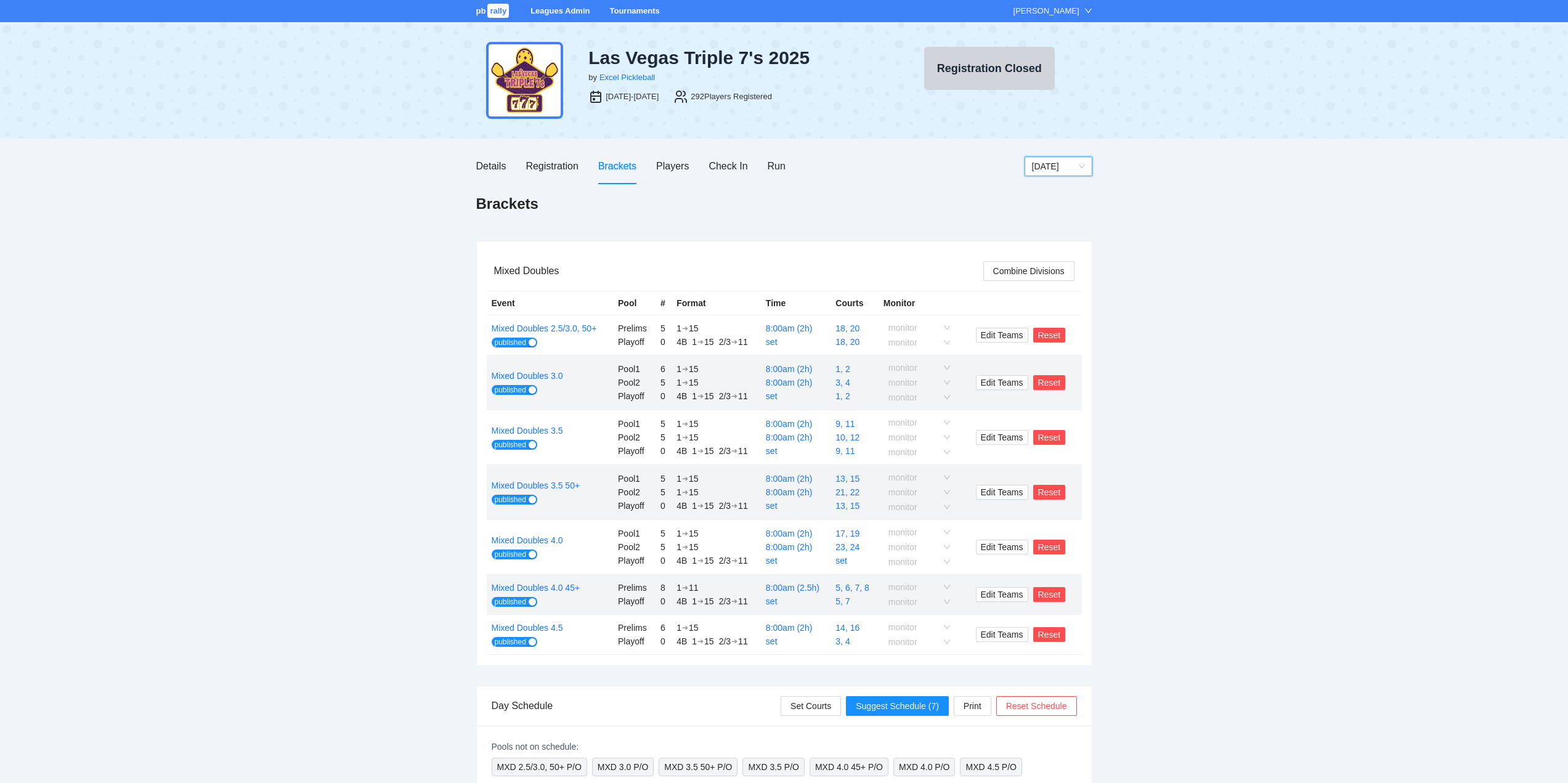
click at [1058, 167] on span "[DATE]" at bounding box center [1058, 167] width 53 height 19
click at [1050, 226] on div "[DATE]" at bounding box center [1058, 230] width 53 height 14
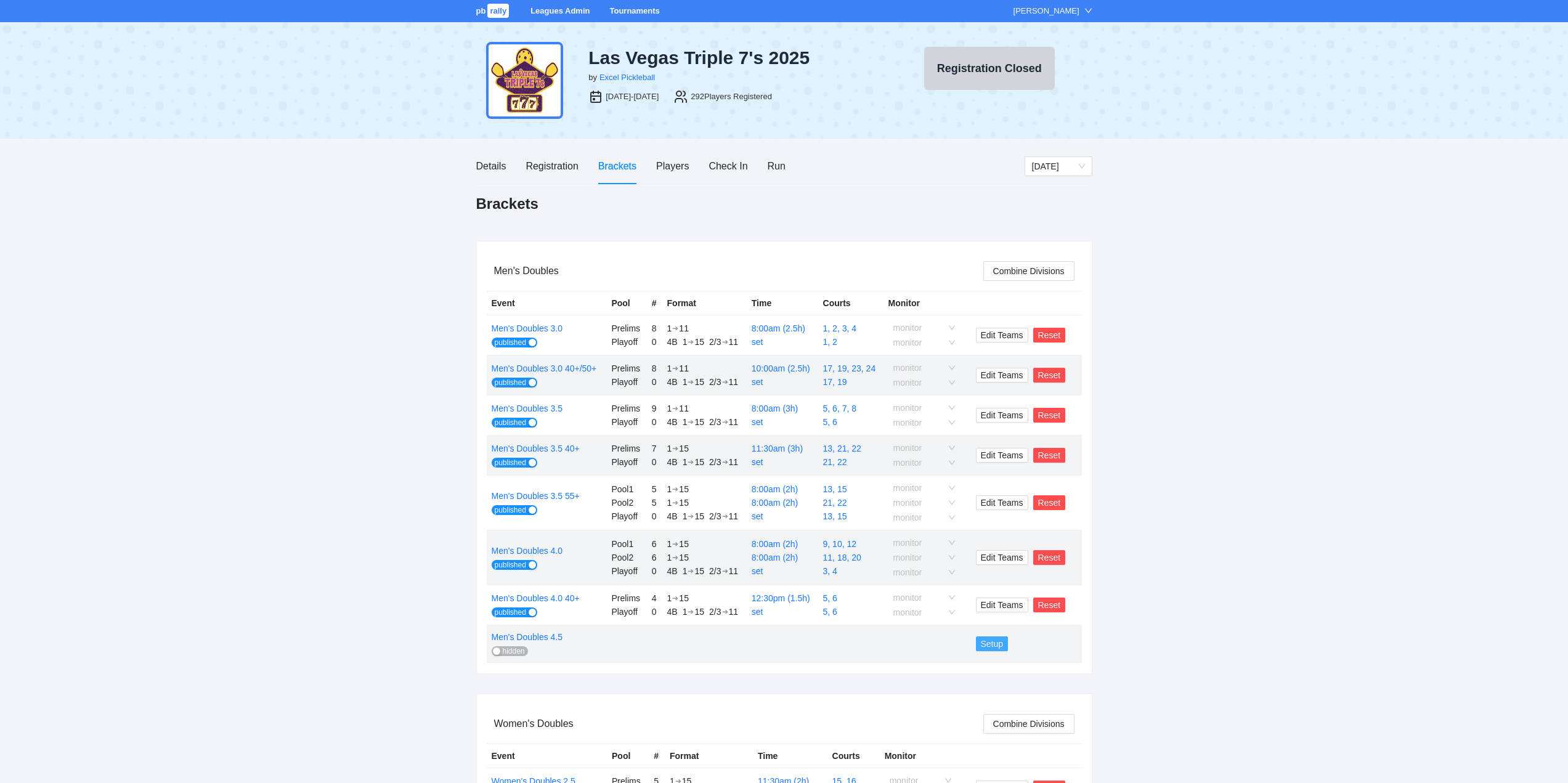
click at [988, 643] on span "Setup" at bounding box center [992, 644] width 23 height 14
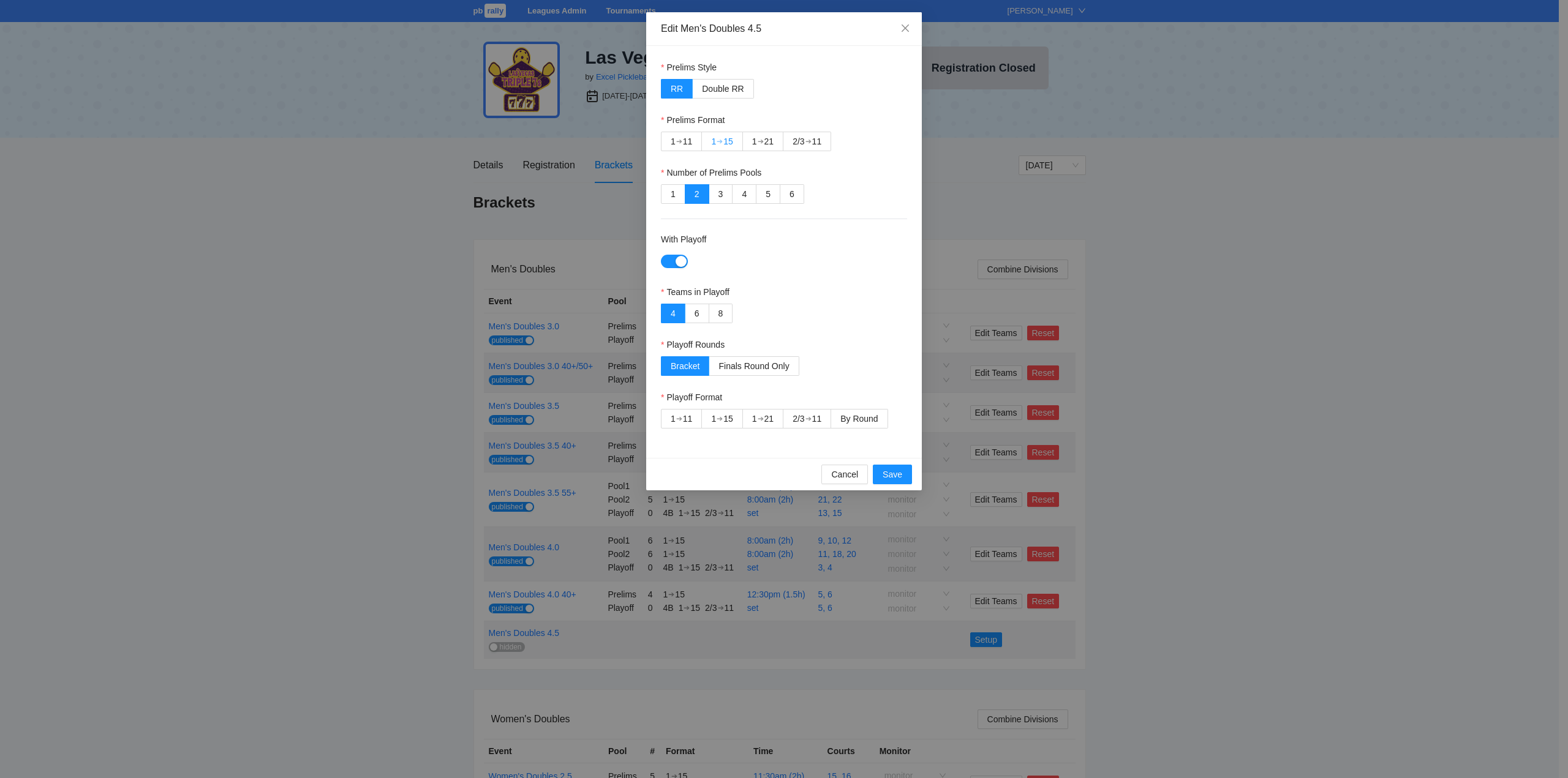
click at [723, 137] on div "➔" at bounding box center [720, 141] width 6 height 10
click at [866, 421] on span "By Round" at bounding box center [859, 419] width 37 height 10
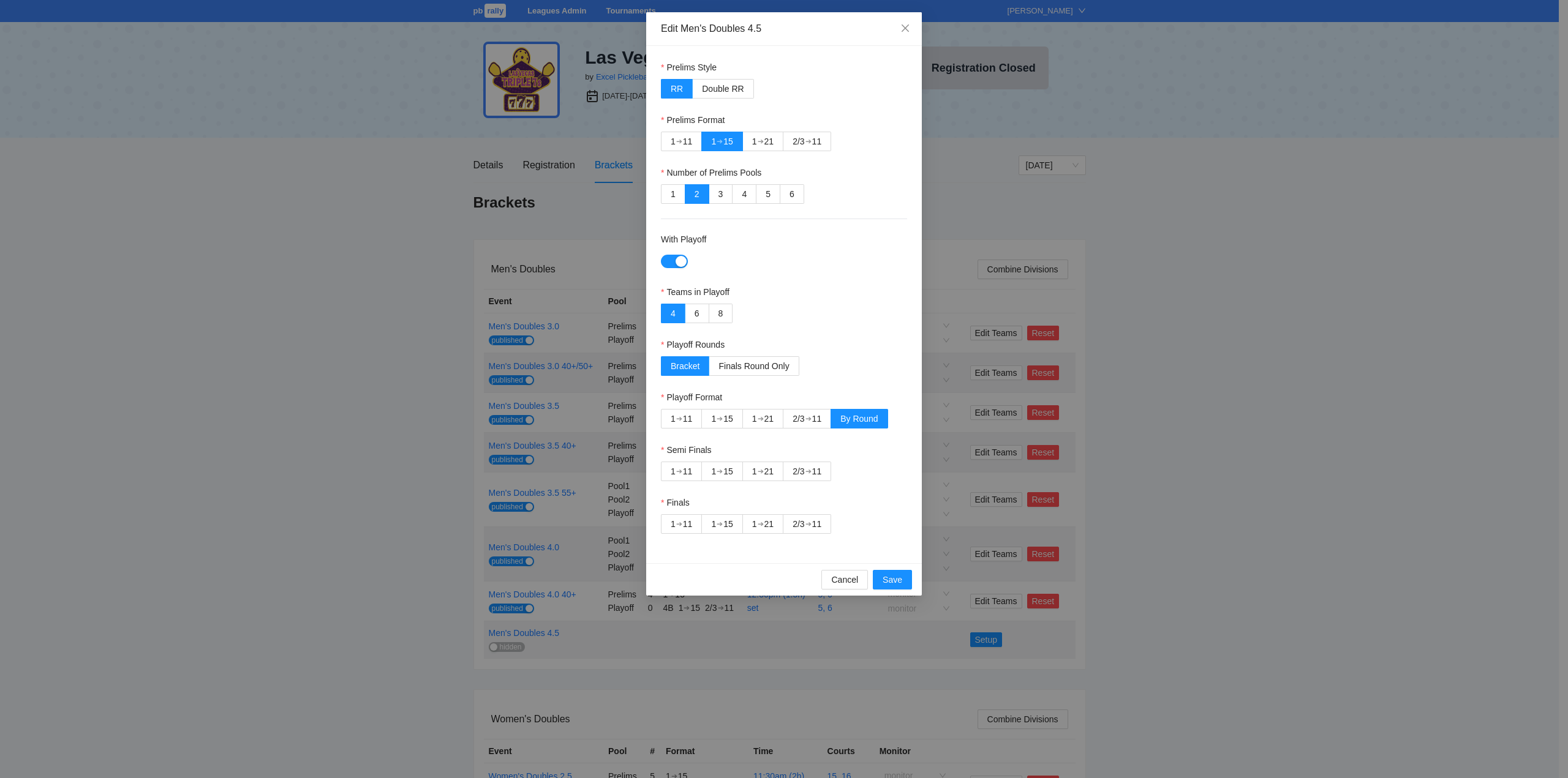
drag, startPoint x: 724, startPoint y: 472, endPoint x: 773, endPoint y: 498, distance: 55.5
click at [723, 472] on div "➔" at bounding box center [720, 472] width 6 height 10
click at [805, 523] on div "2/3" at bounding box center [798, 524] width 12 height 19
click at [892, 579] on span "Save" at bounding box center [892, 580] width 19 height 14
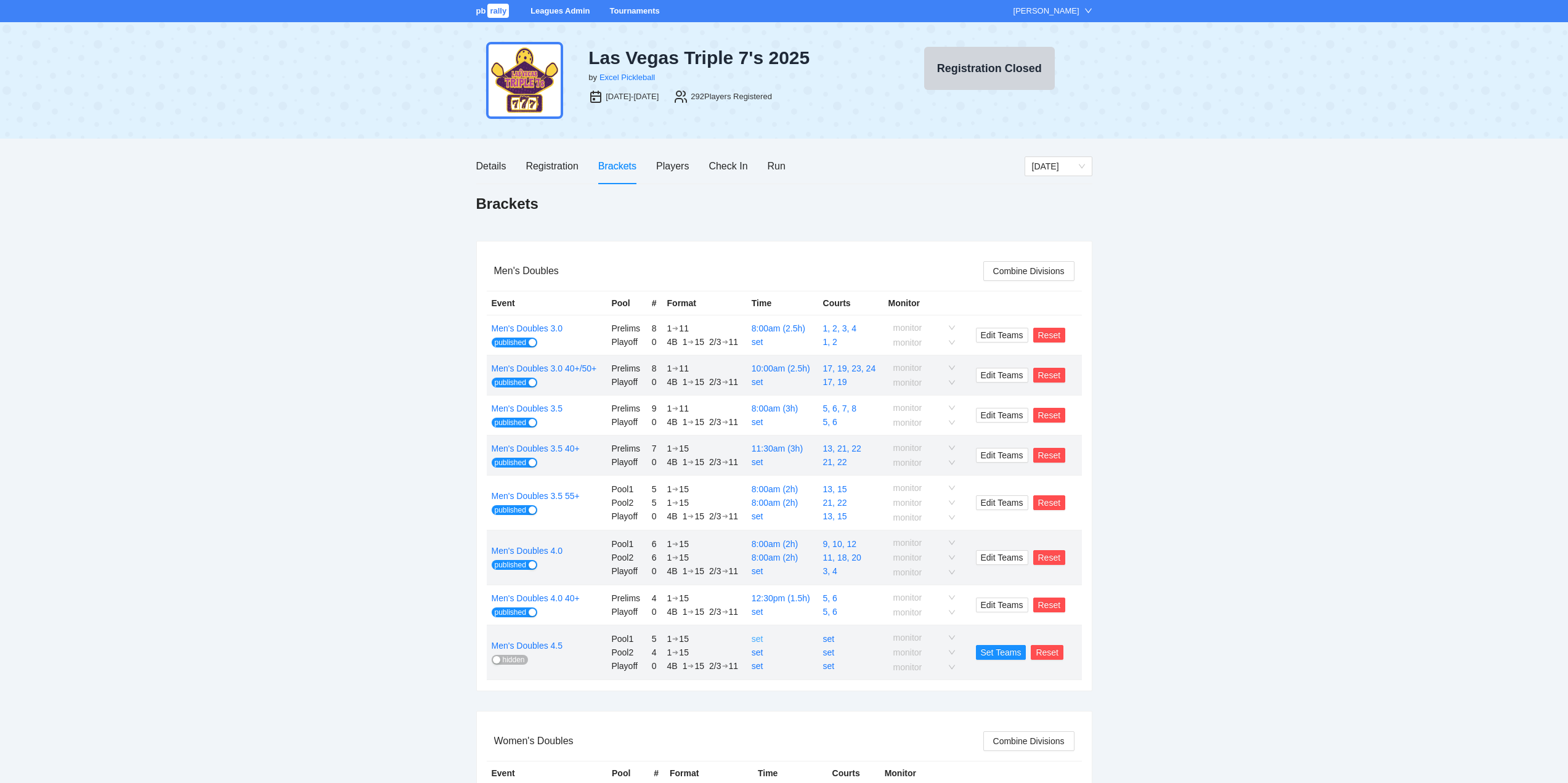
click at [758, 639] on link "set" at bounding box center [757, 639] width 12 height 10
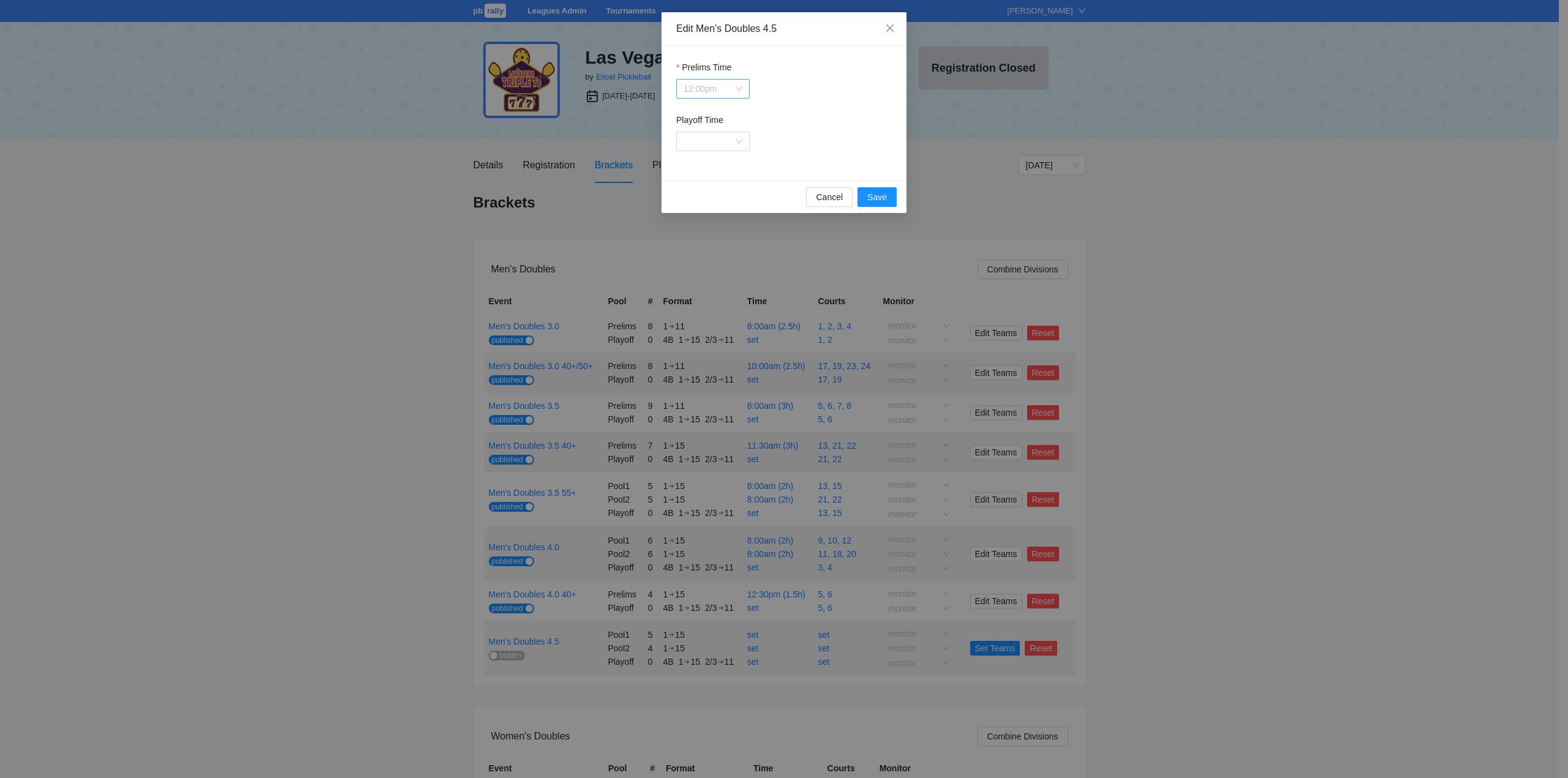
click at [700, 87] on span "12:00pm" at bounding box center [713, 89] width 59 height 19
click at [870, 189] on button "Save" at bounding box center [877, 197] width 39 height 19
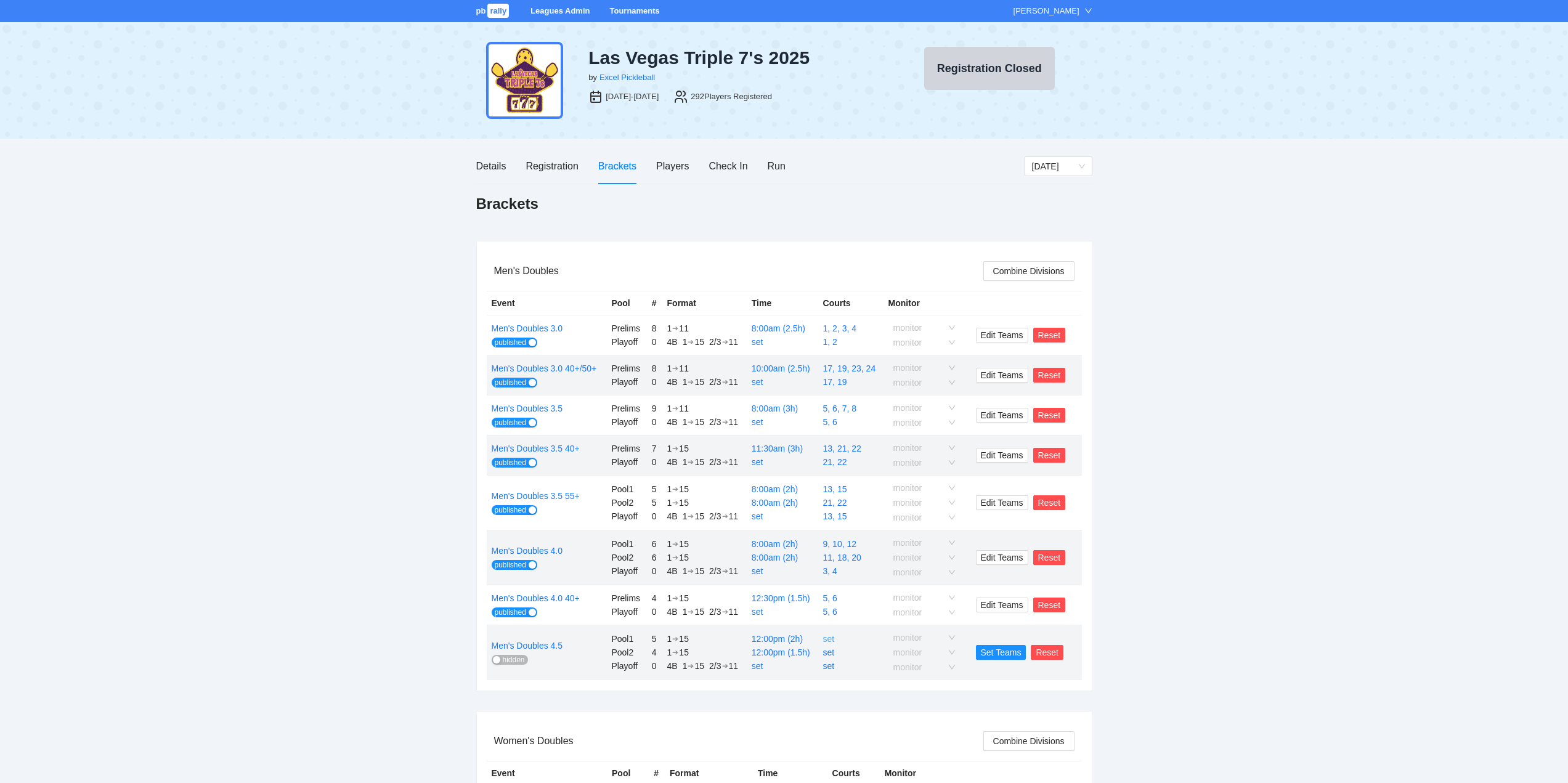
click at [829, 640] on link "set" at bounding box center [828, 639] width 12 height 10
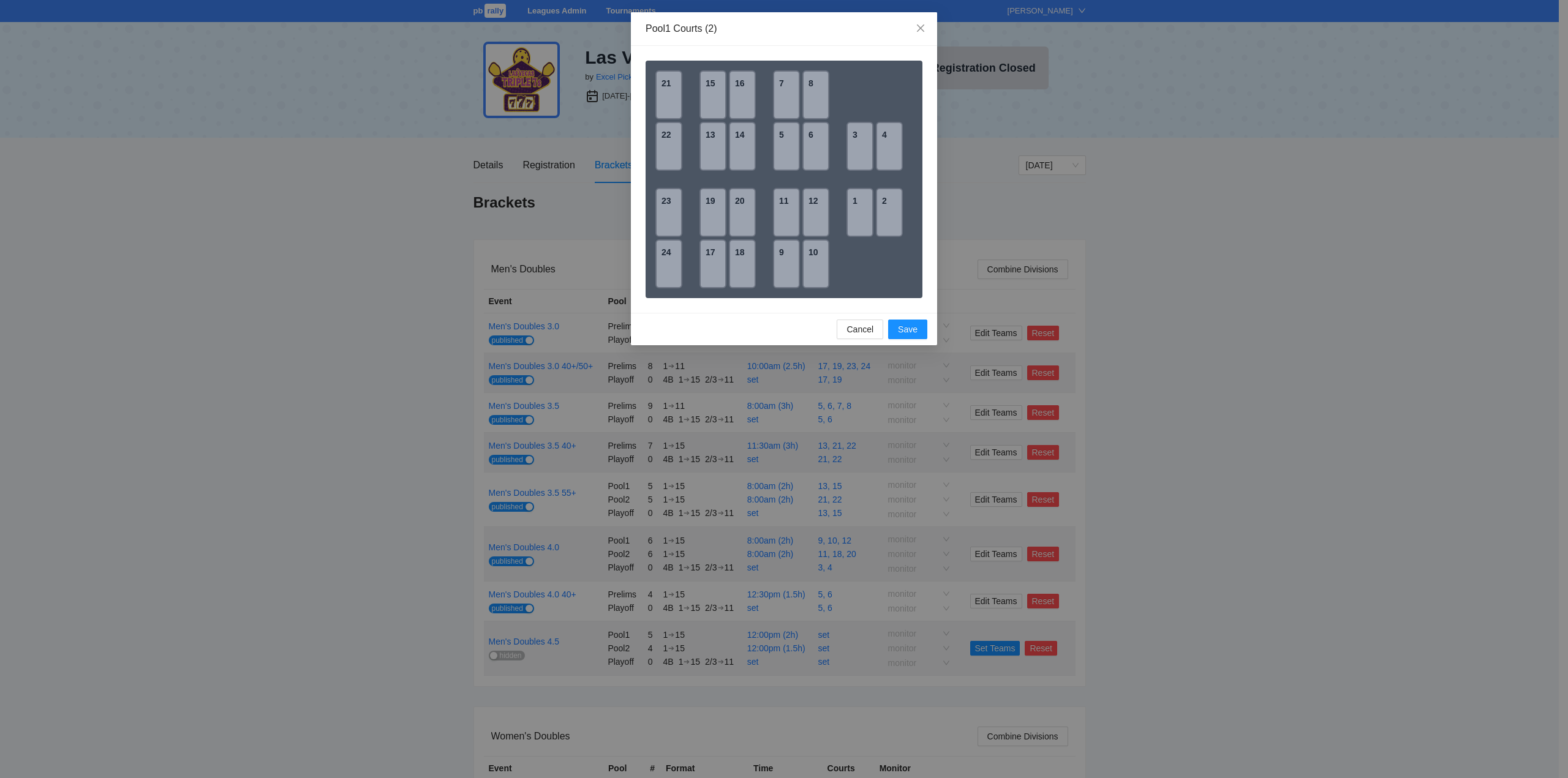
click at [856, 219] on div "1" at bounding box center [860, 212] width 27 height 49
click at [882, 217] on div "2" at bounding box center [889, 212] width 27 height 49
click at [866, 159] on div "3" at bounding box center [860, 146] width 27 height 49
drag, startPoint x: 888, startPoint y: 152, endPoint x: 922, endPoint y: 202, distance: 60.5
click at [888, 151] on div "4" at bounding box center [889, 146] width 27 height 49
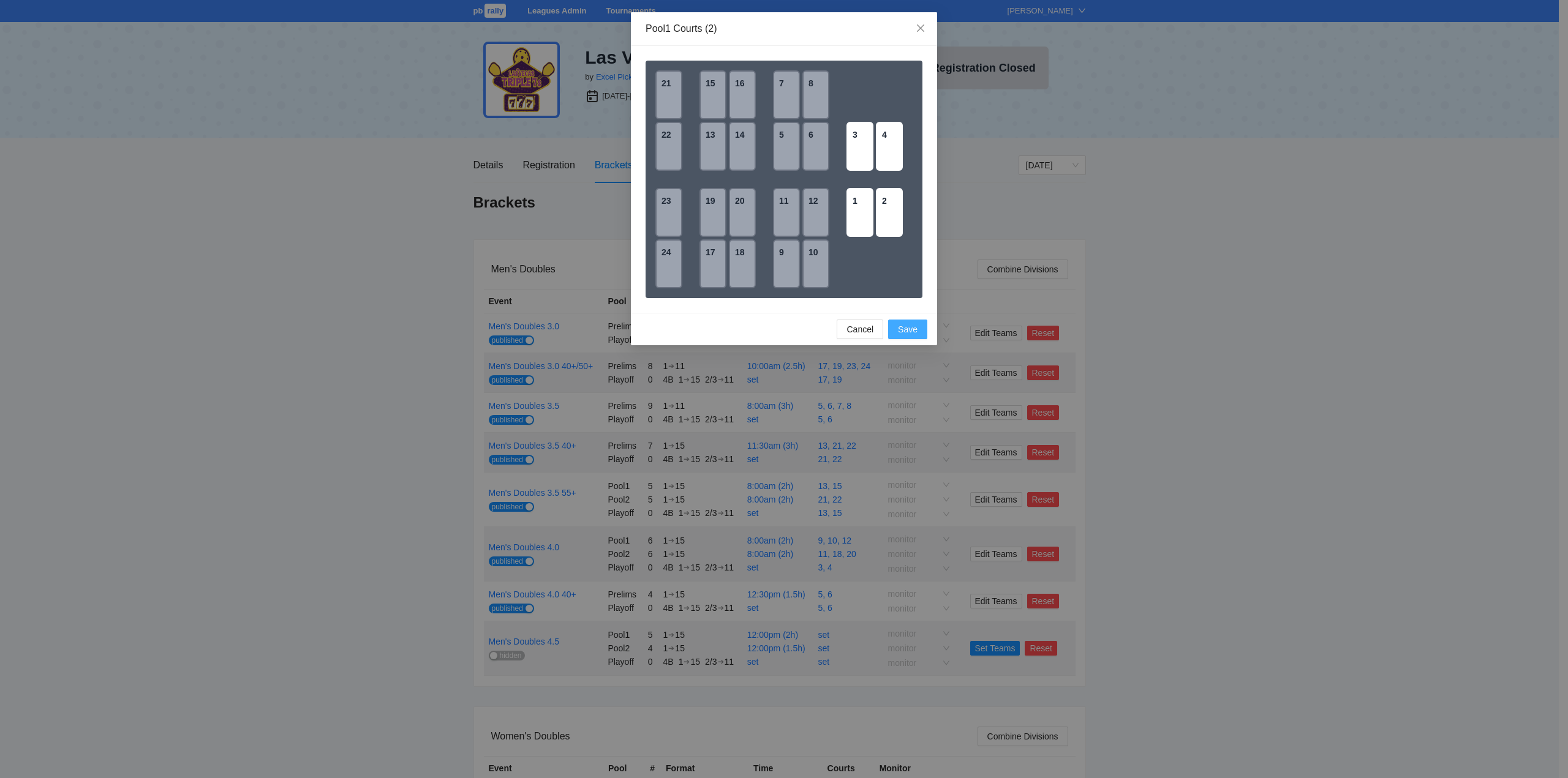
click at [904, 331] on span "Save" at bounding box center [907, 329] width 19 height 14
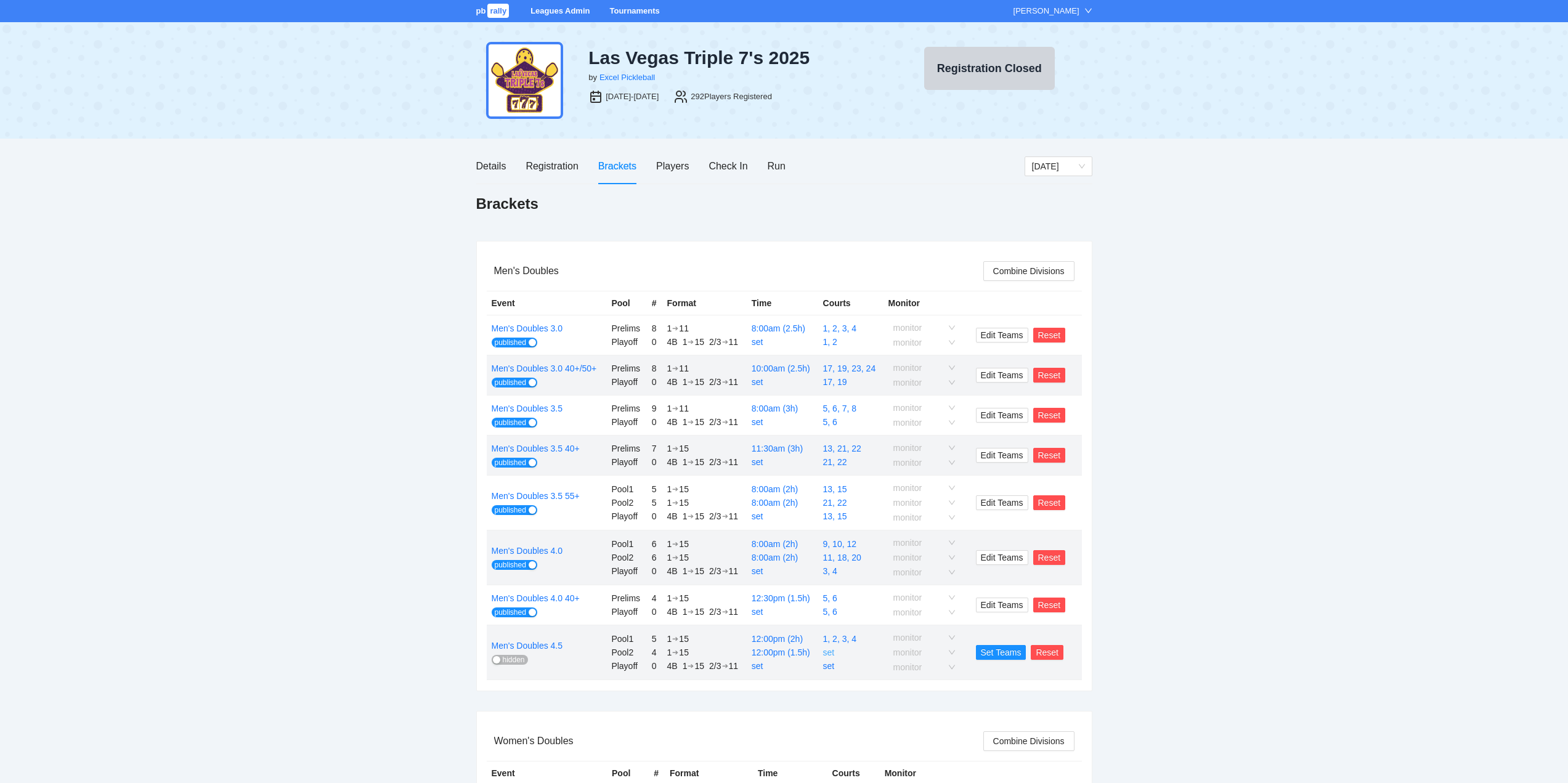
click at [830, 651] on link "set" at bounding box center [828, 653] width 12 height 10
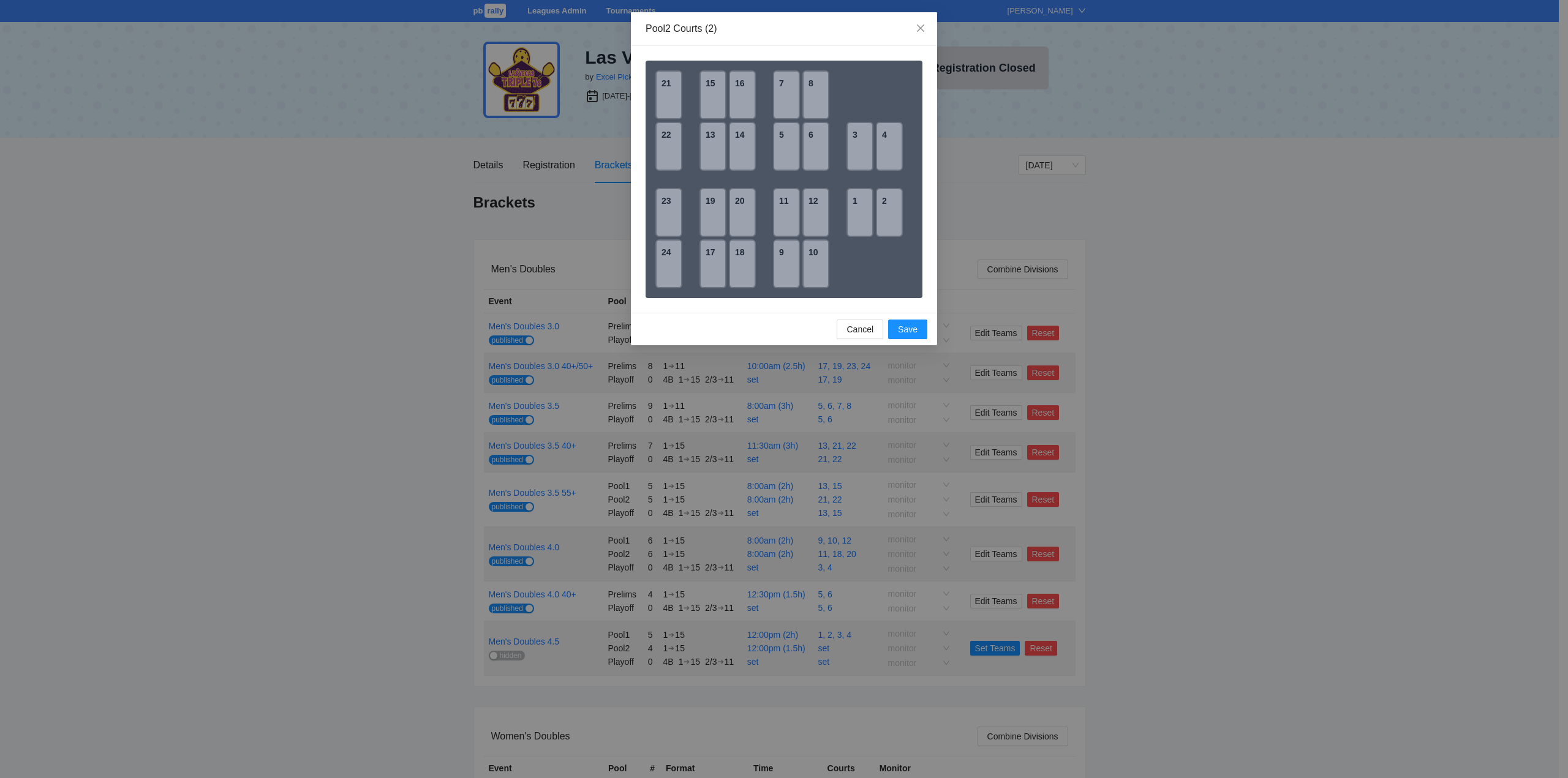
click at [864, 154] on div "3" at bounding box center [860, 146] width 27 height 49
click at [886, 149] on div "4" at bounding box center [889, 146] width 27 height 49
click at [908, 329] on span "Save" at bounding box center [907, 329] width 19 height 14
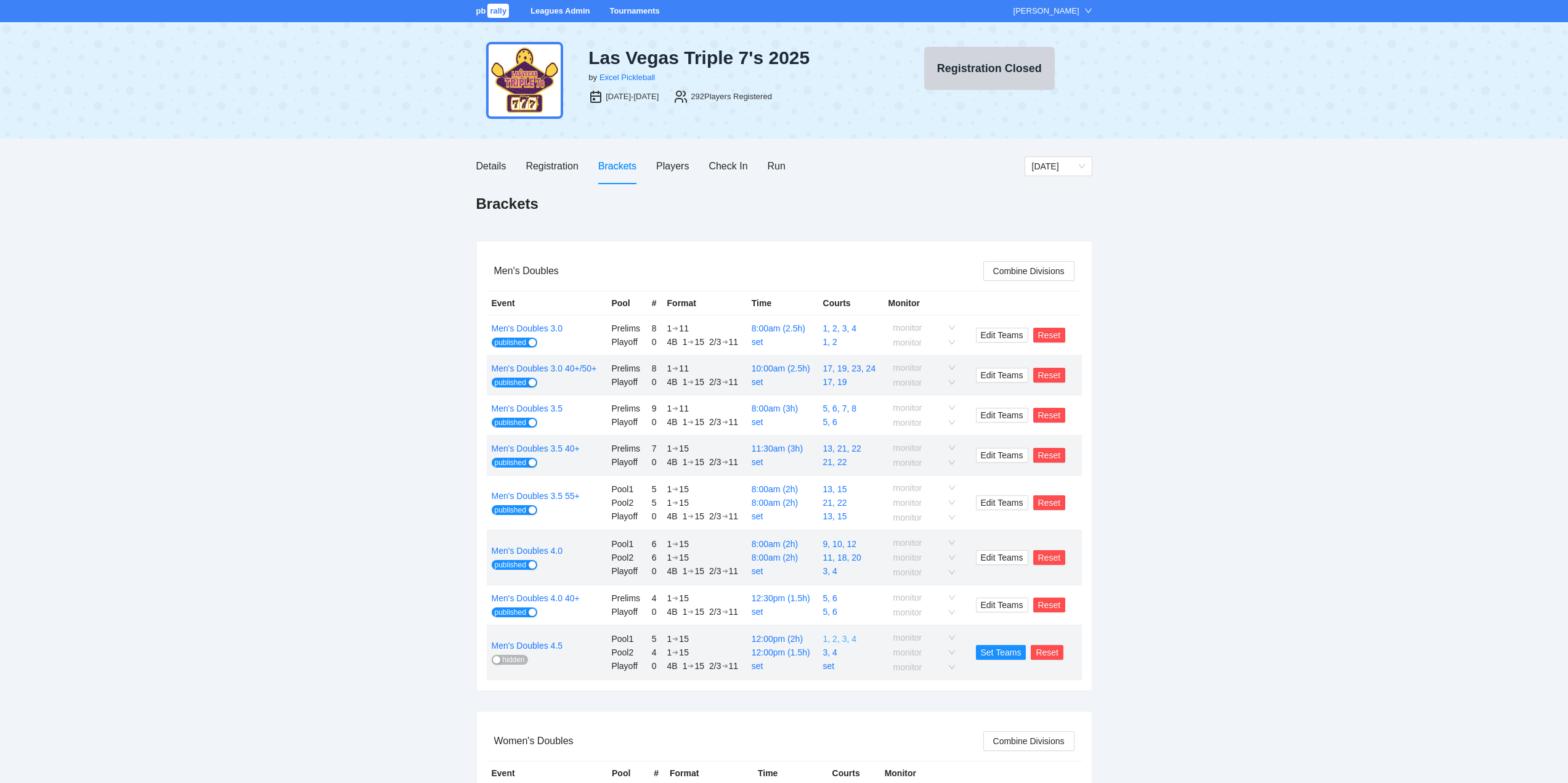
click at [834, 641] on link "1, 2, 3, 4" at bounding box center [839, 639] width 33 height 10
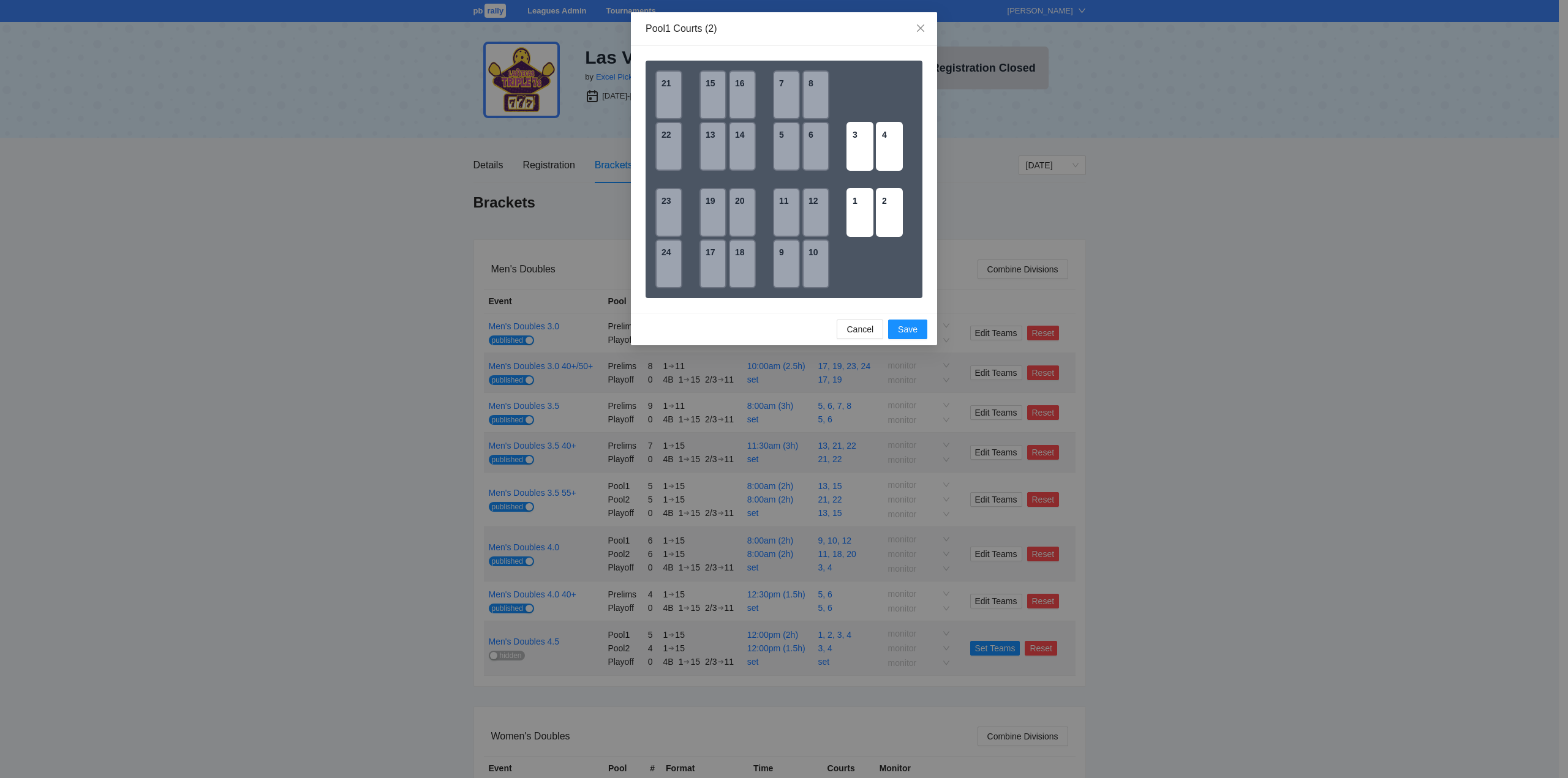
click at [857, 150] on div "3" at bounding box center [860, 146] width 27 height 49
click at [887, 143] on div "4" at bounding box center [889, 146] width 27 height 49
click at [906, 326] on span "Save" at bounding box center [907, 329] width 19 height 14
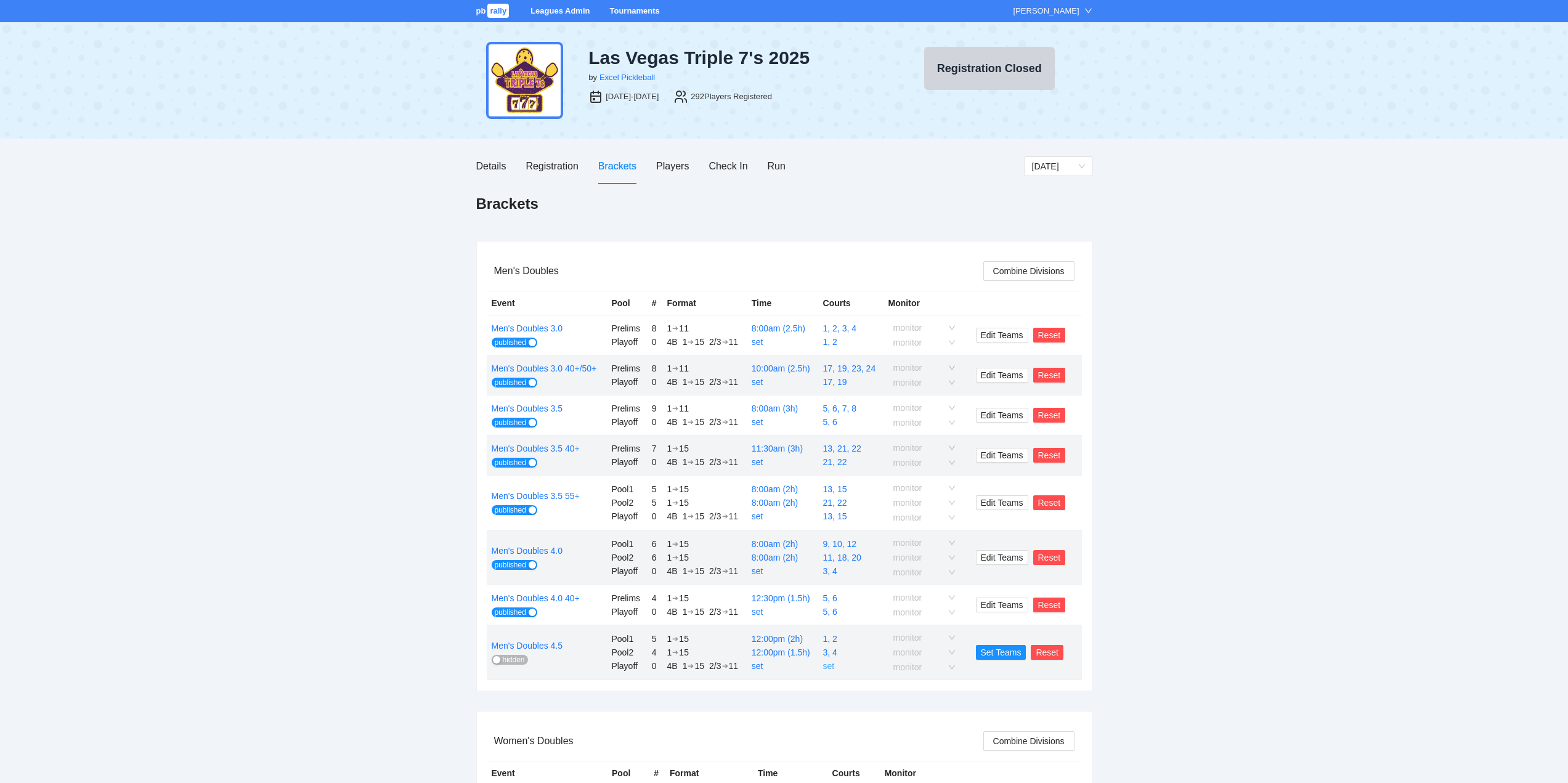
click at [828, 665] on link "set" at bounding box center [828, 666] width 12 height 10
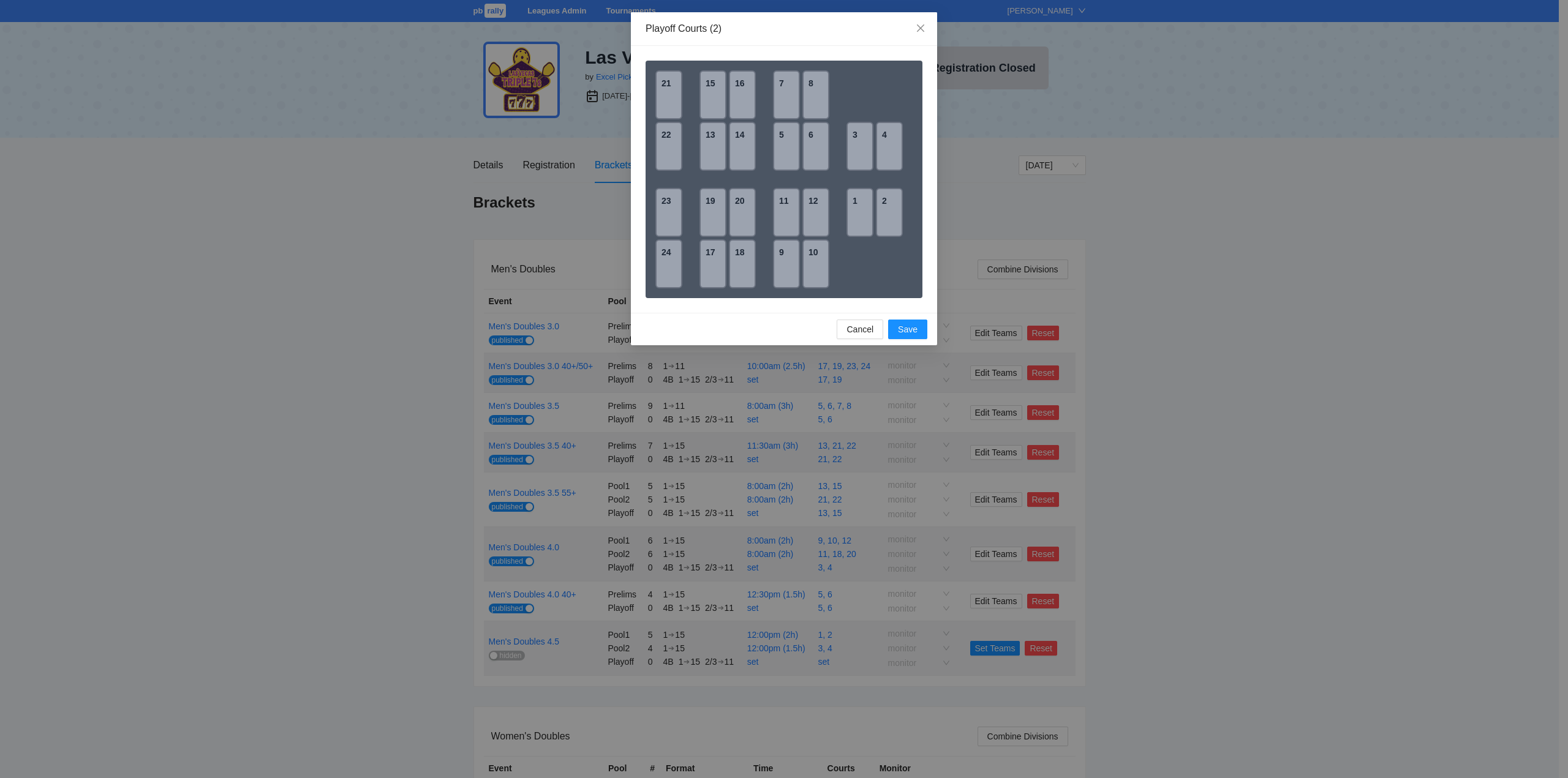
click at [866, 213] on div "1" at bounding box center [860, 212] width 27 height 49
drag, startPoint x: 886, startPoint y: 213, endPoint x: 890, endPoint y: 229, distance: 16.5
click at [886, 212] on div "2" at bounding box center [889, 212] width 27 height 49
click at [909, 330] on span "Save" at bounding box center [907, 329] width 19 height 14
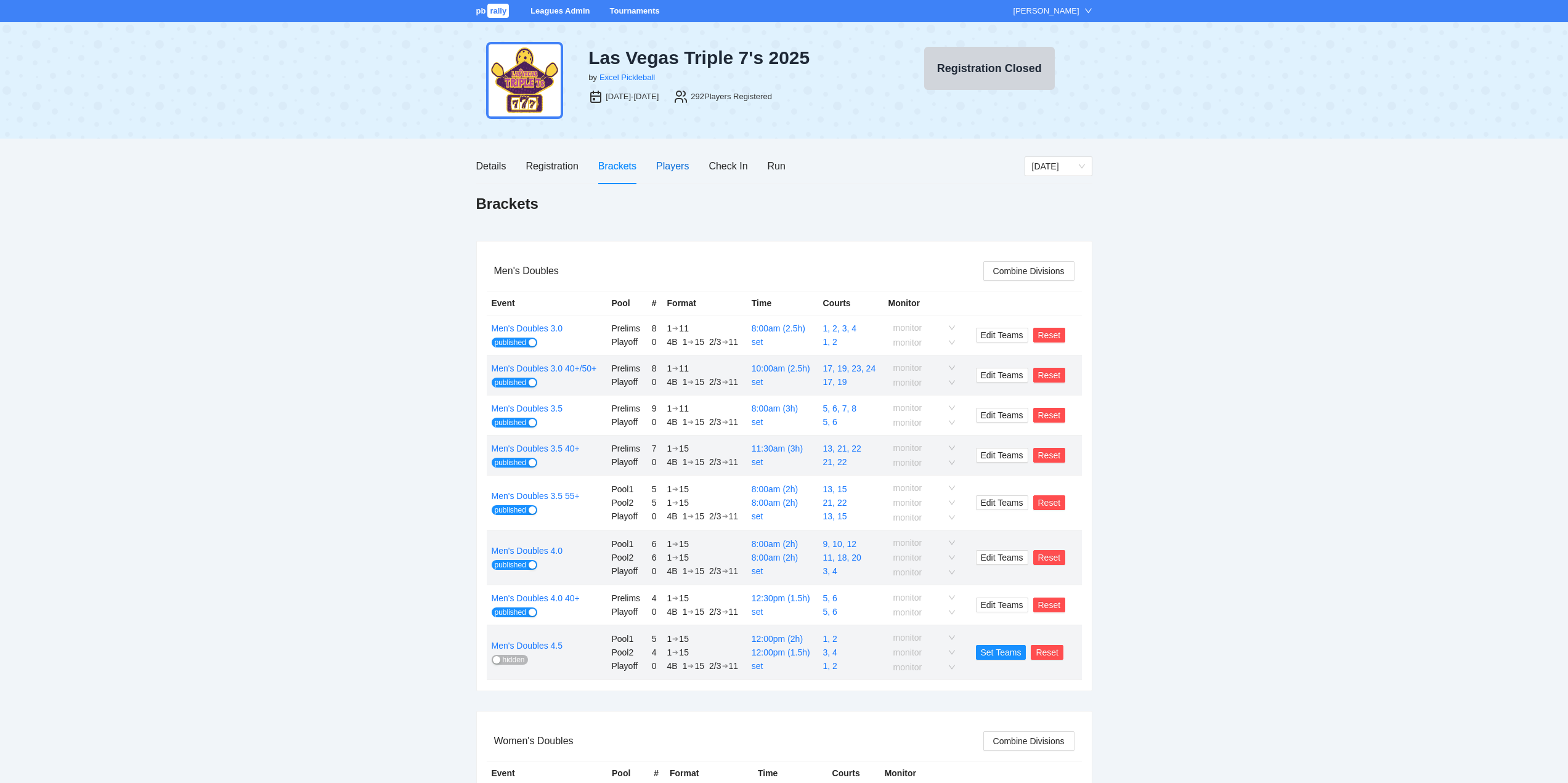
click at [675, 165] on div "Players" at bounding box center [673, 166] width 33 height 16
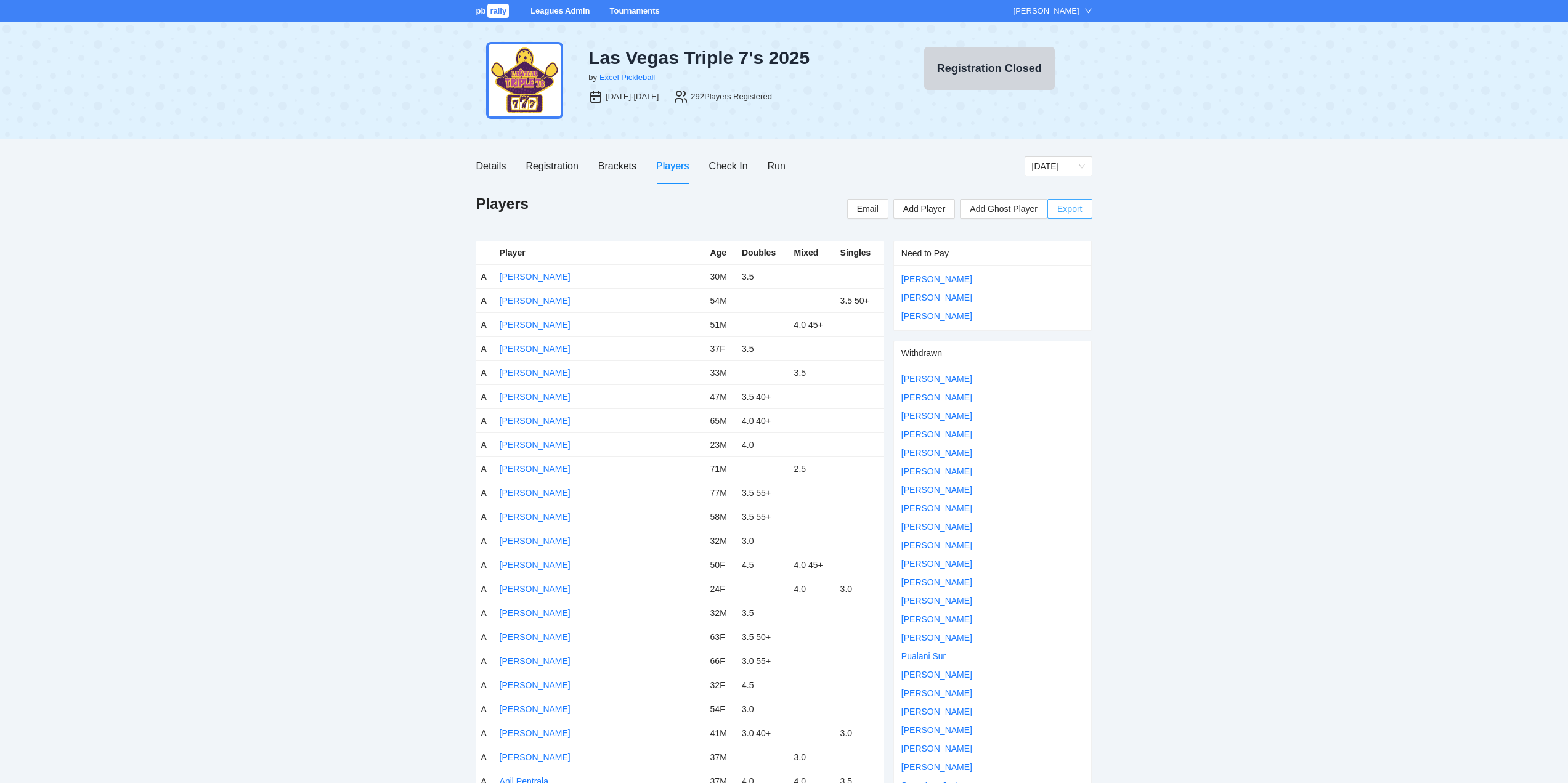
click at [1070, 209] on span "Export" at bounding box center [1069, 209] width 24 height 19
drag, startPoint x: 545, startPoint y: 165, endPoint x: 549, endPoint y: 175, distance: 10.8
click at [546, 165] on div "Registration" at bounding box center [552, 166] width 53 height 16
